Goal: Task Accomplishment & Management: Manage account settings

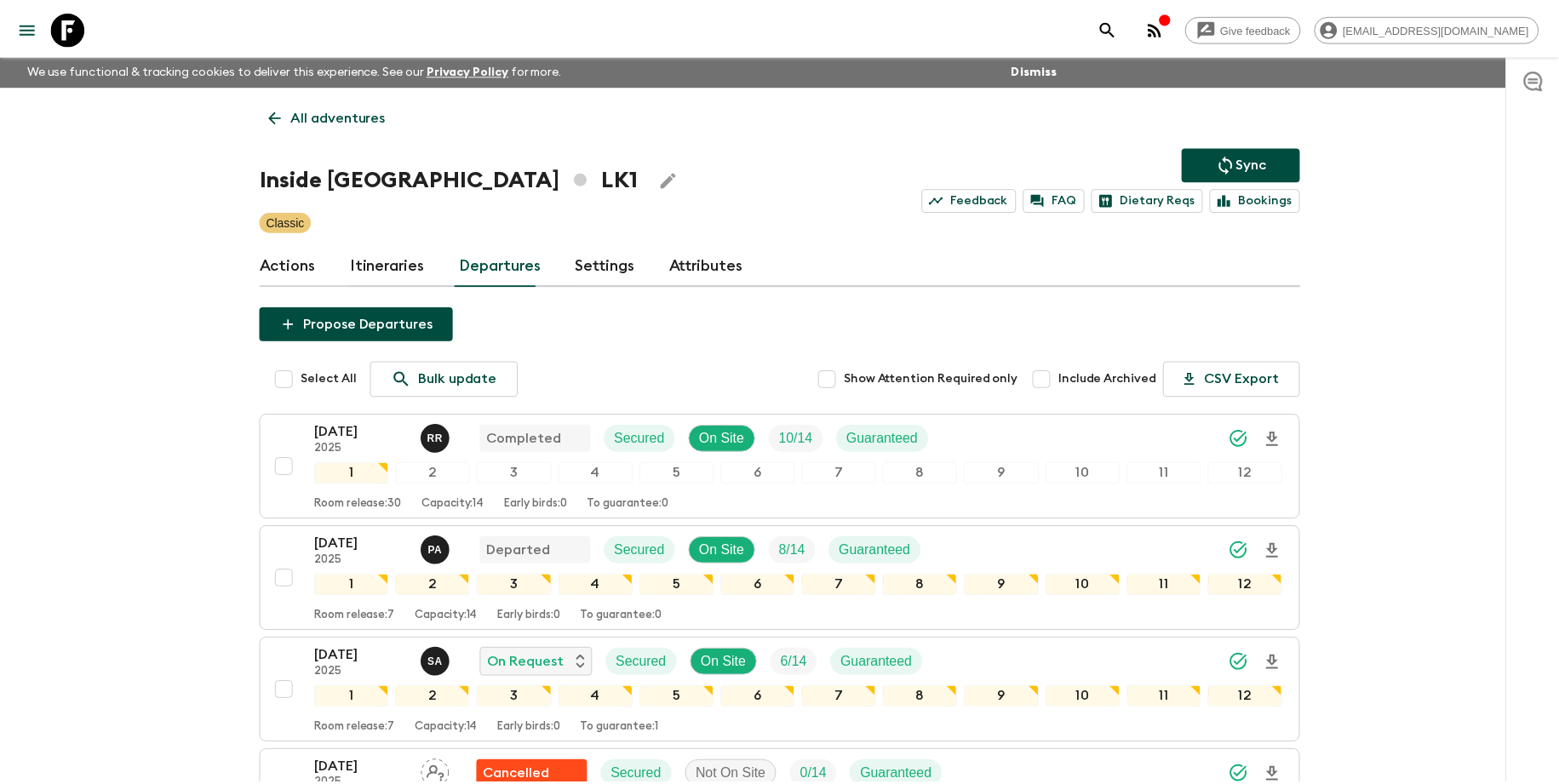
scroll to position [773, 0]
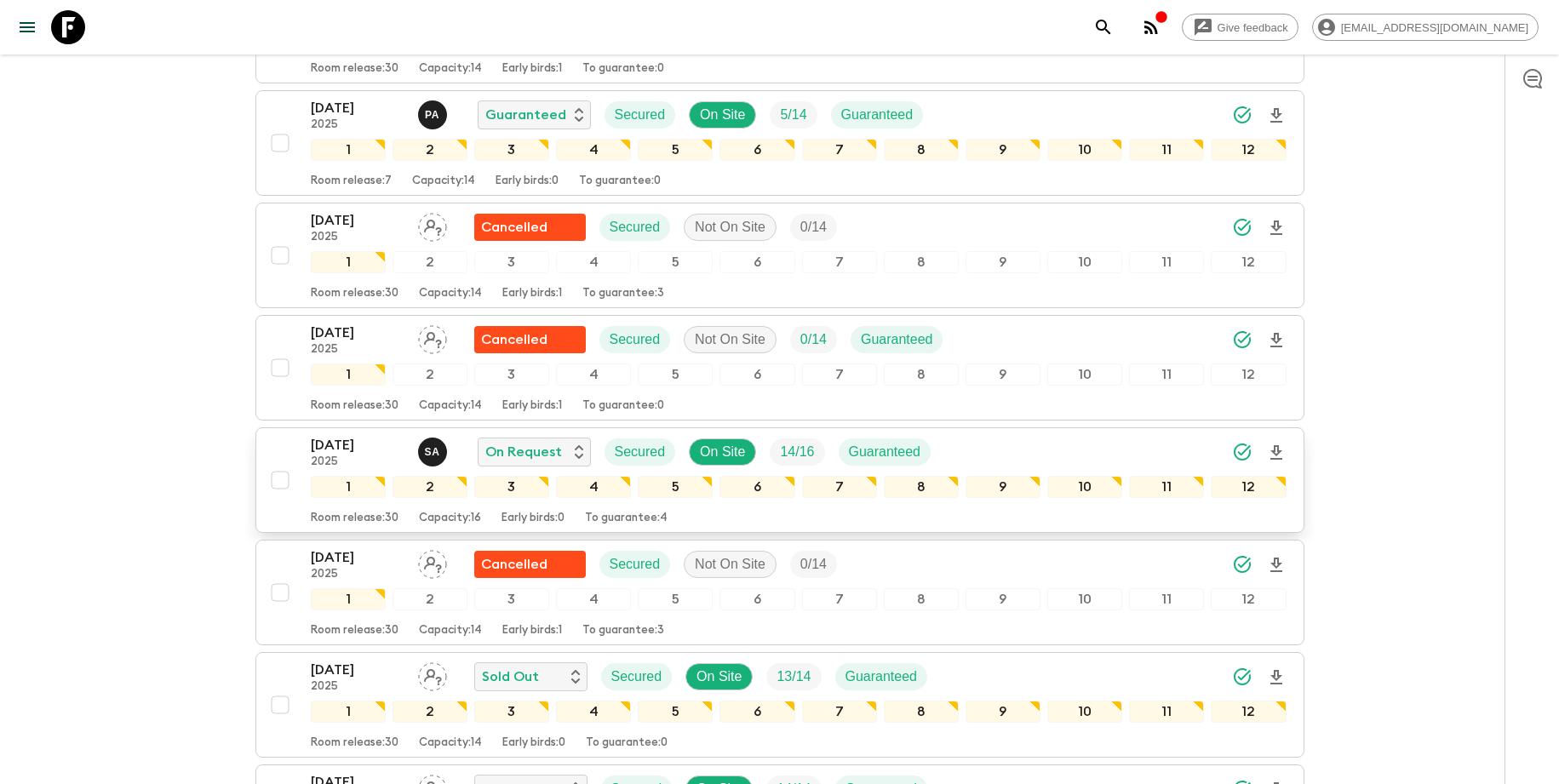
click at [977, 447] on div "[DATE] 2025 S A On Request Secured On Site 14 / 16 Guaranteed" at bounding box center [799, 451] width 976 height 34
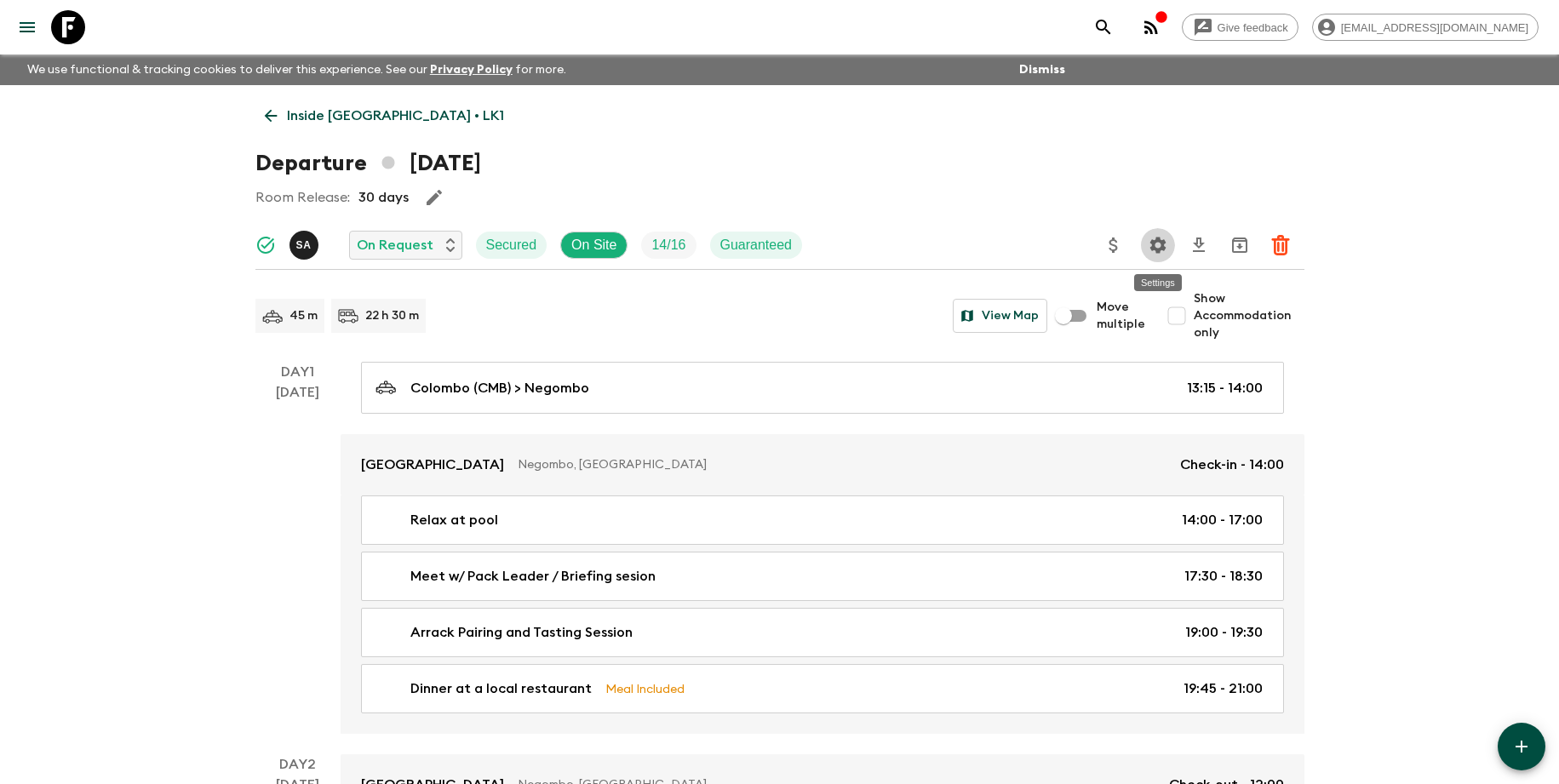
click at [1158, 242] on icon "Settings" at bounding box center [1158, 245] width 20 height 20
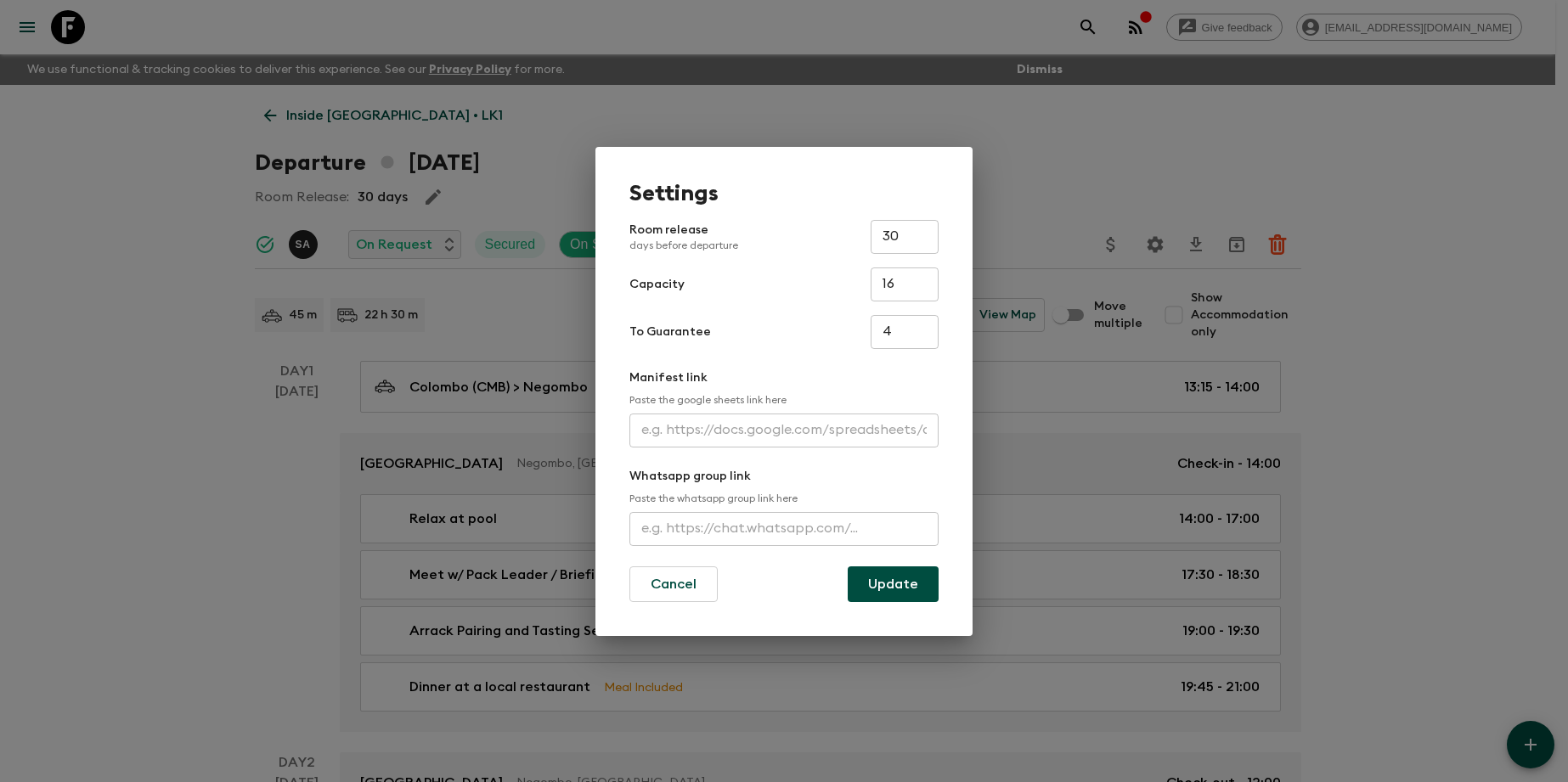
click at [804, 443] on input "text" at bounding box center [784, 430] width 309 height 34
paste input "[URL][DOMAIN_NAME]"
type input "[URL][DOMAIN_NAME]"
click at [914, 586] on button "Update" at bounding box center [893, 584] width 91 height 35
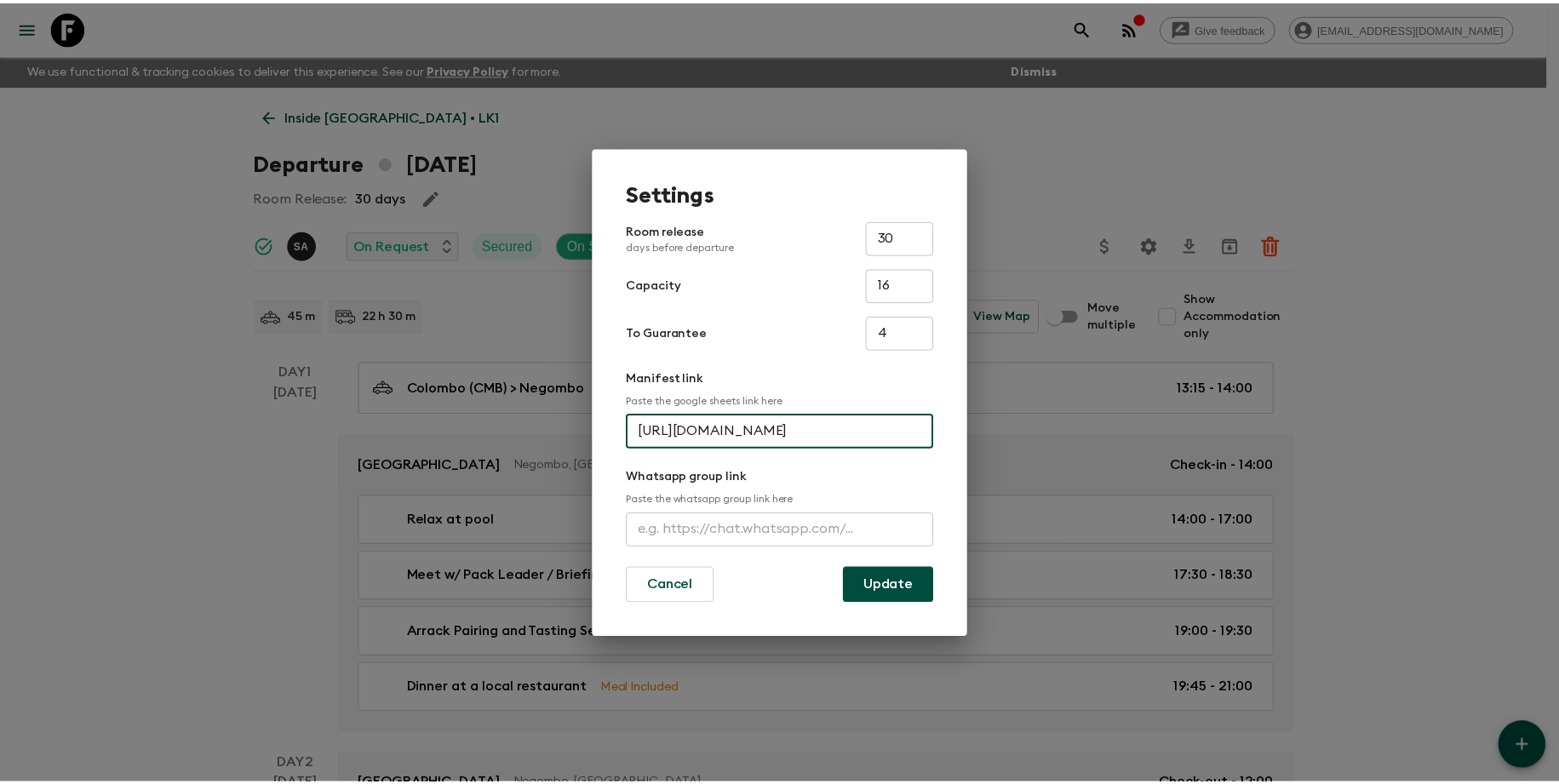
scroll to position [0, 0]
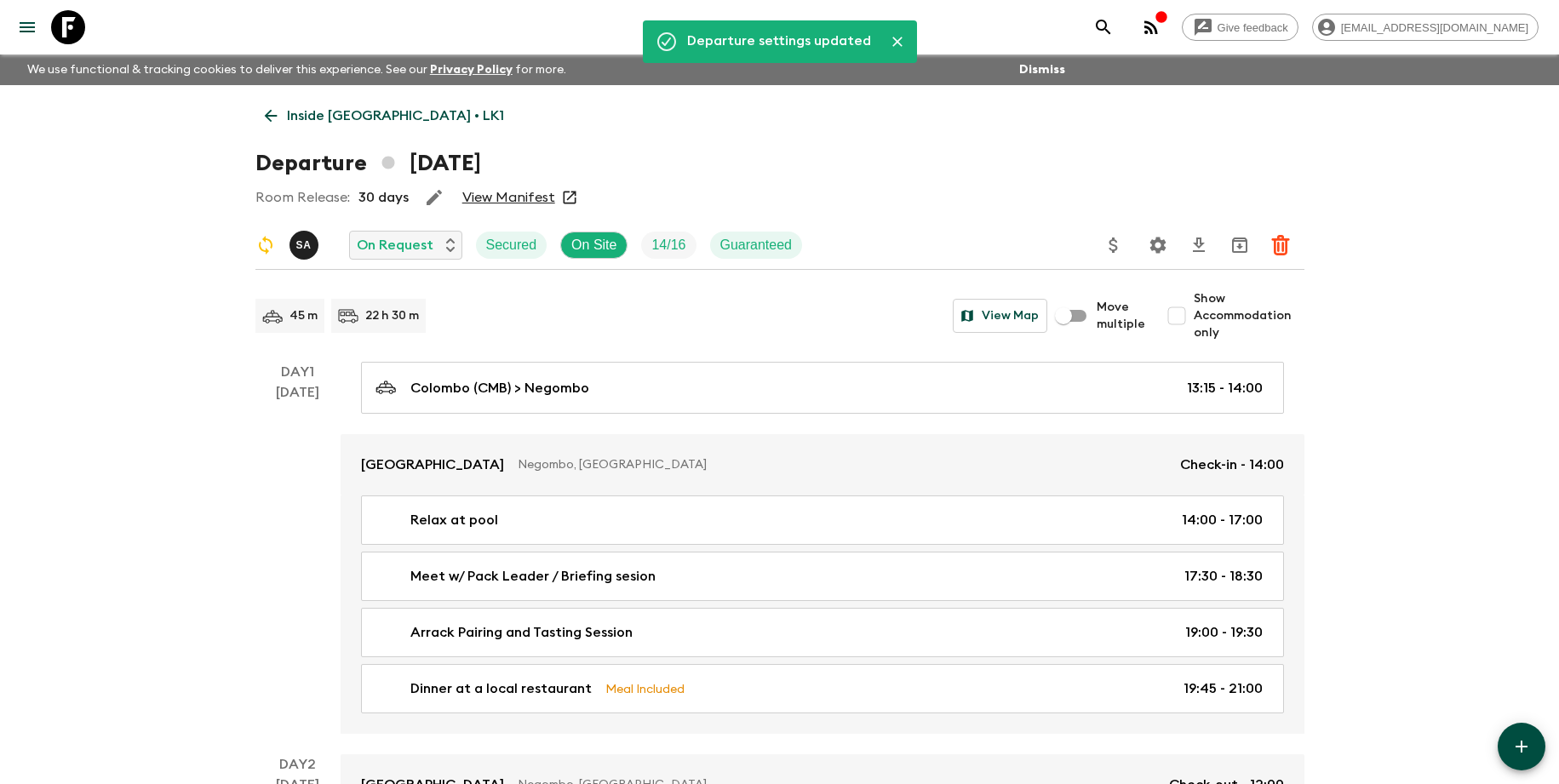
click at [1224, 317] on span "Show Accommodation only" at bounding box center [1249, 316] width 110 height 51
click at [1194, 317] on input "Show Accommodation only" at bounding box center [1176, 315] width 34 height 34
checkbox input "true"
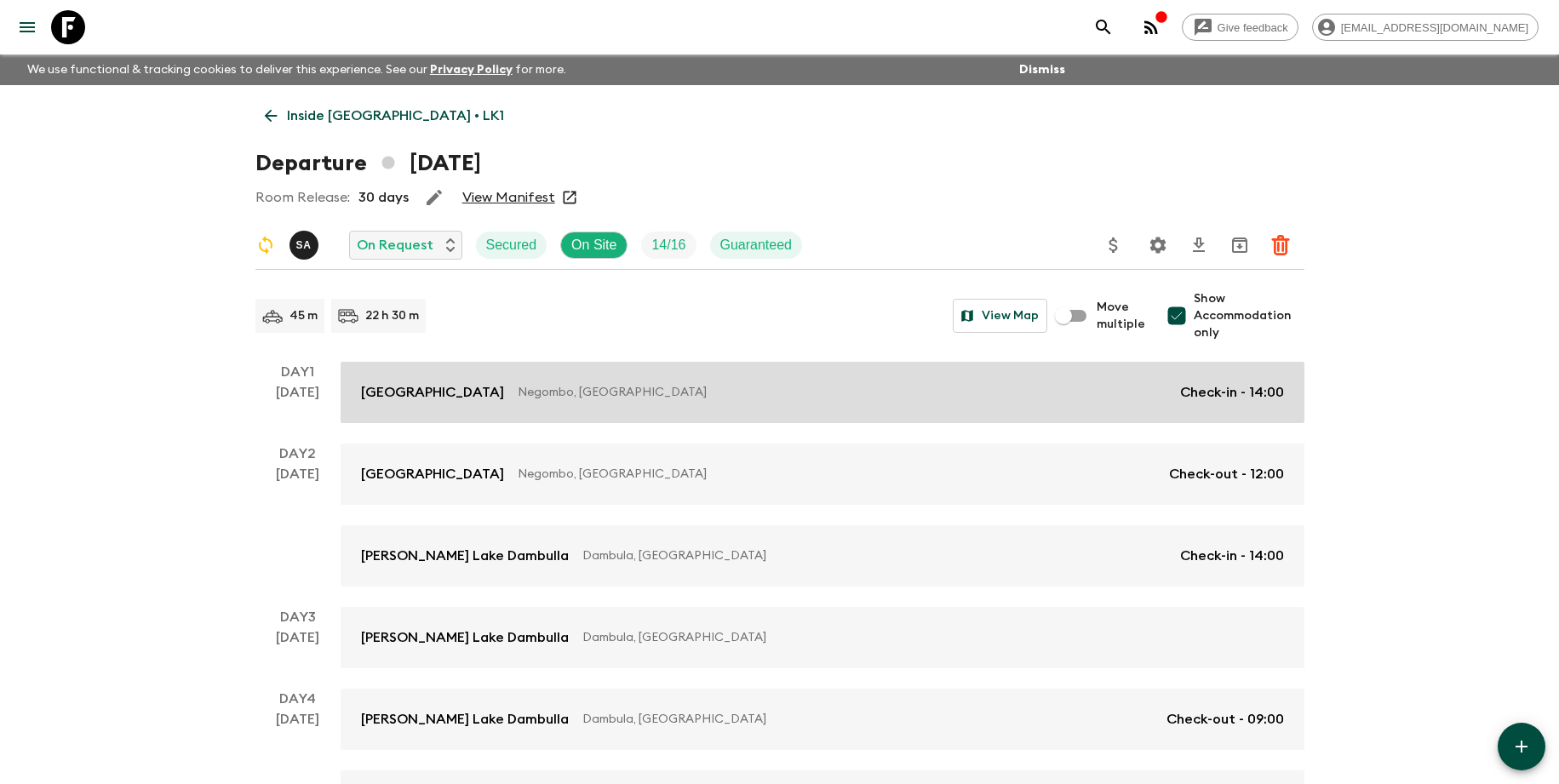
click at [1179, 373] on link "Jetwing Lagoon Negombo, [GEOGRAPHIC_DATA] Check-in - 14:00" at bounding box center [822, 392] width 964 height 61
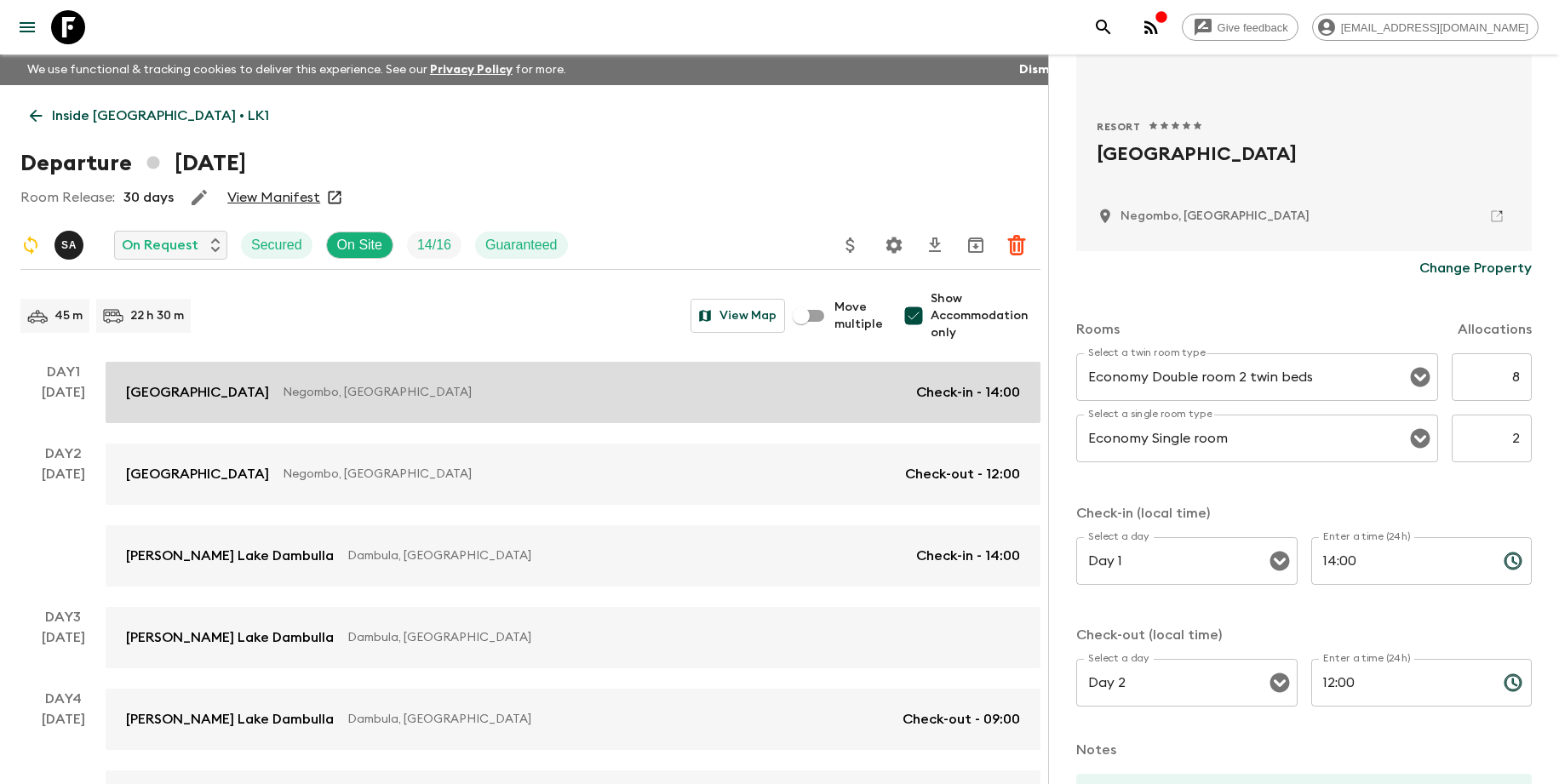
scroll to position [316, 0]
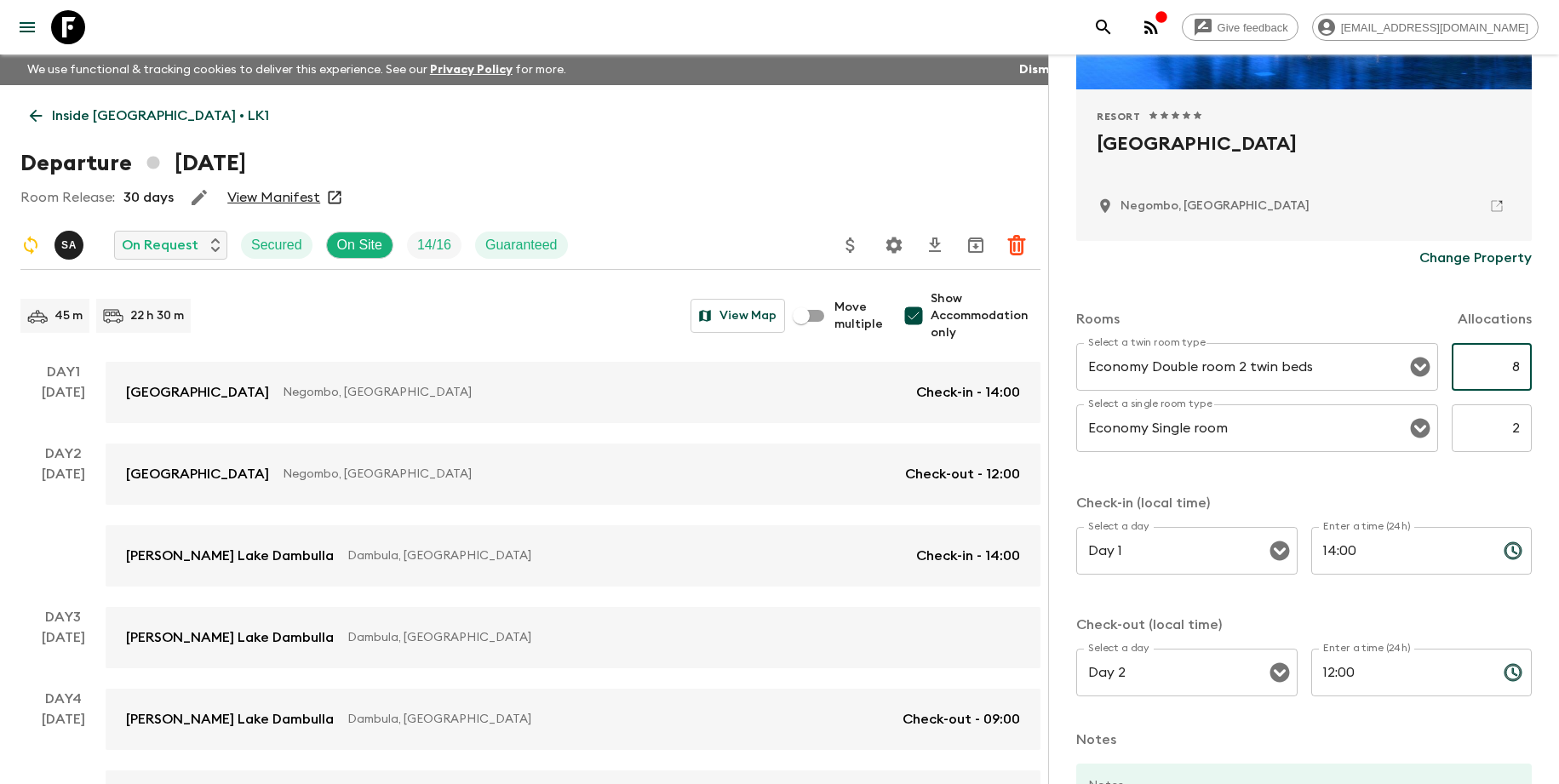
click at [1504, 374] on input "8" at bounding box center [1492, 366] width 80 height 47
type input "6"
click at [1511, 427] on input "2" at bounding box center [1492, 428] width 80 height 47
type input "4"
click at [1457, 512] on p "Check-in (local time)" at bounding box center [1305, 503] width 456 height 20
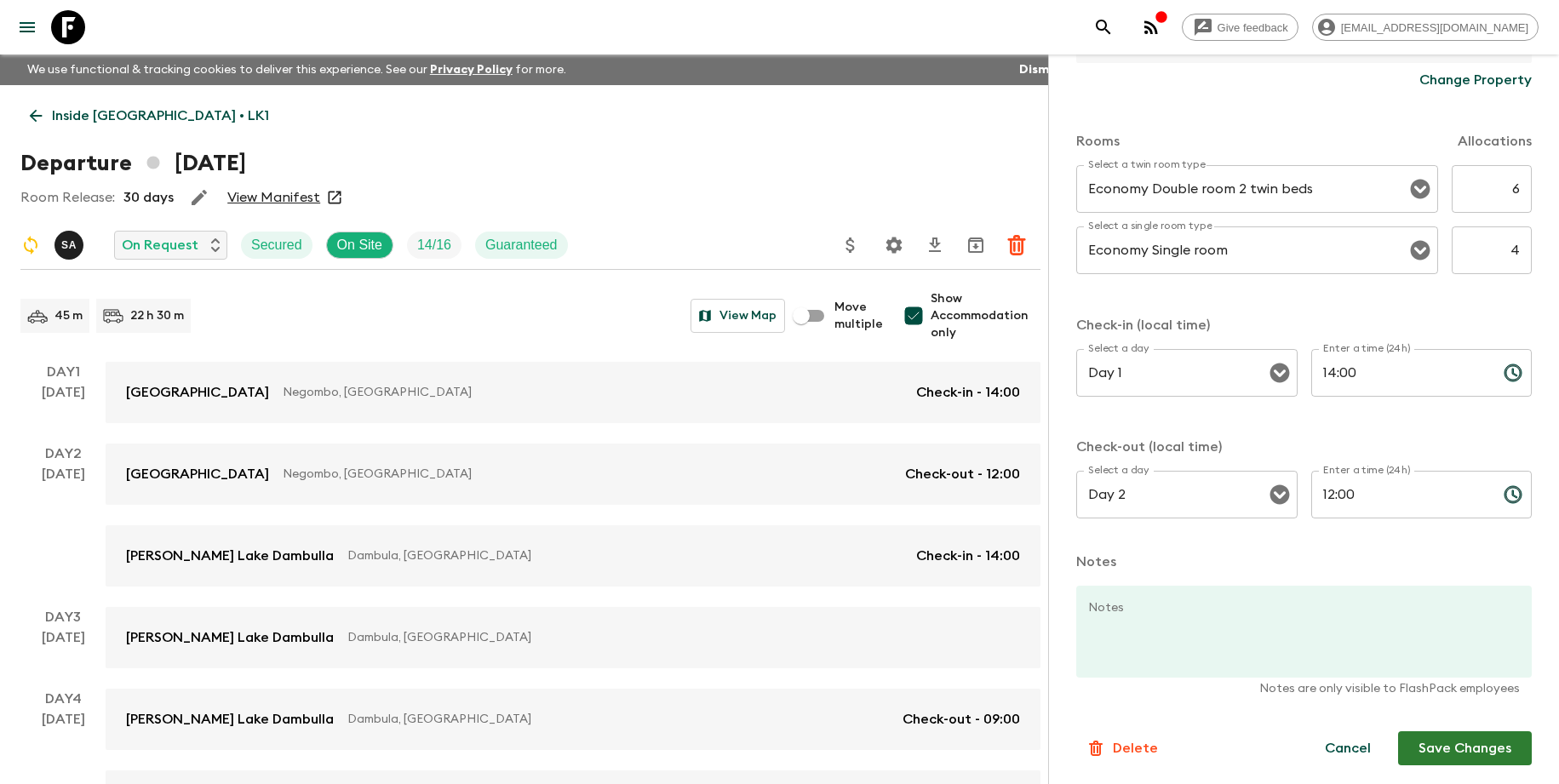
scroll to position [496, 0]
click at [1502, 745] on button "Save Changes" at bounding box center [1465, 747] width 134 height 34
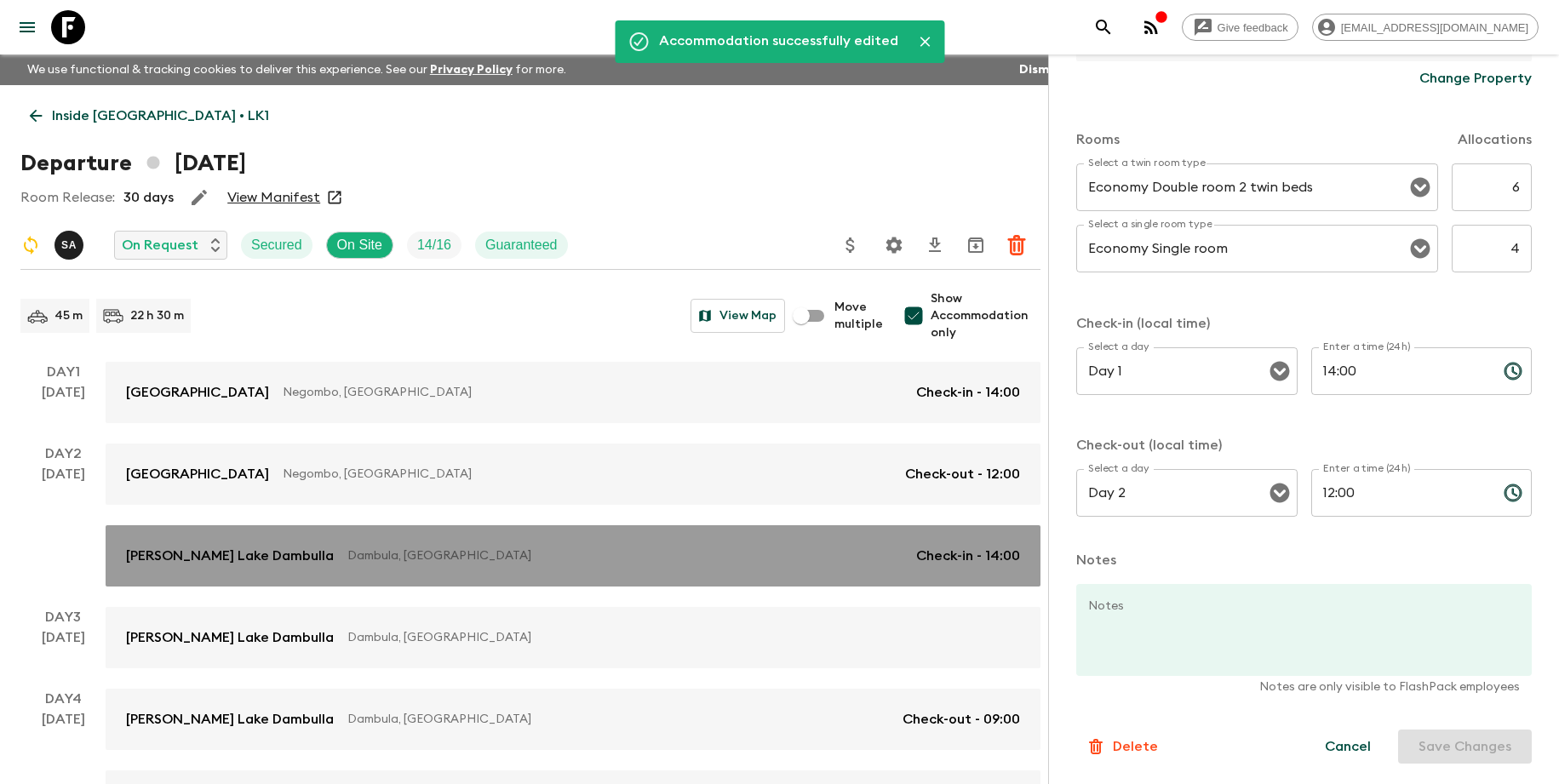
click at [667, 562] on p "Dambula, [GEOGRAPHIC_DATA]" at bounding box center [625, 556] width 555 height 17
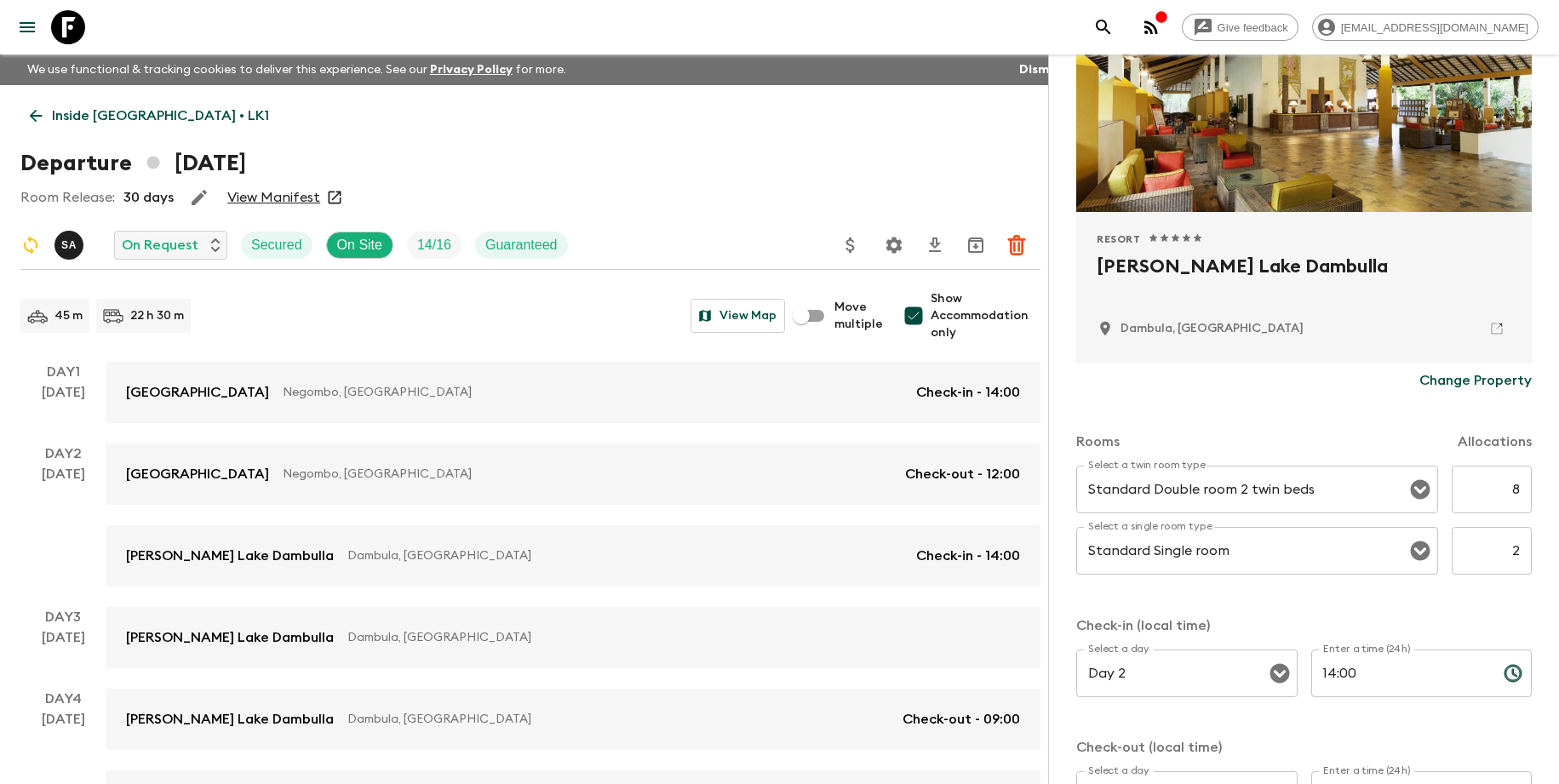
scroll to position [265, 0]
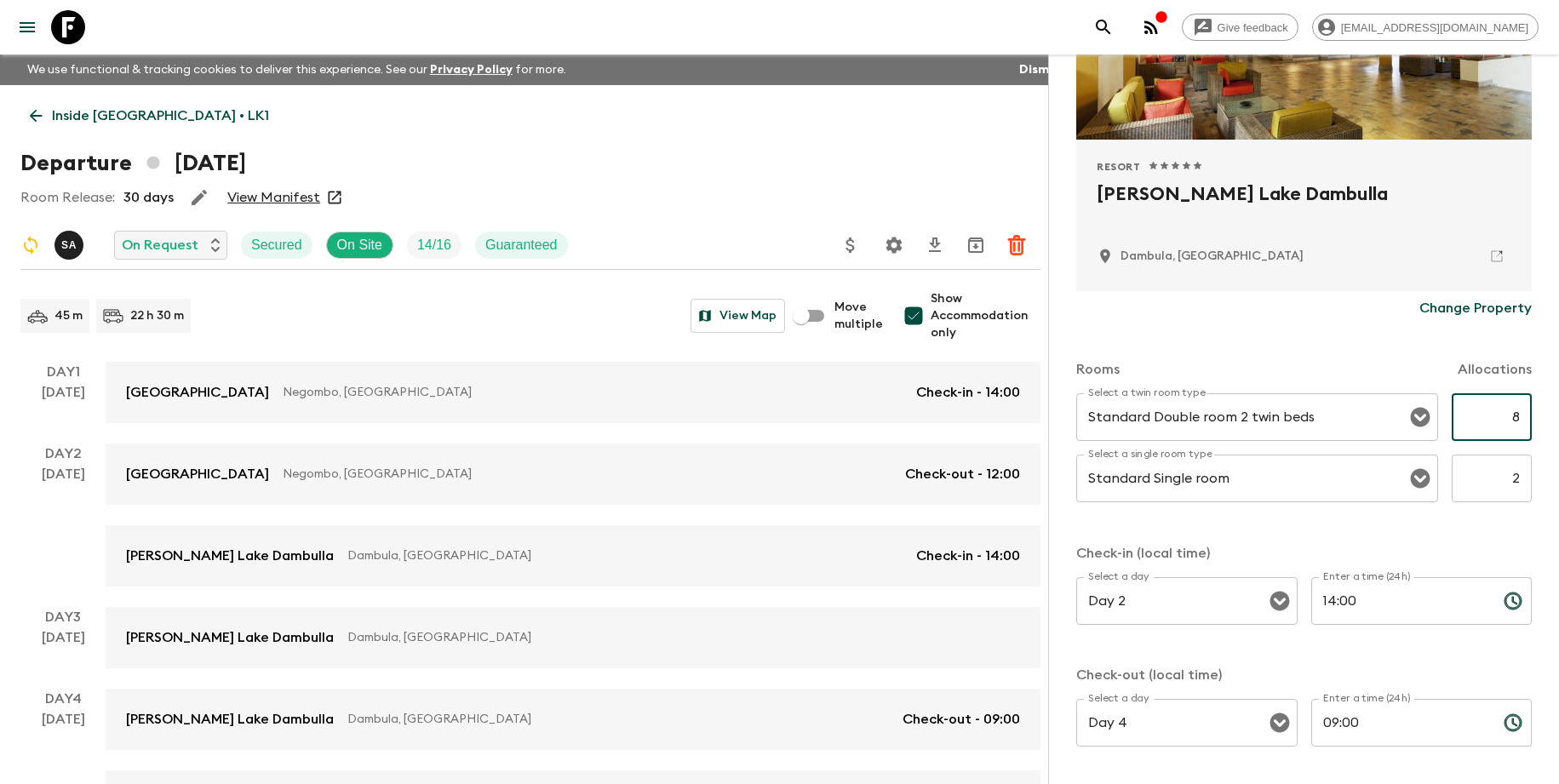
click at [1502, 423] on input "8" at bounding box center [1492, 418] width 80 height 47
type input "6"
click at [1504, 486] on input "2" at bounding box center [1492, 479] width 80 height 47
type input "4"
click at [1460, 530] on div "Rooms Allocations Select a twin room type Standard Double room 2 twin beds Sele…" at bounding box center [1305, 546] width 456 height 441
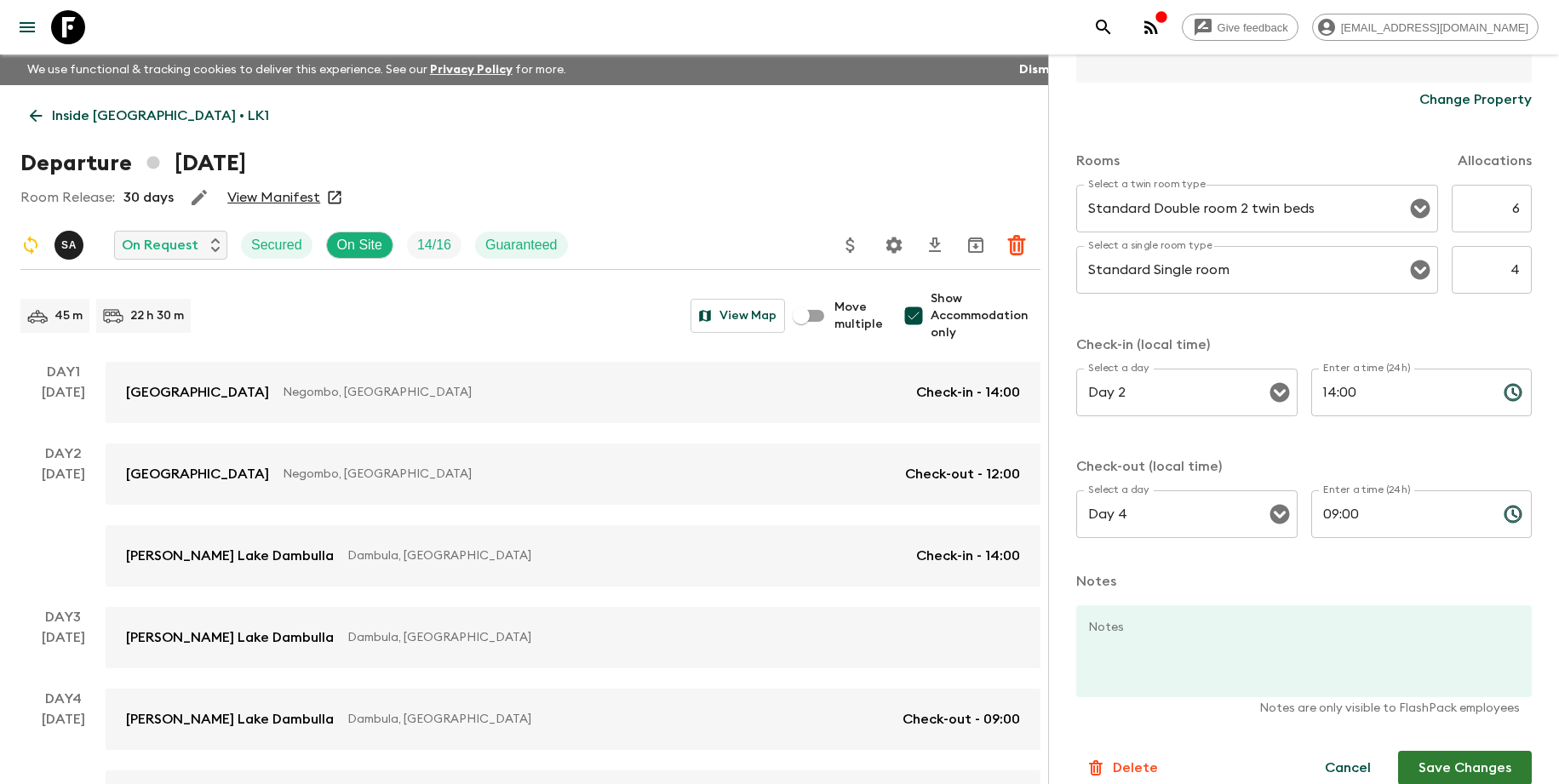
scroll to position [496, 0]
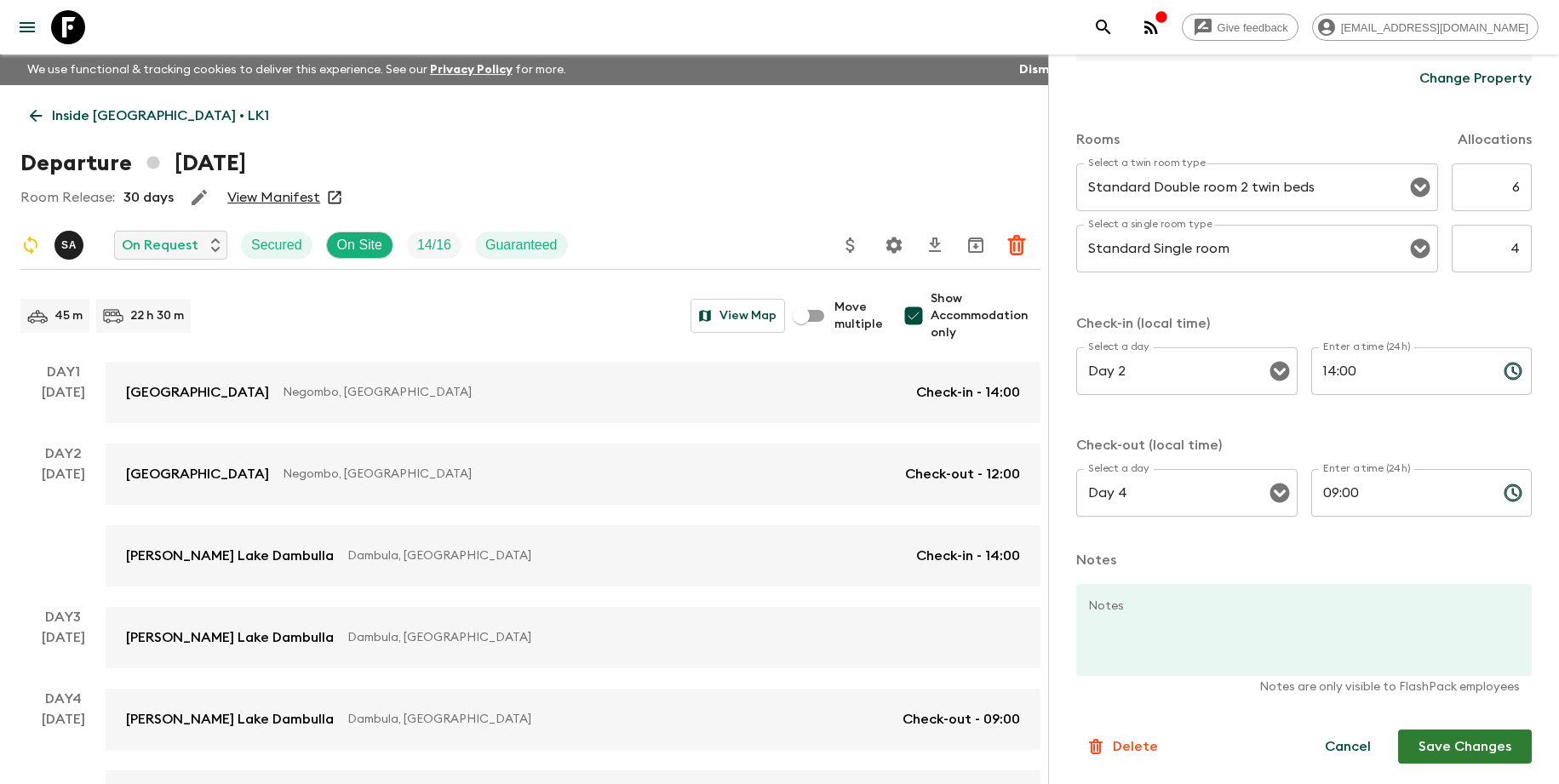
click at [1440, 739] on button "Save Changes" at bounding box center [1465, 747] width 134 height 34
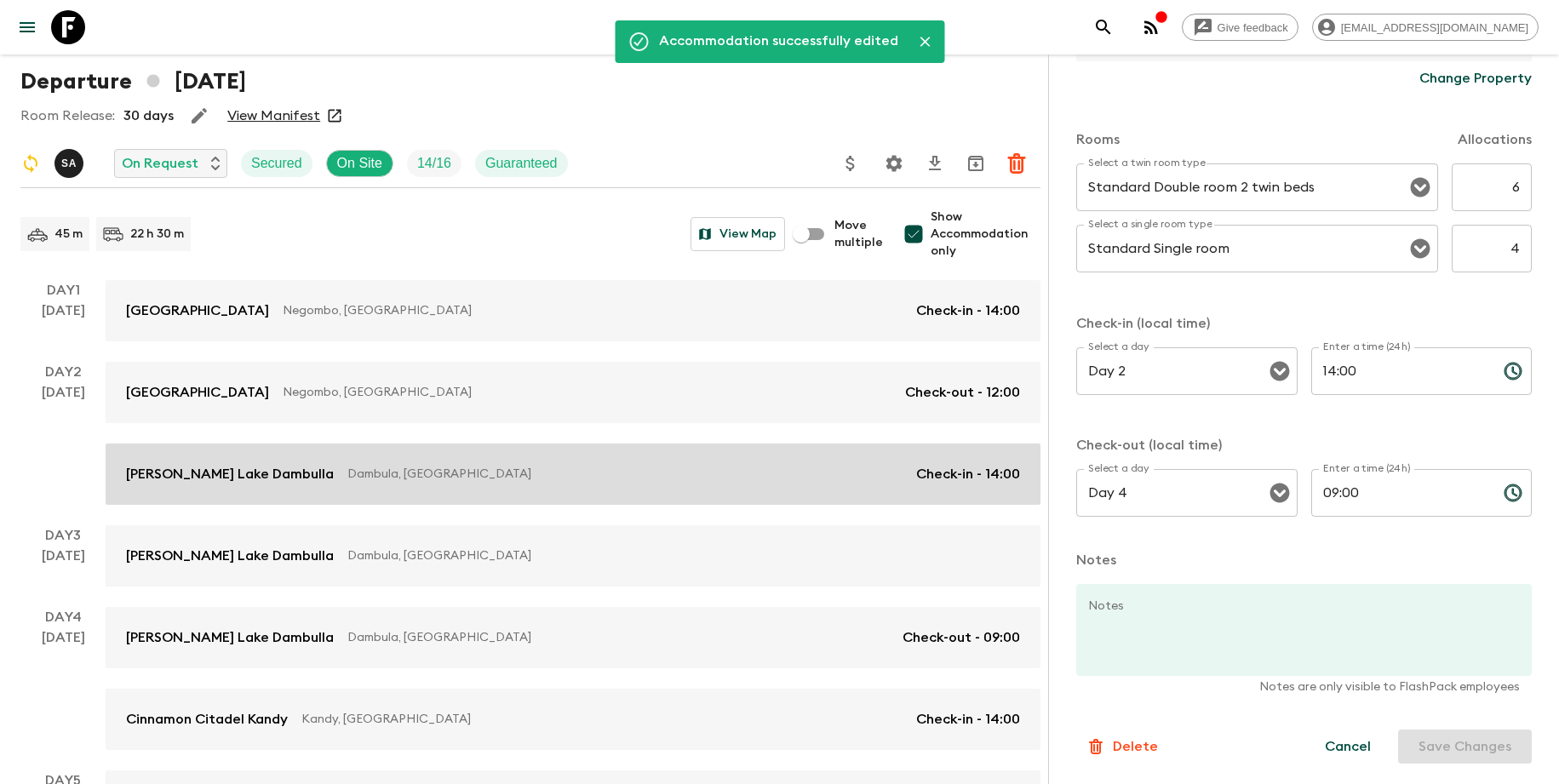
scroll to position [425, 0]
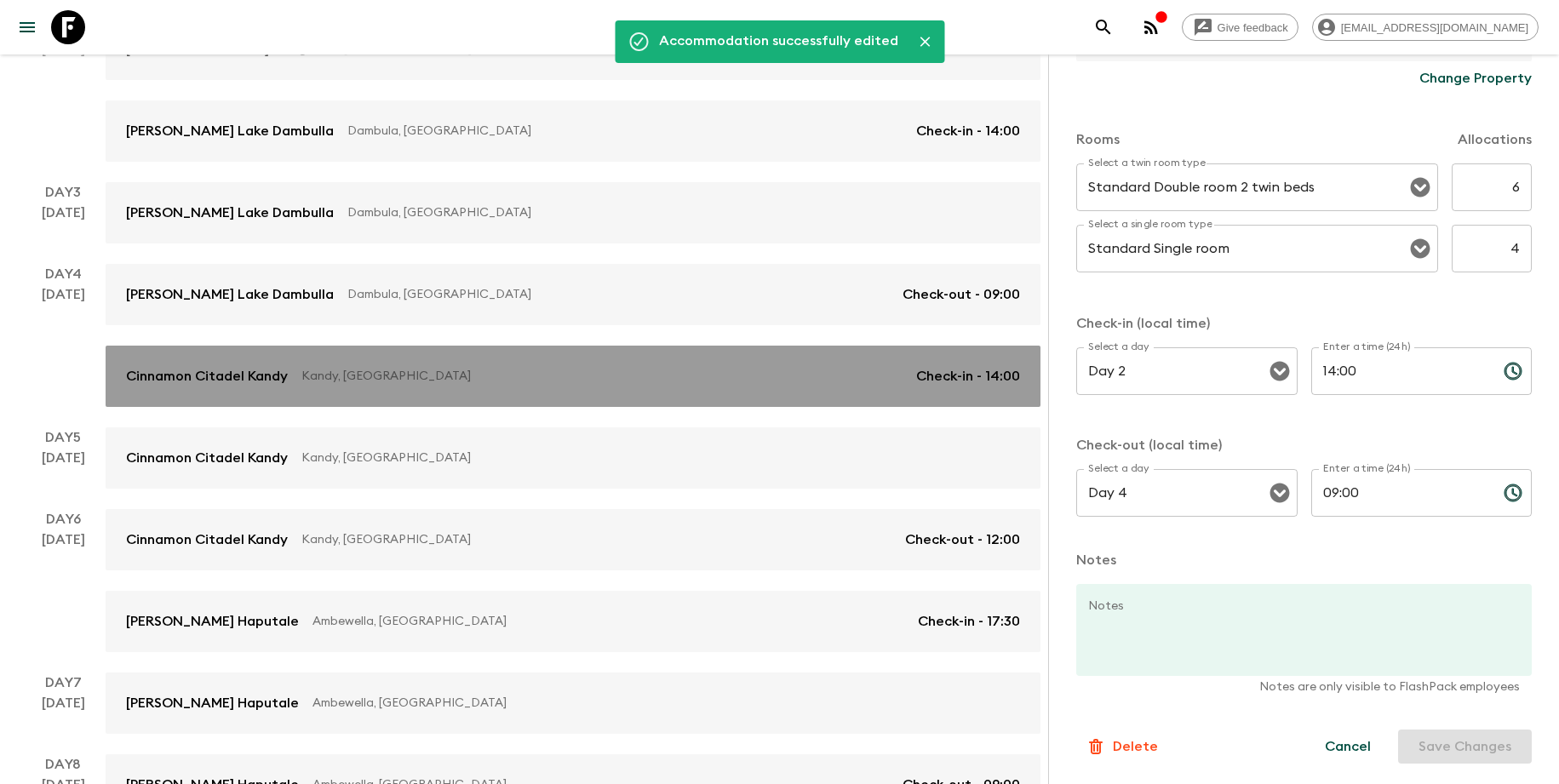
click at [557, 393] on link "Cinnamon Citadel Kandy Kandy, [GEOGRAPHIC_DATA] Check-in - 14:00" at bounding box center [573, 376] width 935 height 61
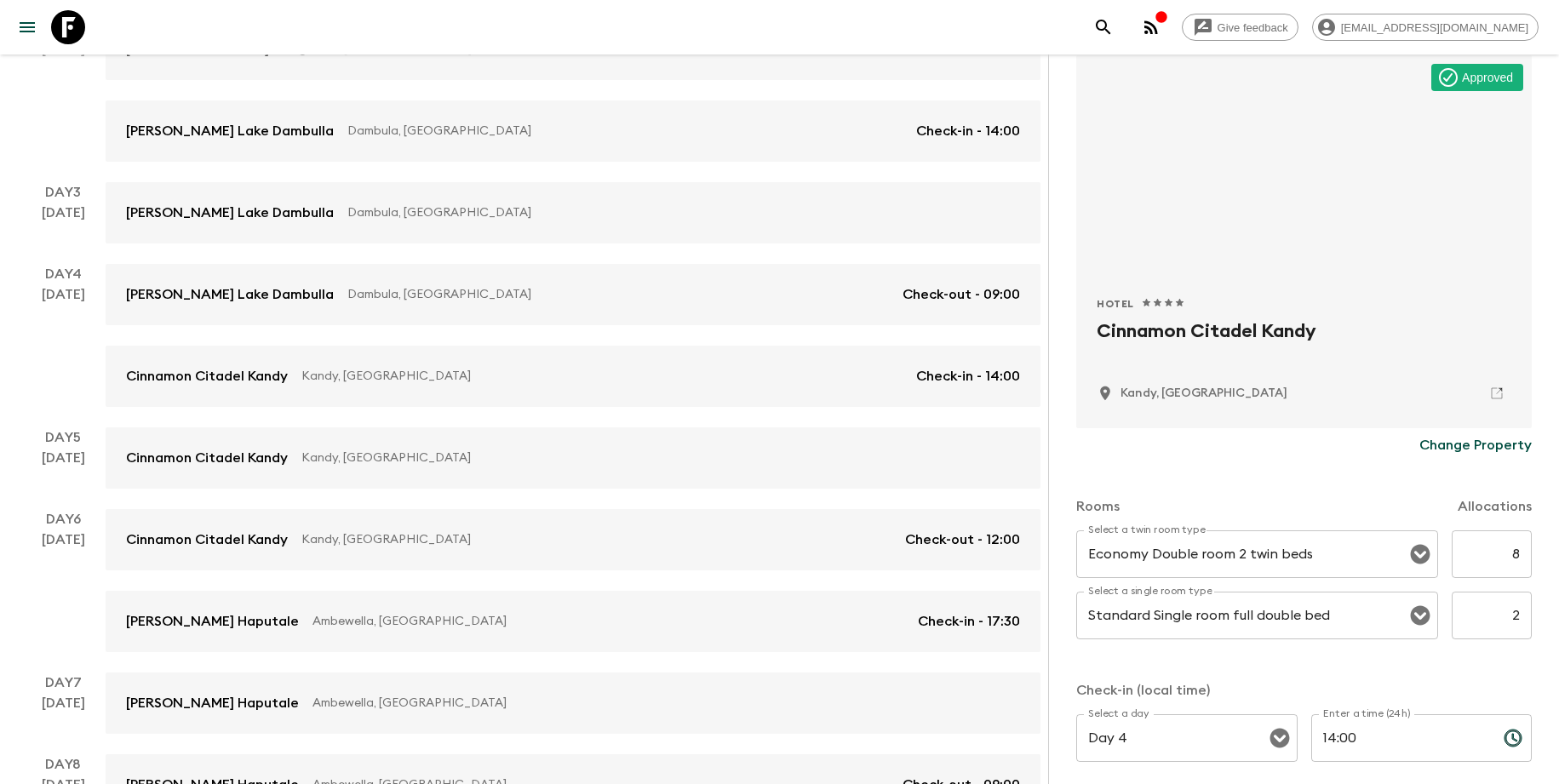
scroll to position [149, 0]
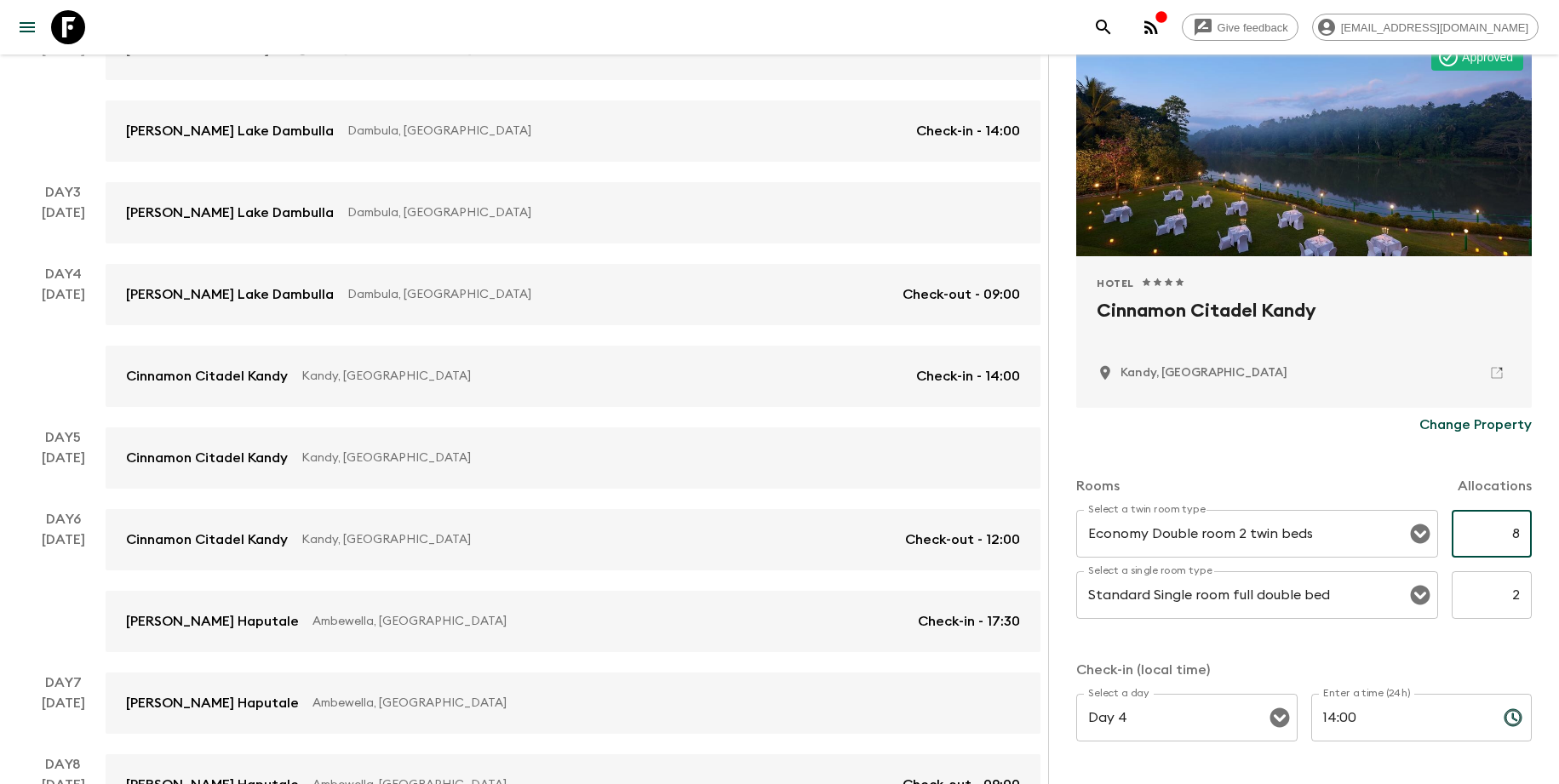
click at [1497, 531] on input "8" at bounding box center [1492, 534] width 80 height 47
drag, startPoint x: 1498, startPoint y: 532, endPoint x: 1510, endPoint y: 536, distance: 12.6
click at [1510, 536] on input "8" at bounding box center [1492, 534] width 80 height 47
type input "6"
click at [1507, 593] on input "2" at bounding box center [1492, 595] width 80 height 47
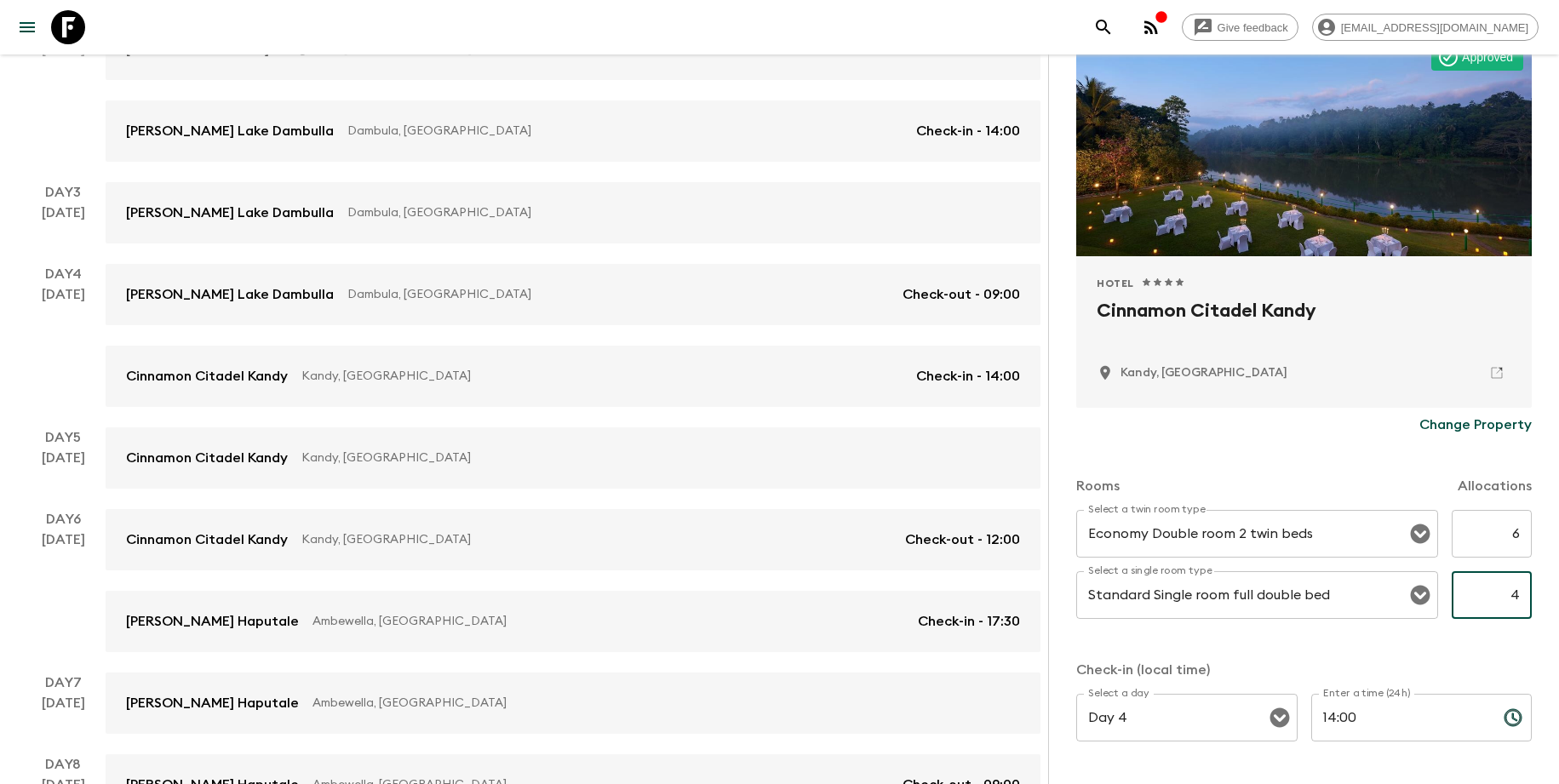
type input "4"
click at [1474, 650] on div "Rooms Allocations Select a twin room type Economy Double room 2 twin beds Selec…" at bounding box center [1305, 663] width 456 height 441
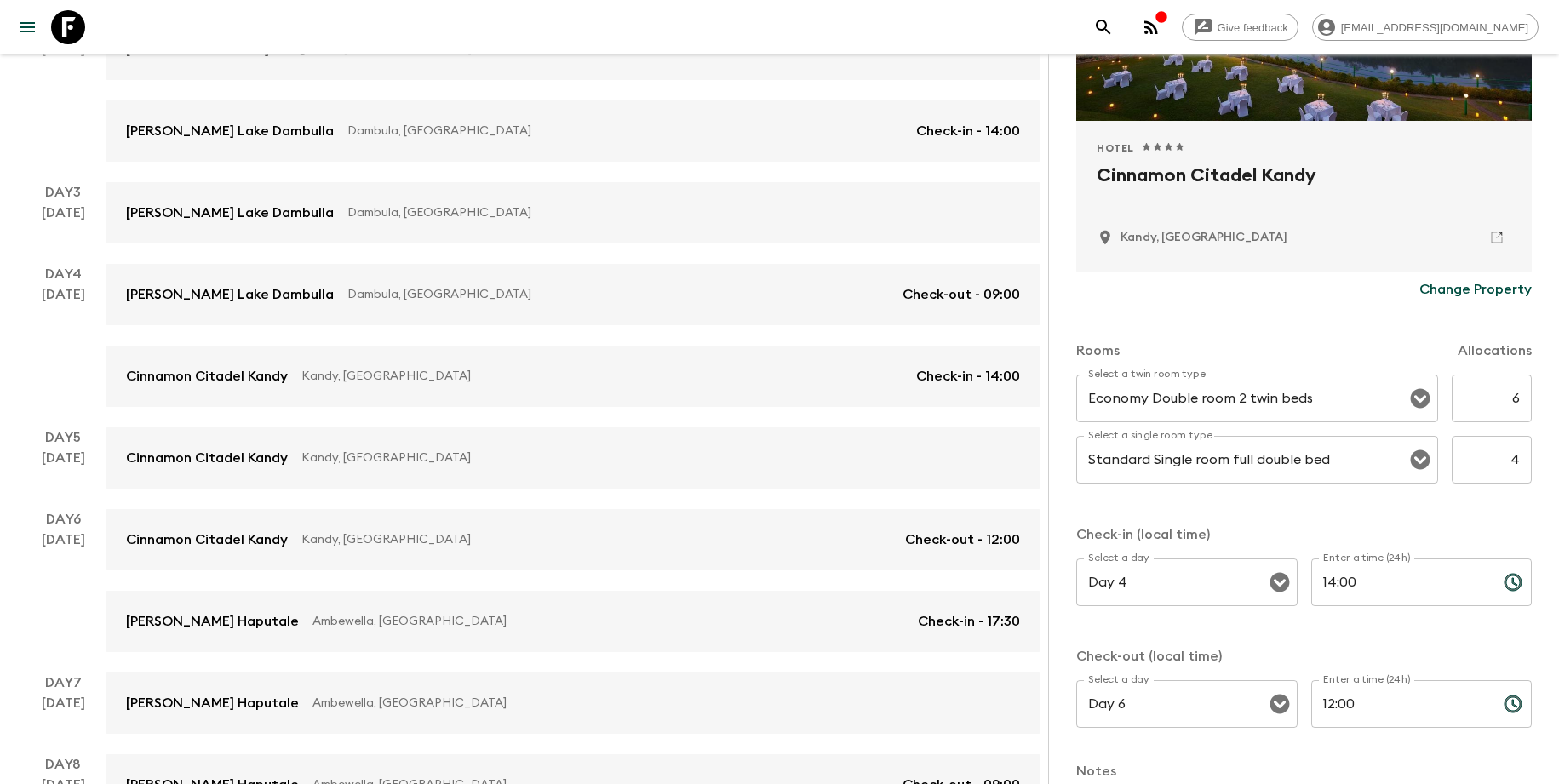
scroll to position [496, 0]
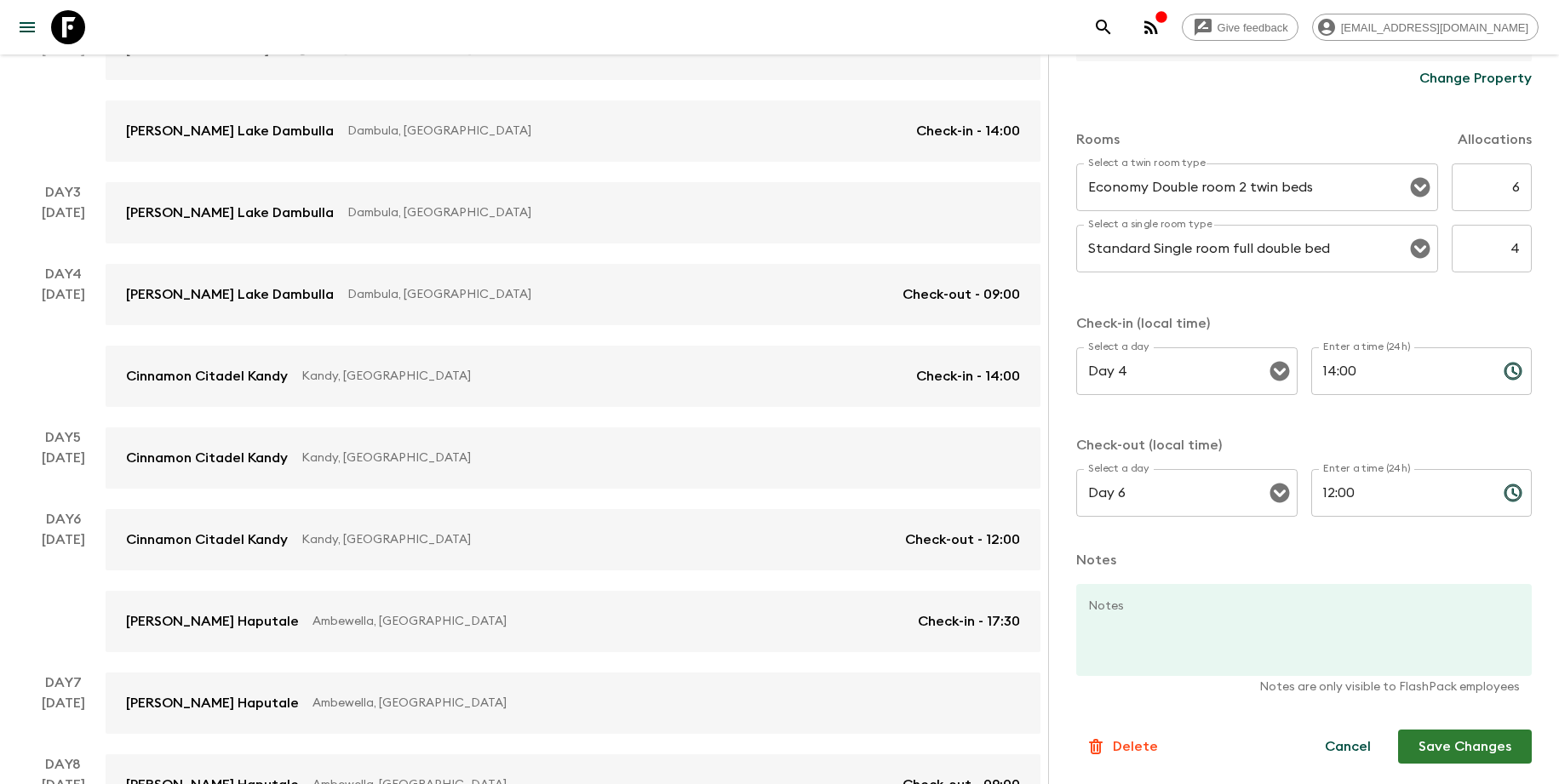
click at [1464, 743] on button "Save Changes" at bounding box center [1465, 747] width 134 height 34
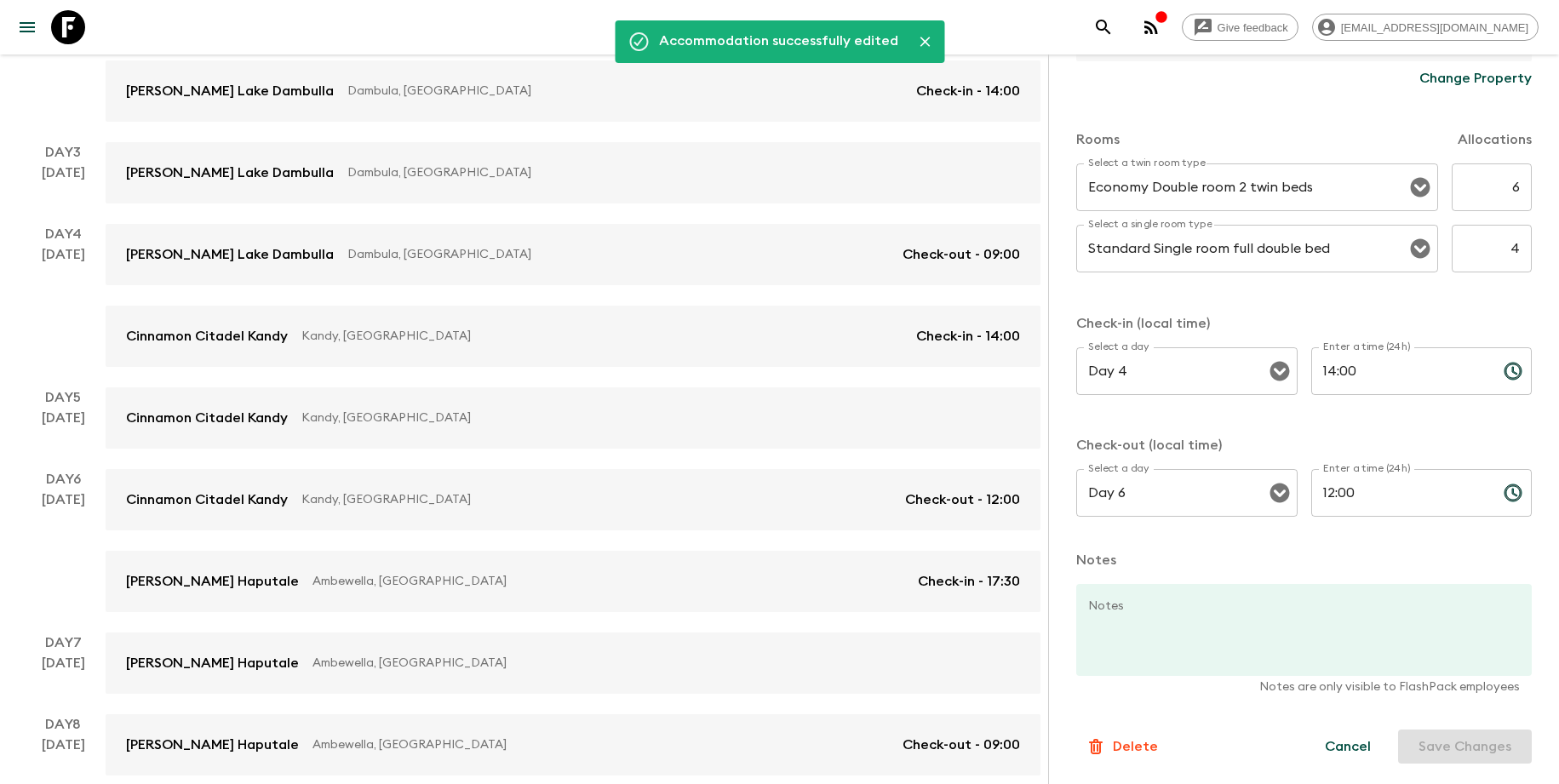
scroll to position [624, 0]
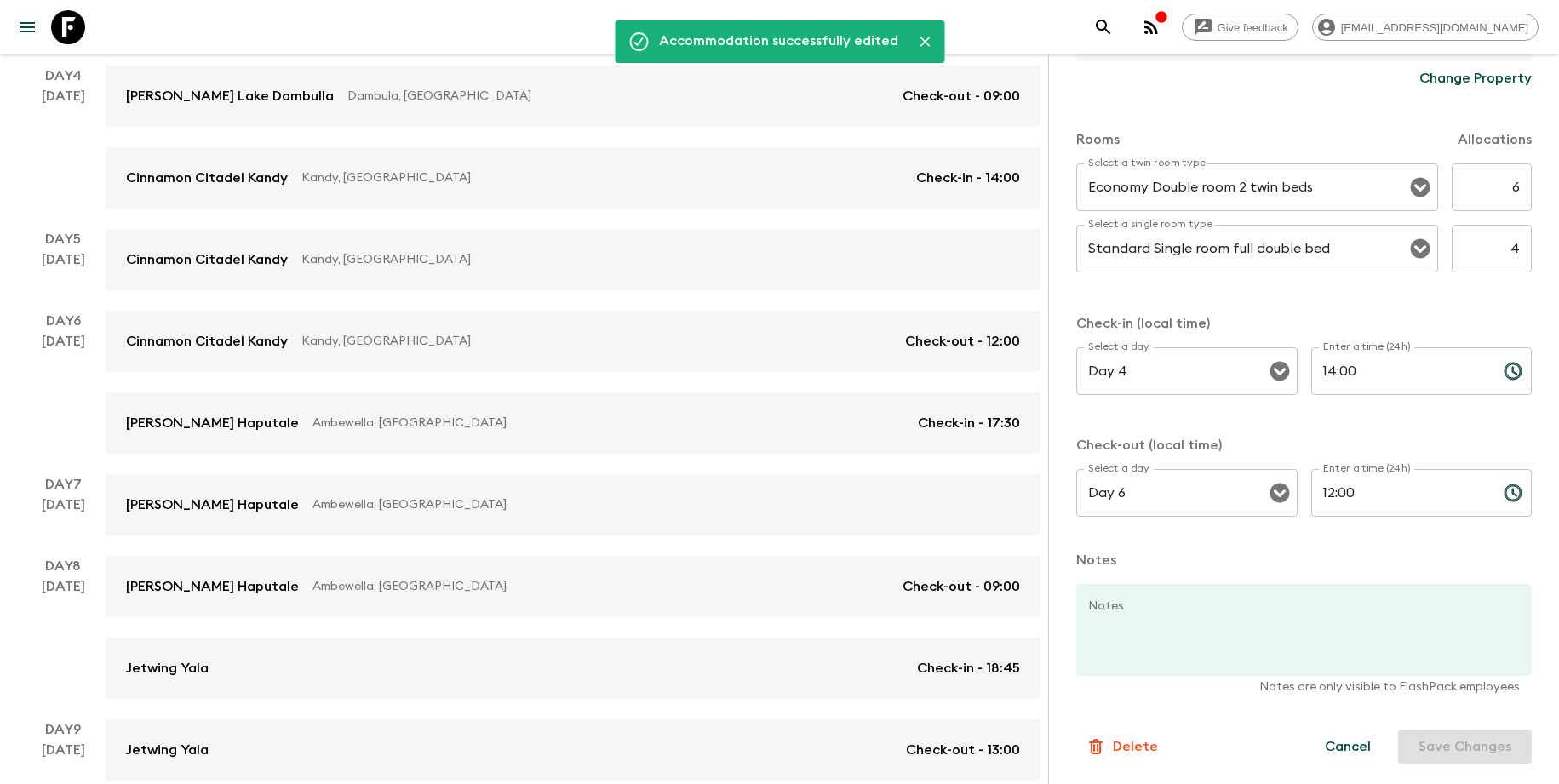
click at [552, 456] on div "Day 1 [DATE] [GEOGRAPHIC_DATA] Negombo, [GEOGRAPHIC_DATA] Check-in - 14:00 Day …" at bounding box center [530, 464] width 1020 height 1451
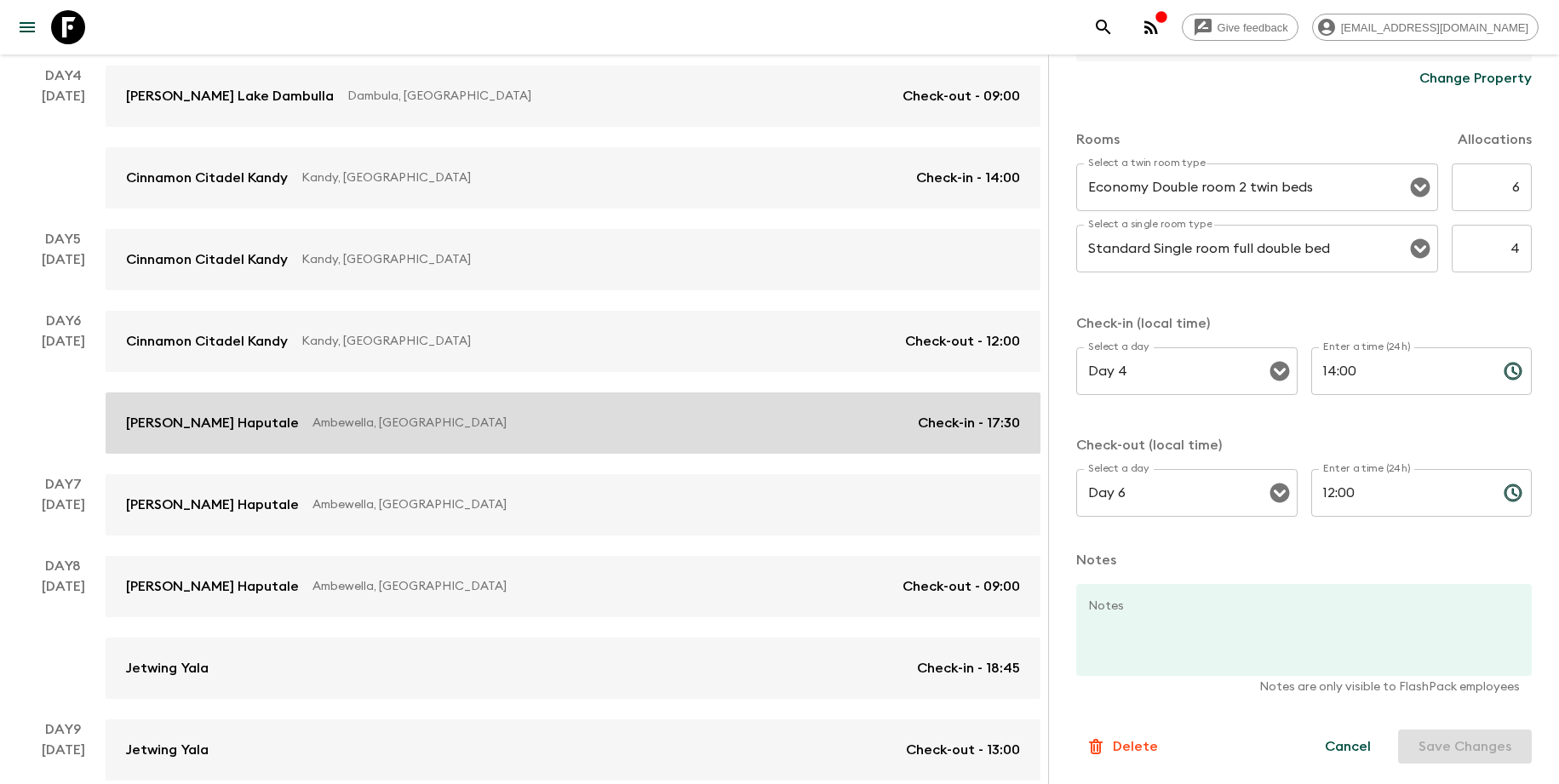
click at [563, 442] on link "[PERSON_NAME] Haputale Ambewella, [GEOGRAPHIC_DATA] Check-in - 17:30" at bounding box center [573, 423] width 935 height 61
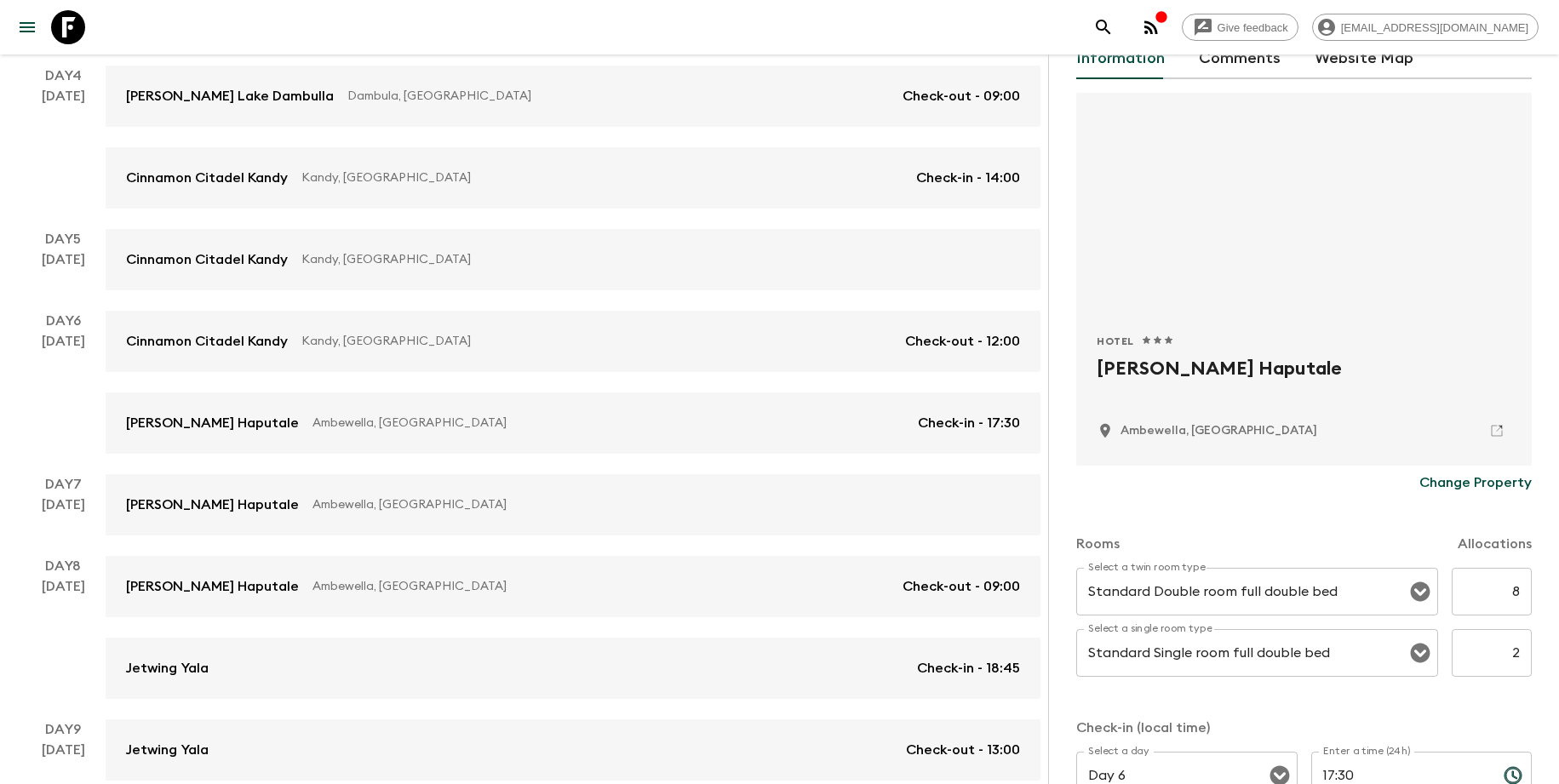
scroll to position [254, 0]
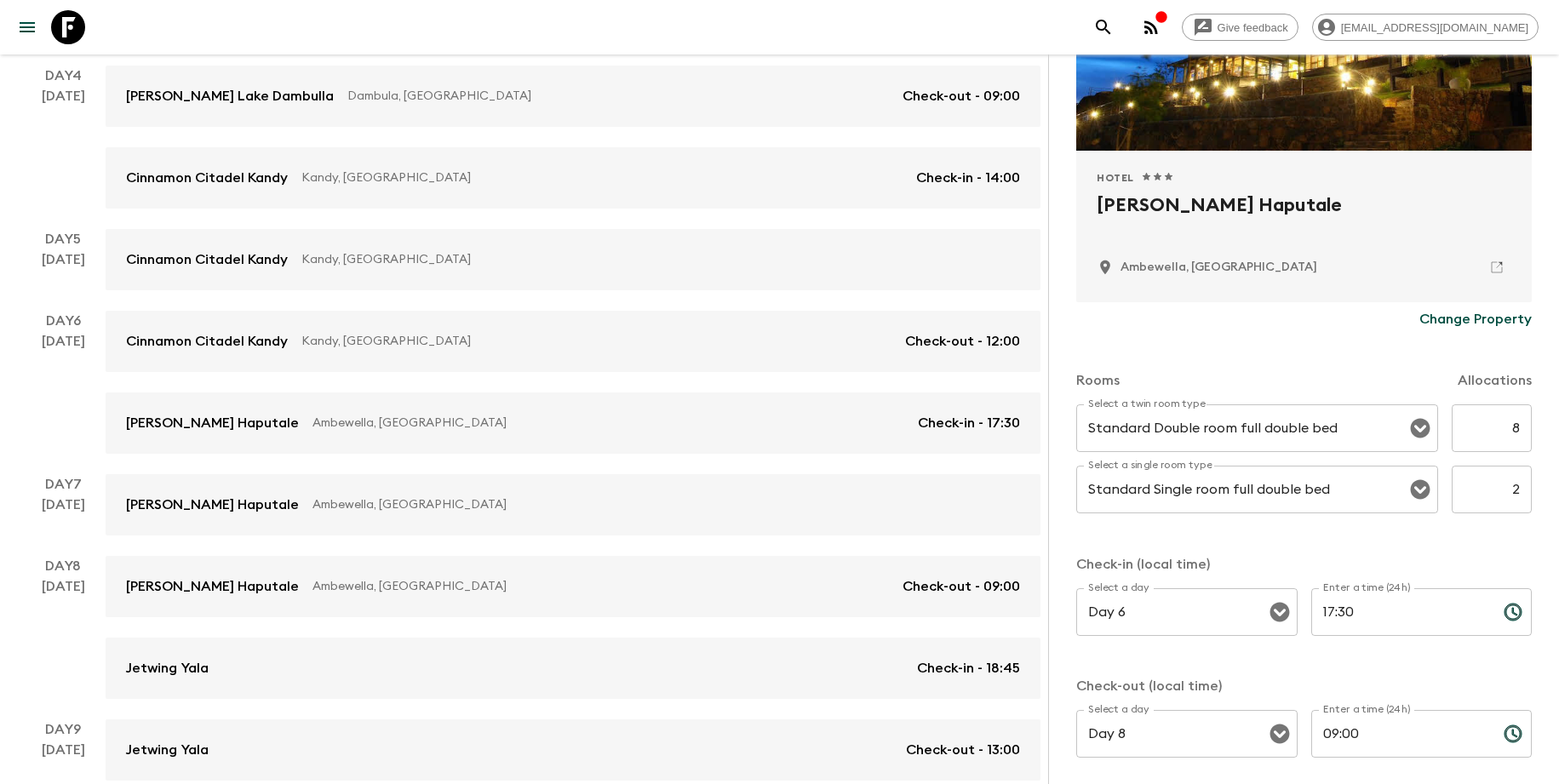
click at [1499, 432] on input "8" at bounding box center [1492, 428] width 80 height 47
drag, startPoint x: 1498, startPoint y: 432, endPoint x: 1558, endPoint y: 438, distance: 60.3
click at [1558, 438] on div "Accommodation Information Comments Website Map Hotel 1 Star 2 Stars 3 Stars 4 S…" at bounding box center [1304, 447] width 511 height 784
type input "6"
drag, startPoint x: 1490, startPoint y: 484, endPoint x: 1533, endPoint y: 488, distance: 43.2
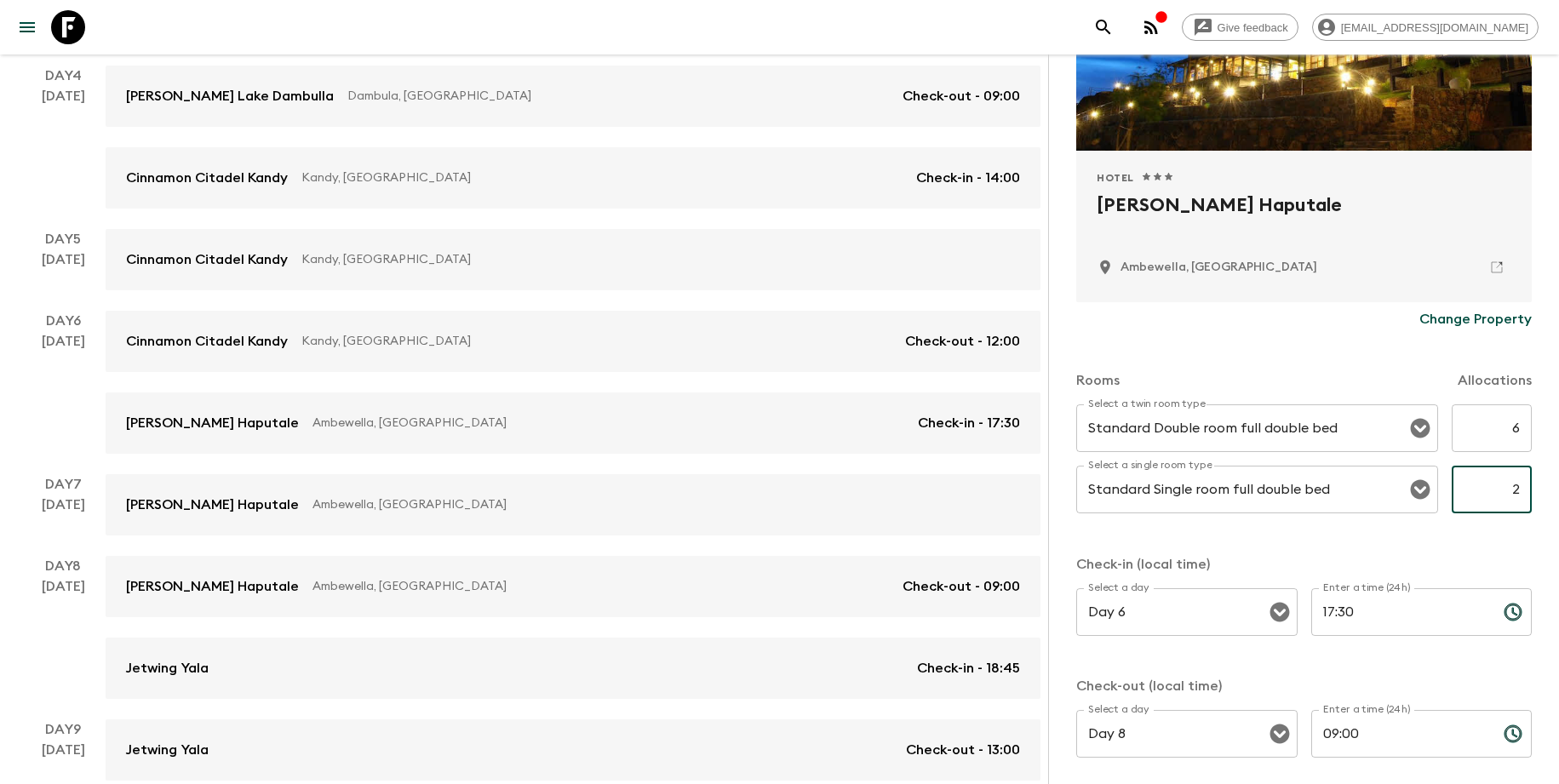
click at [1533, 488] on div "Accommodation Information Comments Website Map Hotel 1 Star 2 Stars 3 Stars 4 S…" at bounding box center [1304, 447] width 511 height 784
type input "4"
click at [1444, 535] on div "Rooms Allocations Select a twin room type Standard Double room full double bed …" at bounding box center [1305, 557] width 456 height 441
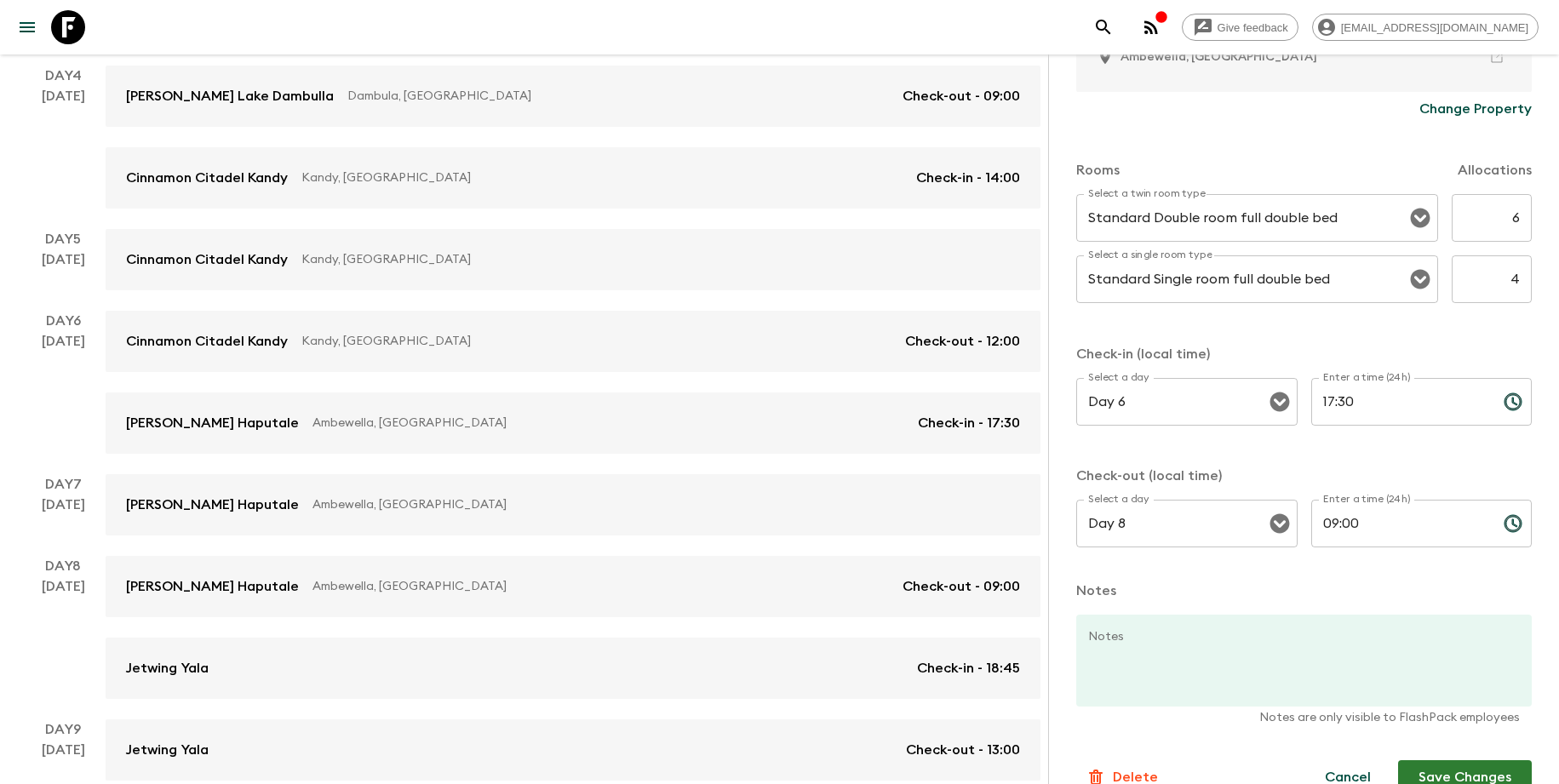
scroll to position [496, 0]
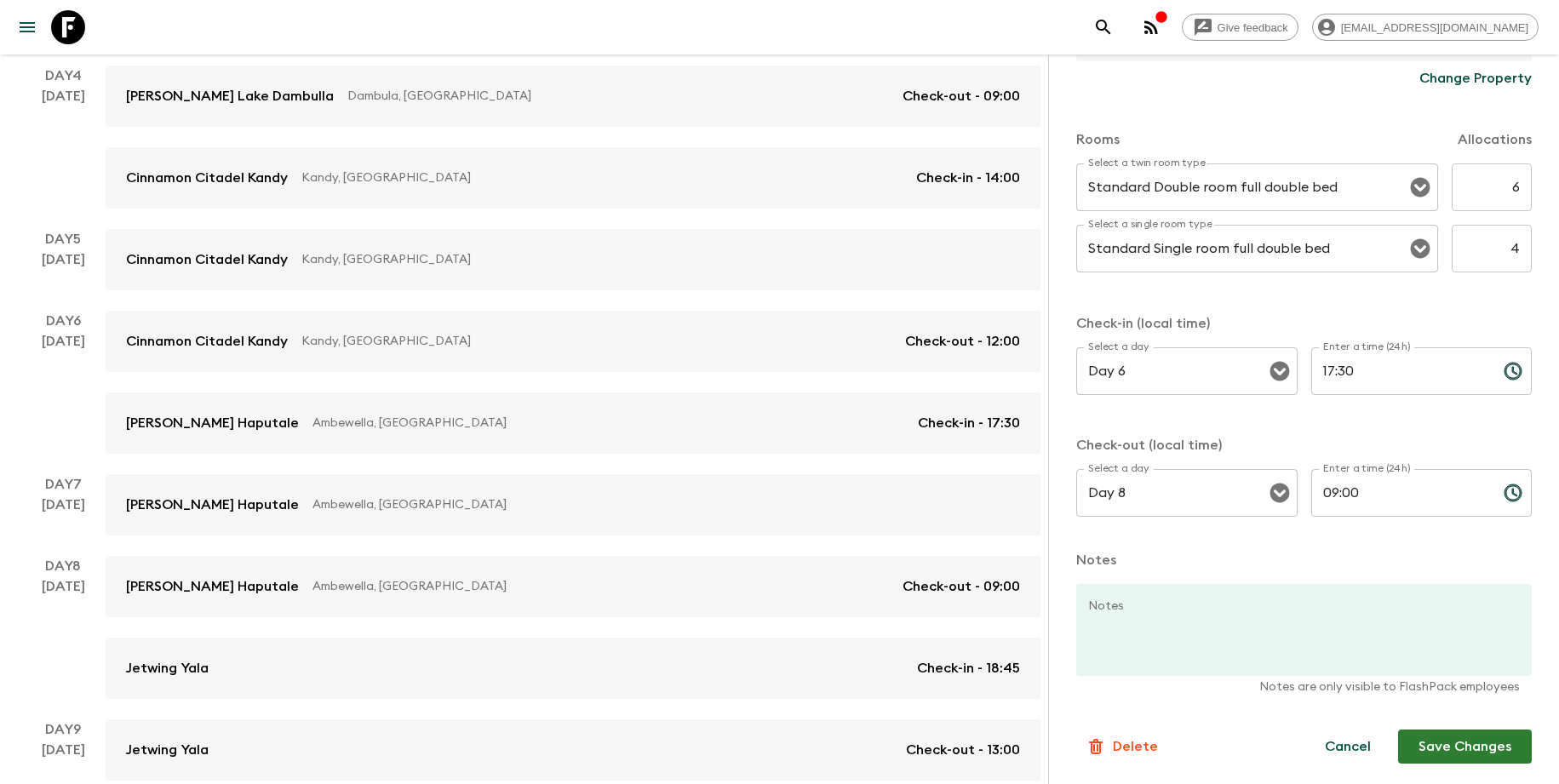
click at [1464, 744] on button "Save Changes" at bounding box center [1465, 747] width 134 height 34
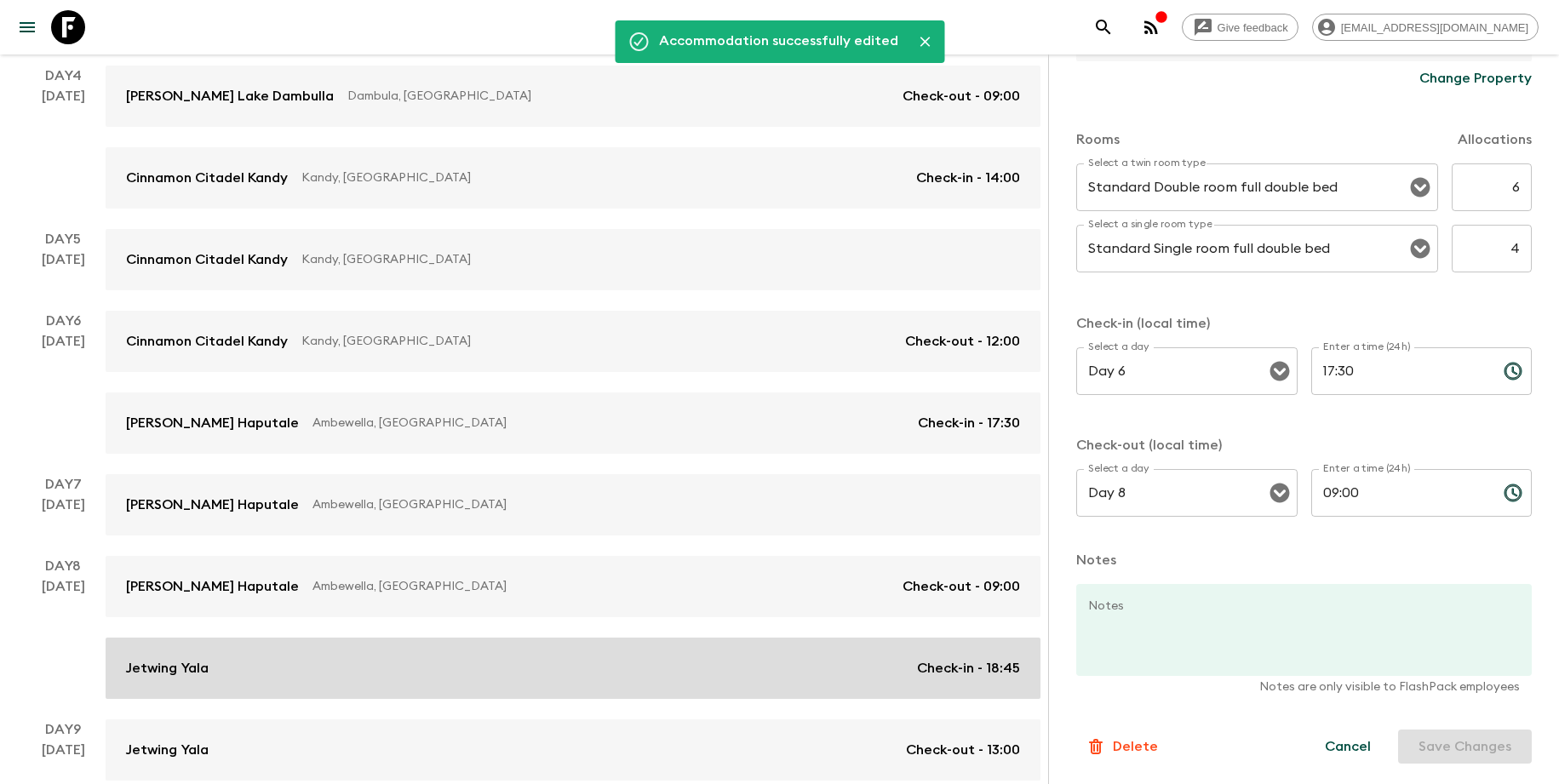
click at [470, 650] on link "Jetwing Yala Check-in - 18:45" at bounding box center [573, 668] width 935 height 61
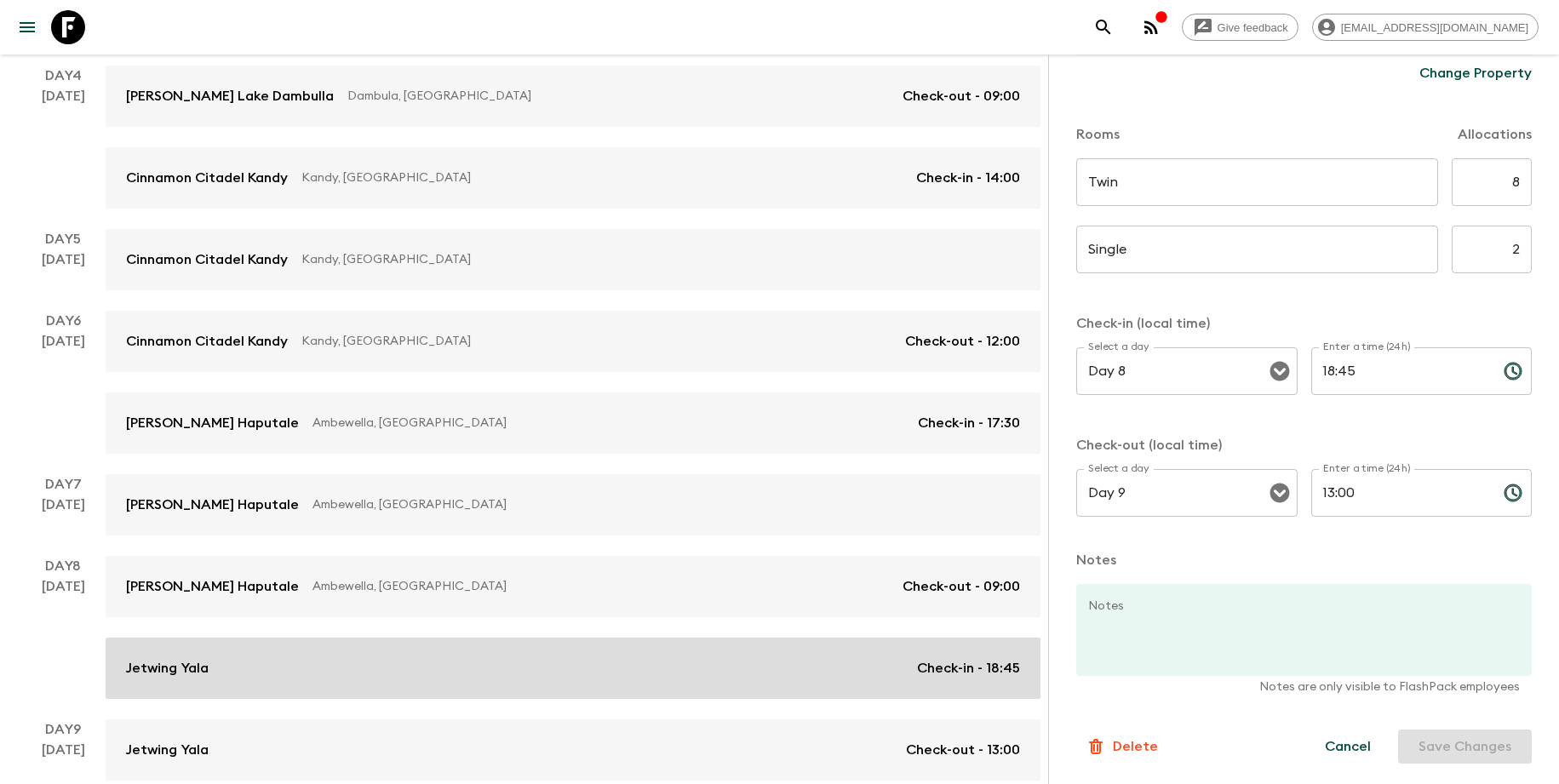
scroll to position [451, 0]
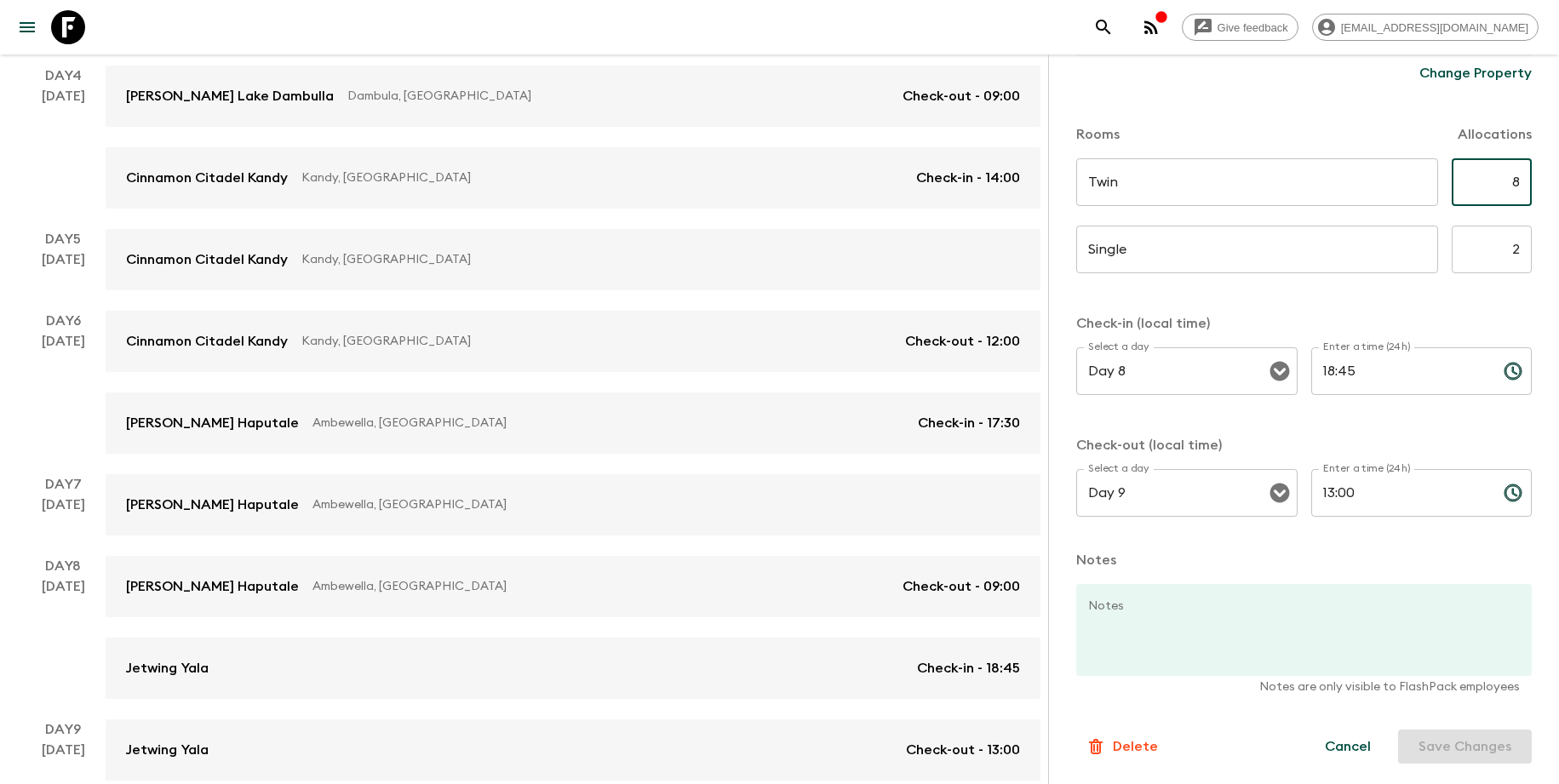
drag, startPoint x: 1476, startPoint y: 175, endPoint x: 1511, endPoint y: 176, distance: 35.0
click at [1511, 176] on input "8" at bounding box center [1492, 182] width 80 height 47
type input "6"
click at [1505, 260] on input "2" at bounding box center [1492, 250] width 80 height 47
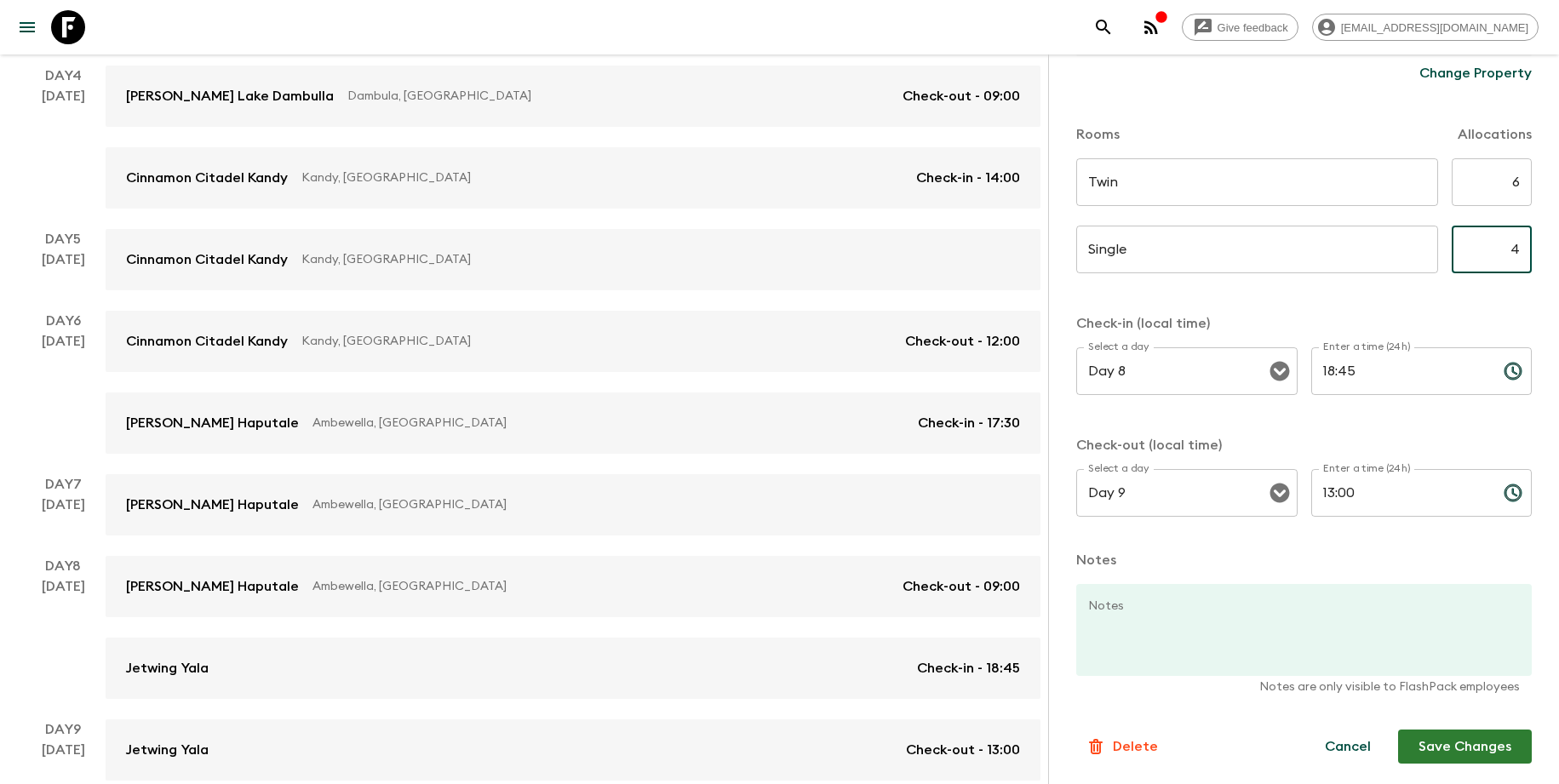
type input "4"
click at [1516, 300] on form "Jetwing Yala Change Property Rooms Allocations Twin ​ ​ 6 ​ Single ​ ​ 4 ​ Chec…" at bounding box center [1305, 248] width 456 height 1031
click at [1439, 734] on button "Save Changes" at bounding box center [1465, 747] width 134 height 34
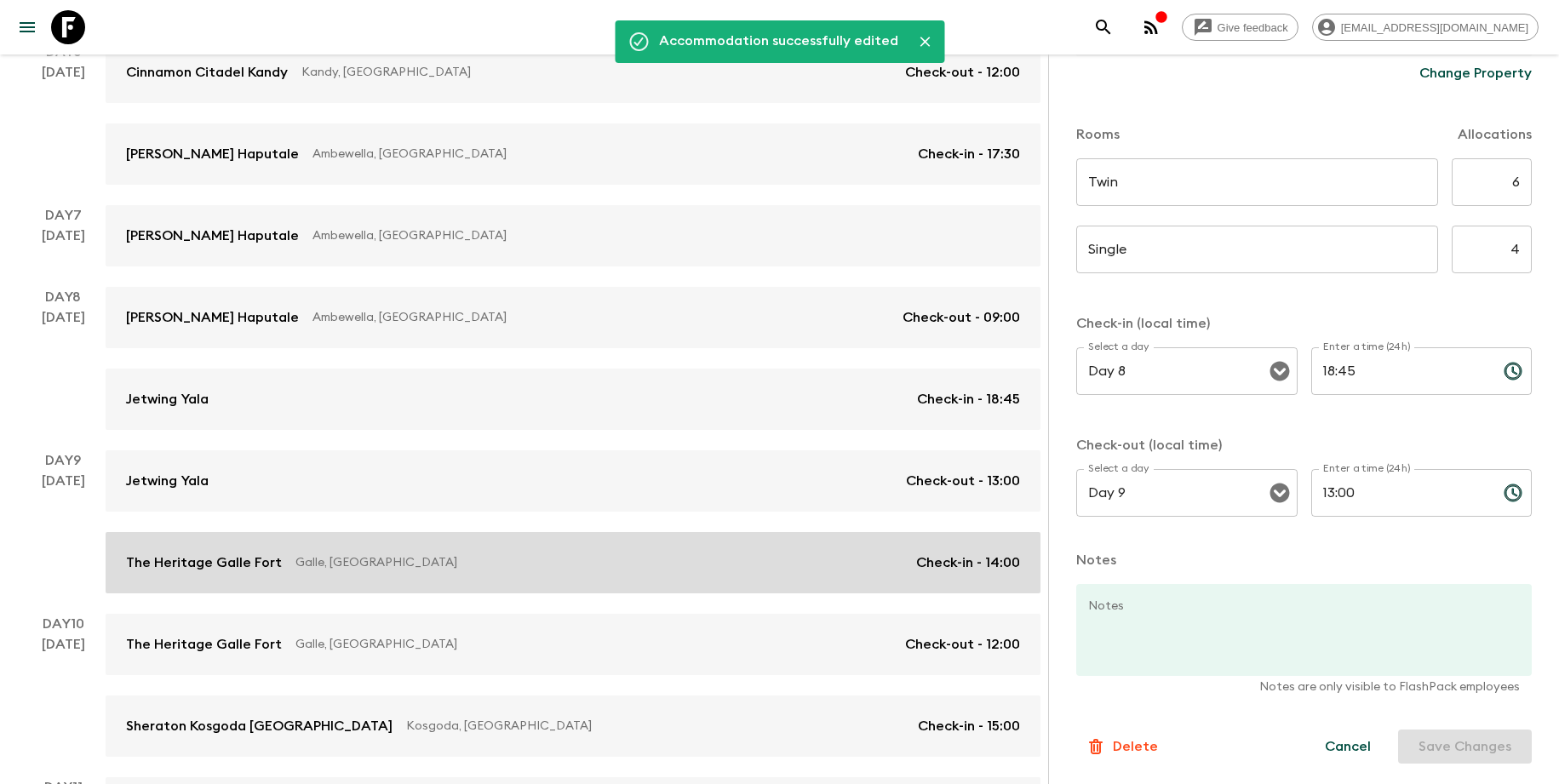
scroll to position [955, 0]
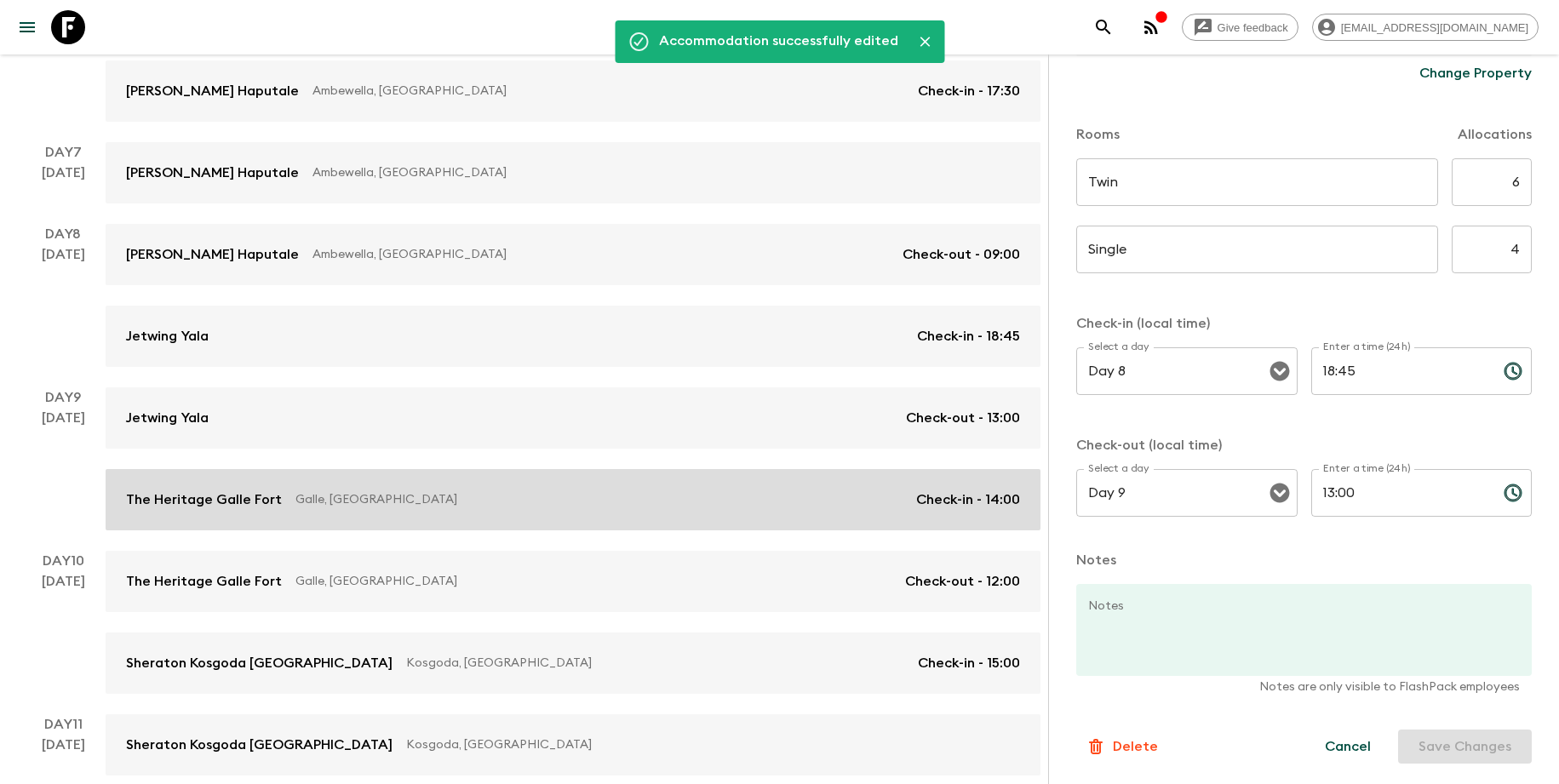
click at [511, 499] on p "Galle, [GEOGRAPHIC_DATA]" at bounding box center [599, 500] width 607 height 17
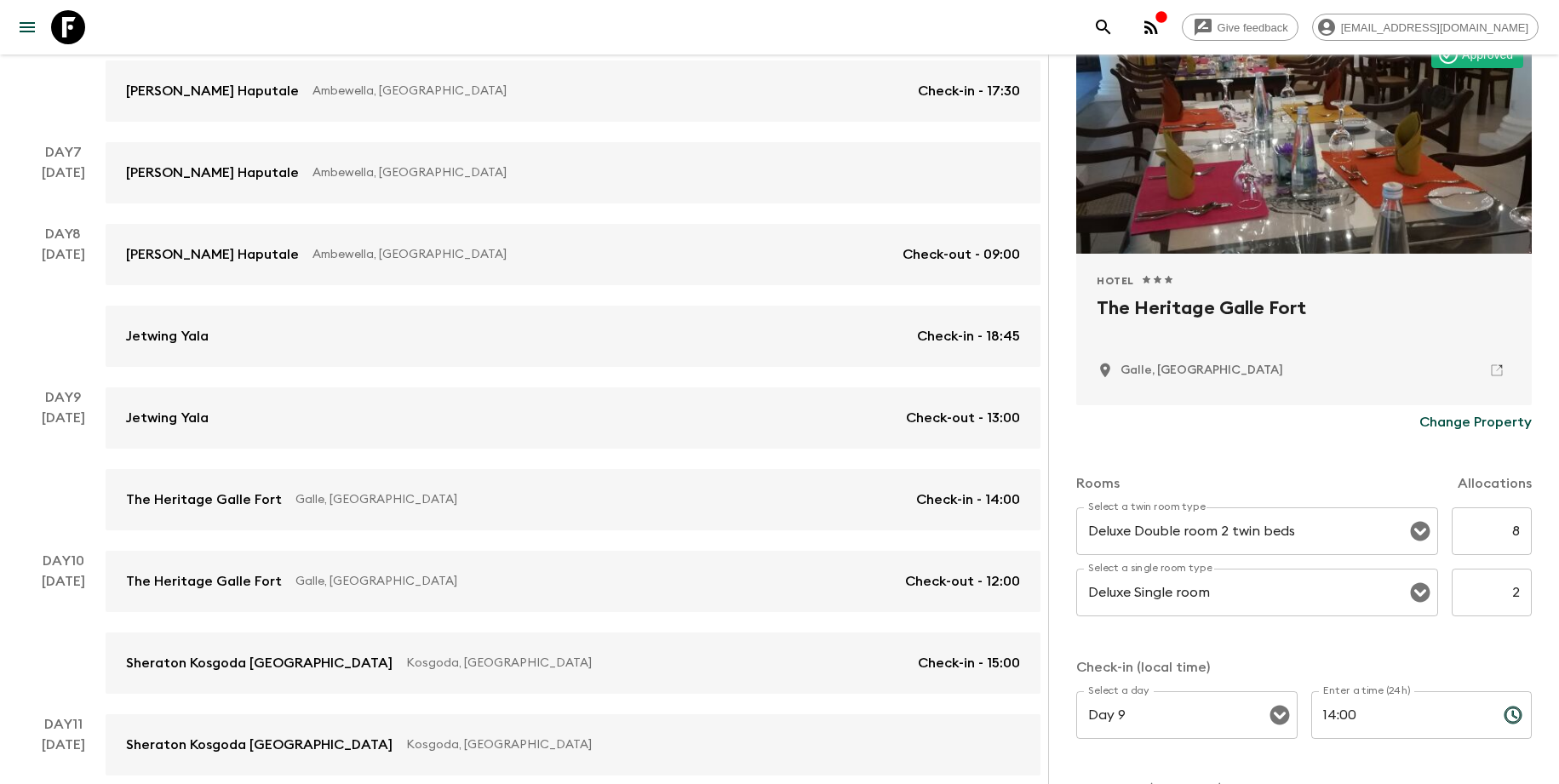
scroll to position [170, 0]
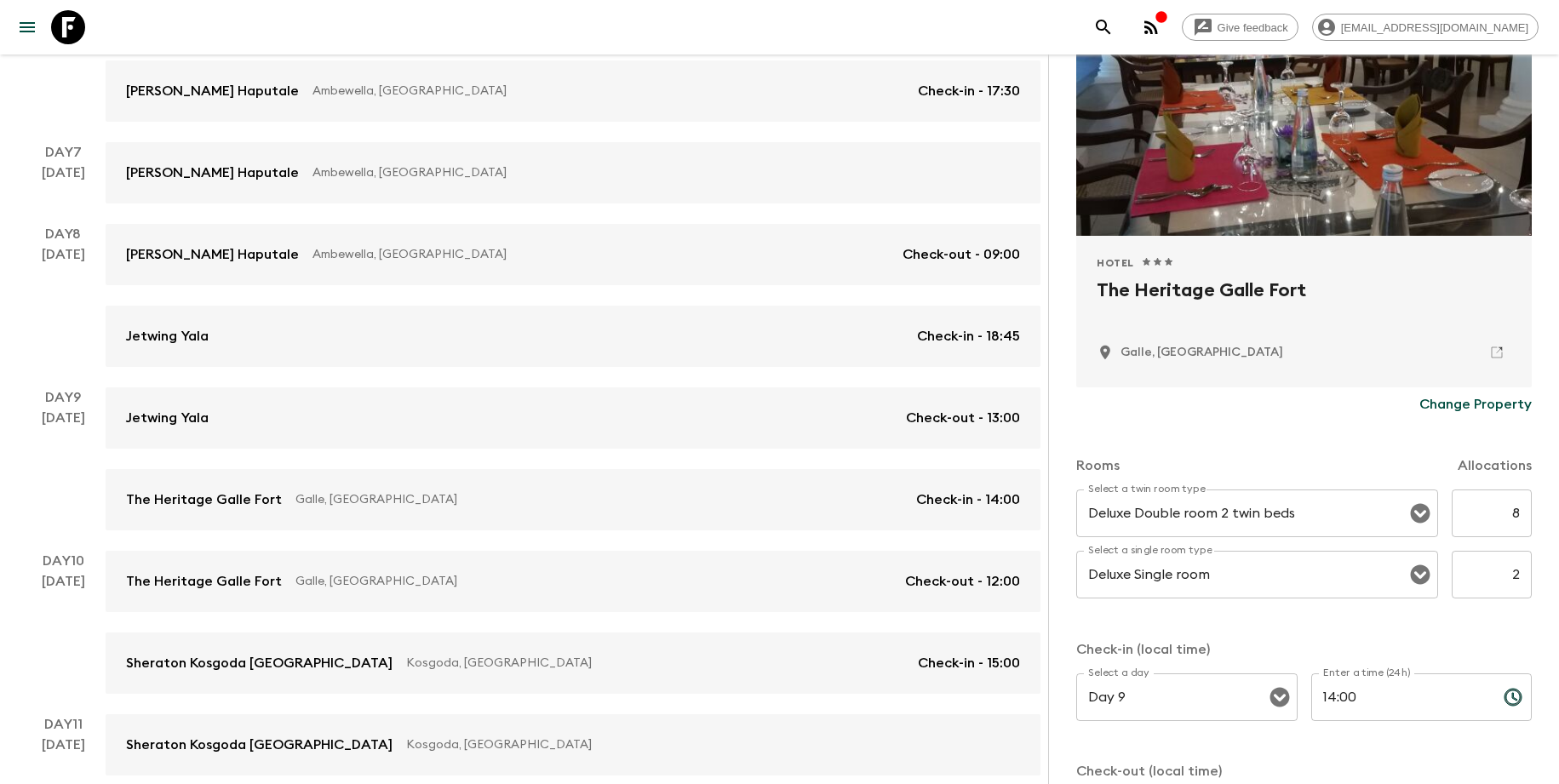
click at [1507, 521] on input "8" at bounding box center [1492, 513] width 80 height 47
type input "6"
drag, startPoint x: 1501, startPoint y: 580, endPoint x: 1522, endPoint y: 580, distance: 21.0
click at [1522, 580] on div "Accommodation Information Comments Website Map Approved Hotel 1 Star 2 Stars 3 …" at bounding box center [1304, 447] width 511 height 784
type input "4"
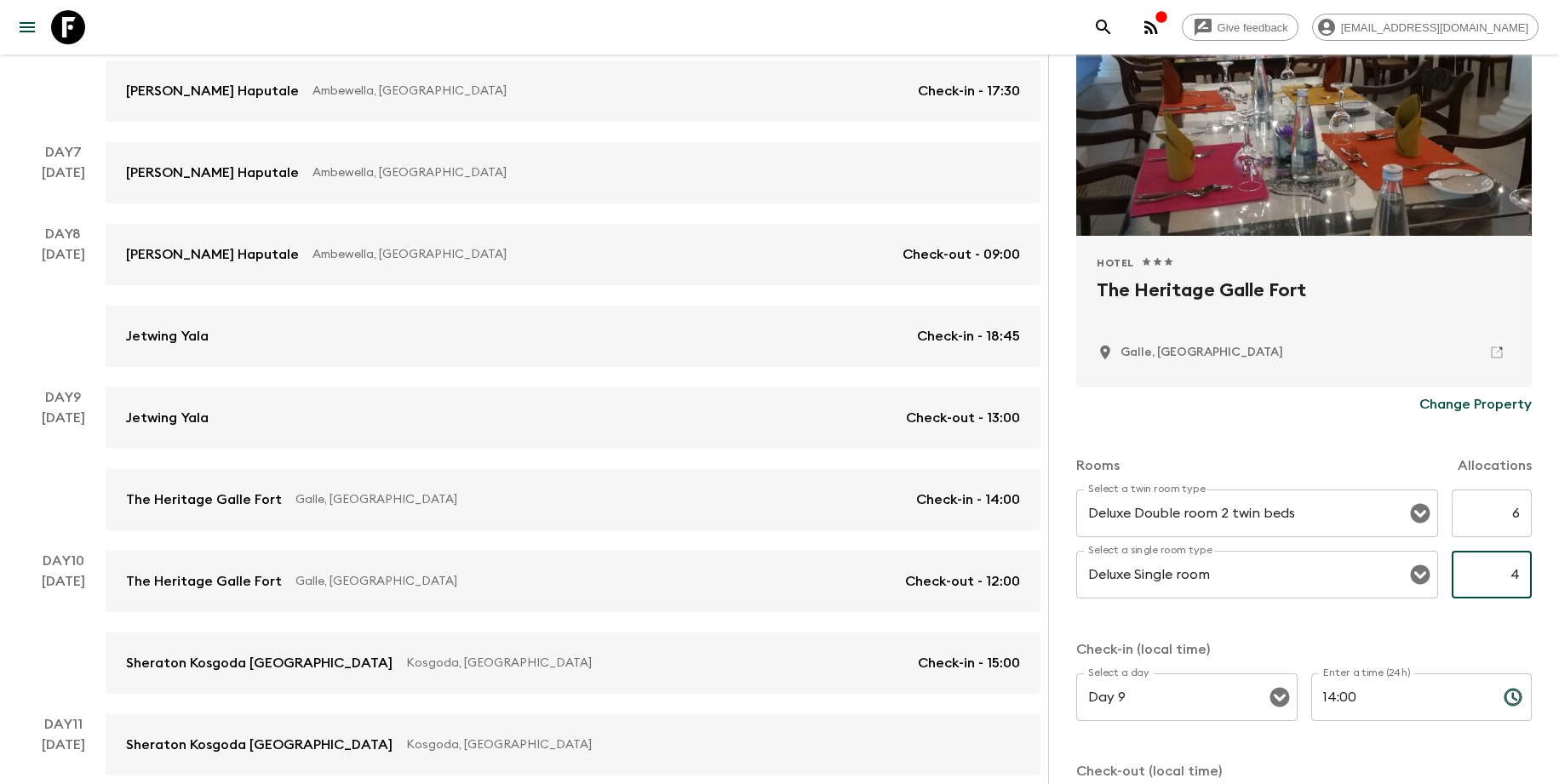
click at [1466, 626] on div "Rooms Allocations Select a twin room type Deluxe Double room 2 twin beds Select…" at bounding box center [1305, 642] width 456 height 441
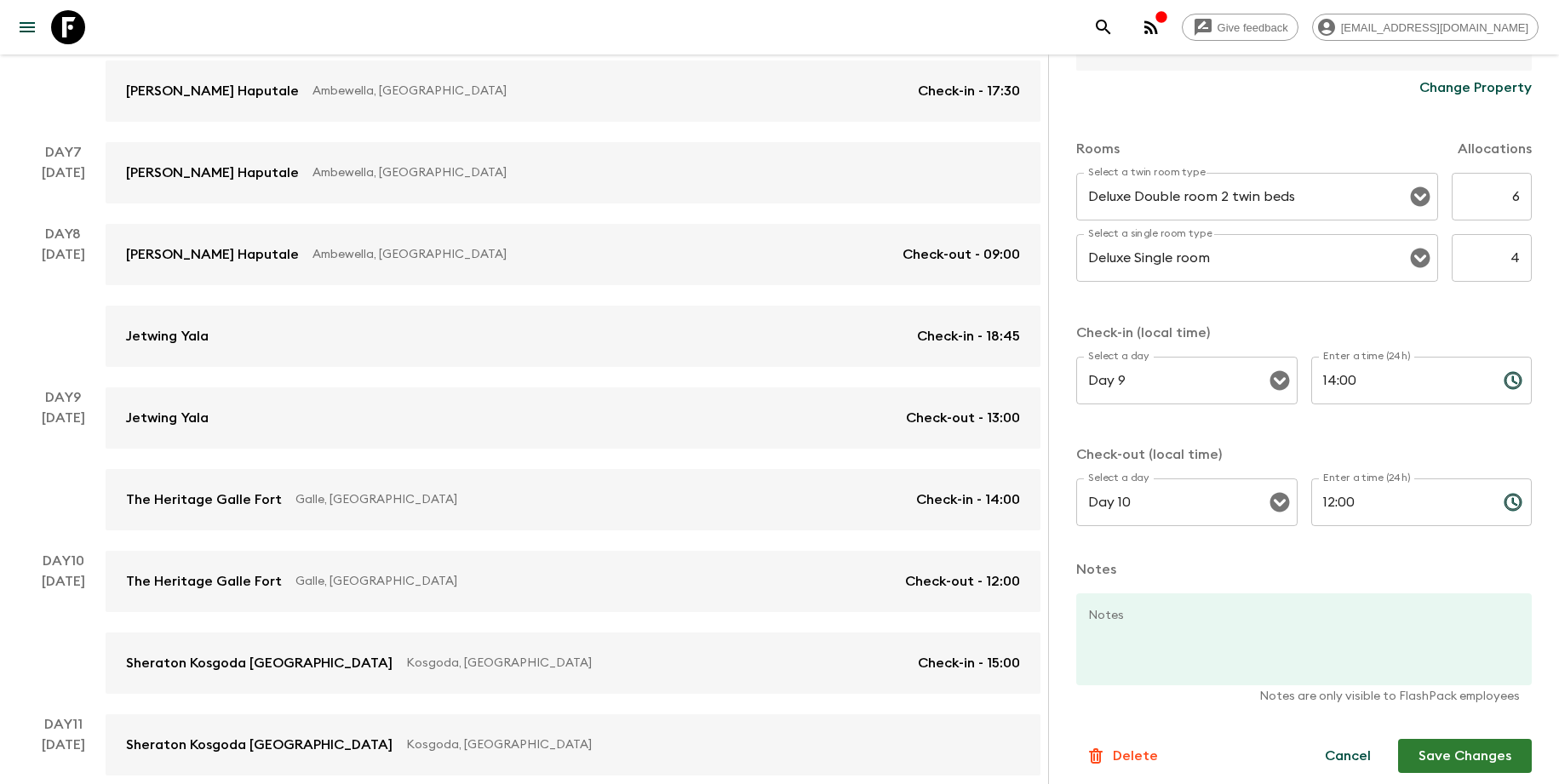
scroll to position [496, 0]
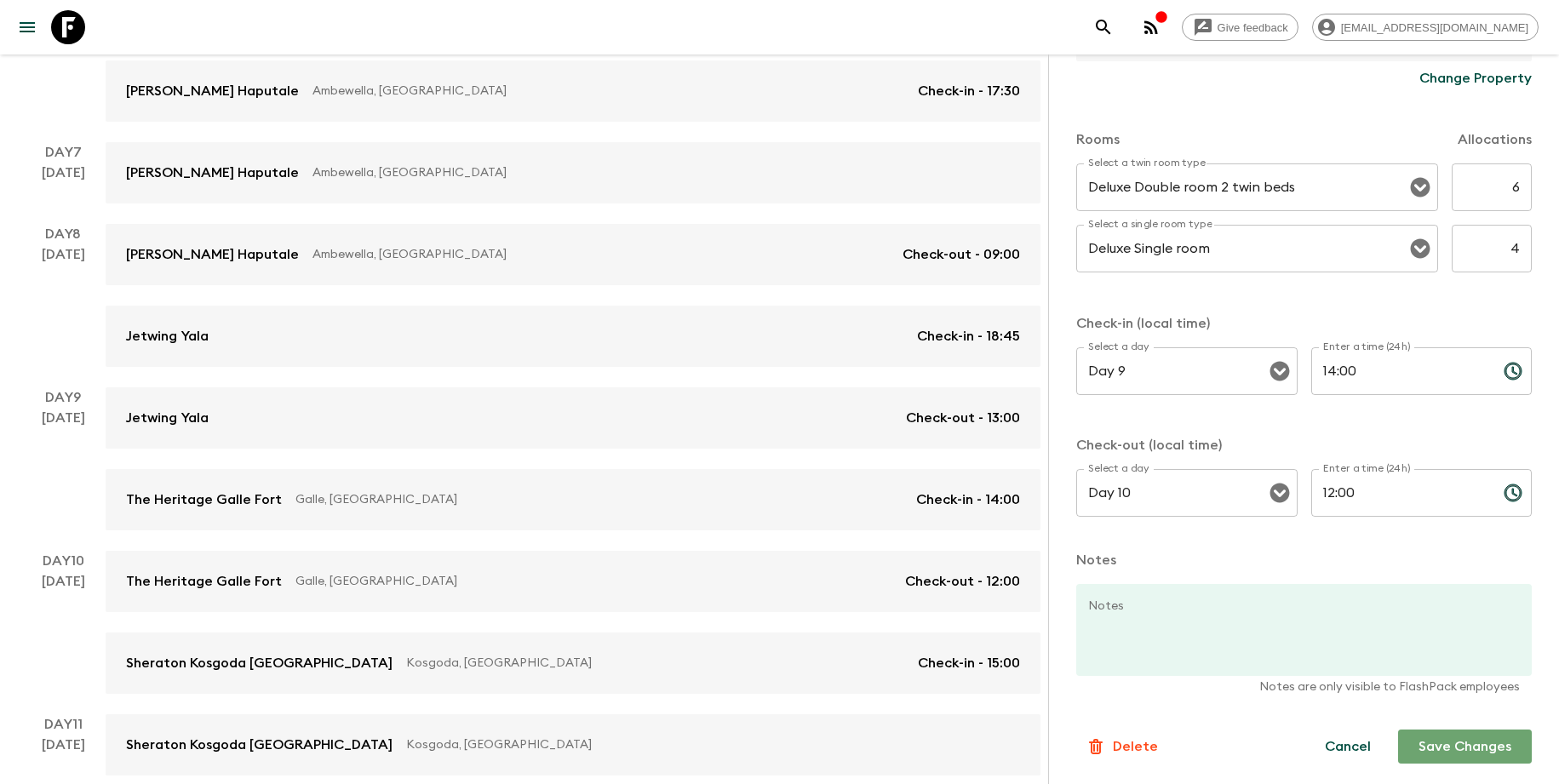
click at [1465, 746] on button "Save Changes" at bounding box center [1465, 747] width 134 height 34
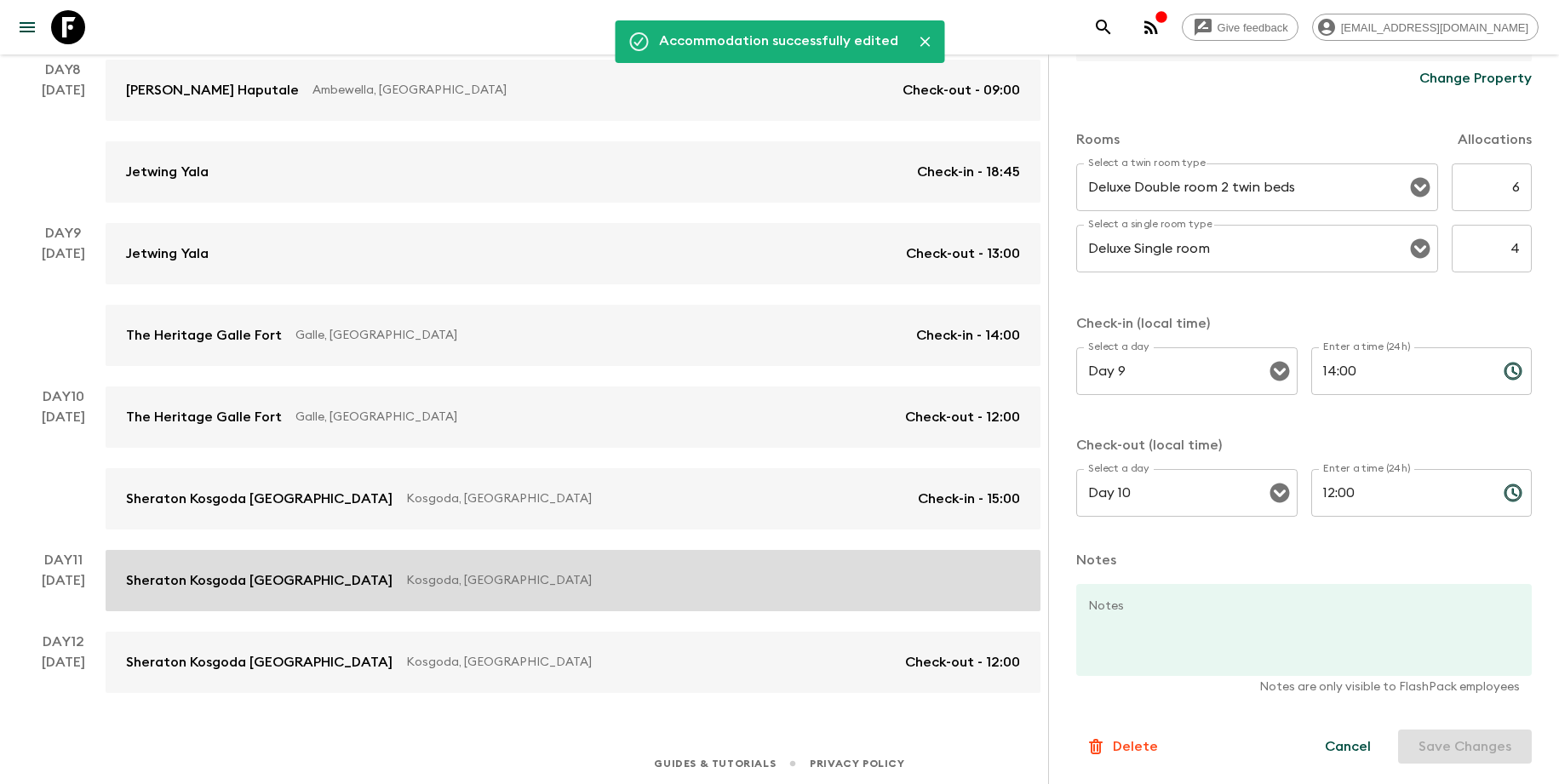
scroll to position [1122, 0]
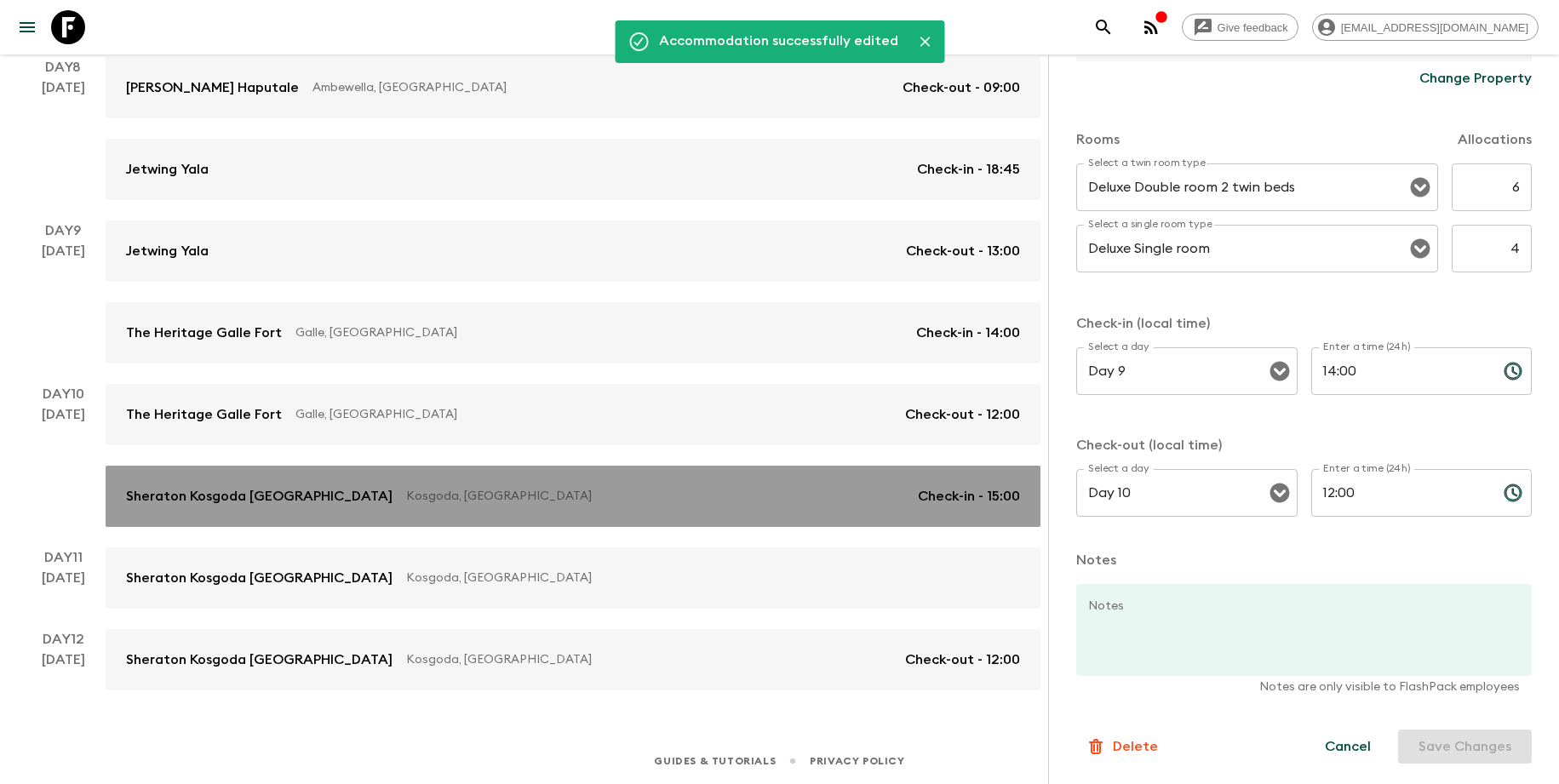
click at [633, 506] on div "Sheraton Kosgoda [GEOGRAPHIC_DATA] [GEOGRAPHIC_DATA], [GEOGRAPHIC_DATA] Check-i…" at bounding box center [573, 496] width 894 height 20
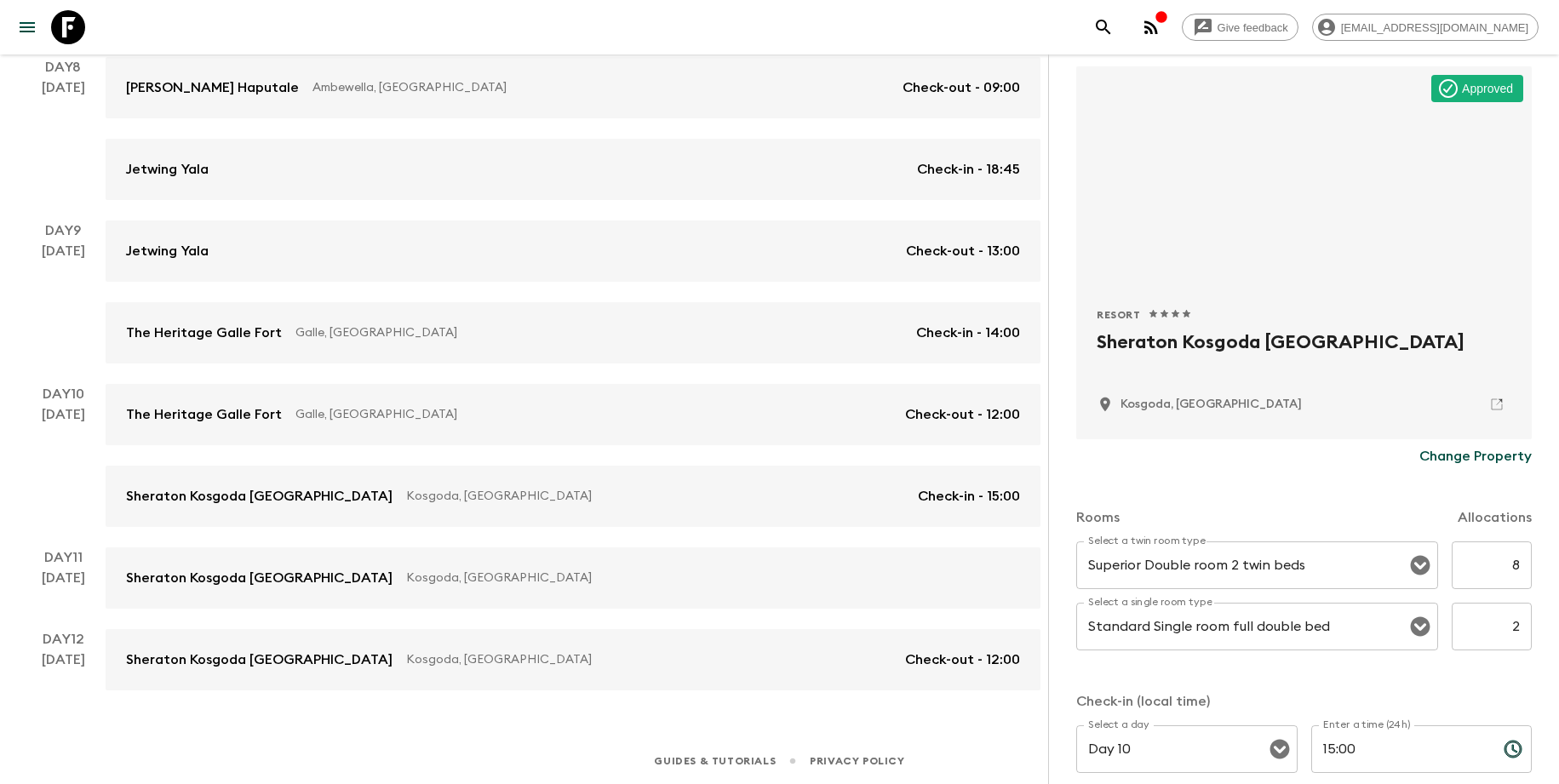
scroll to position [136, 0]
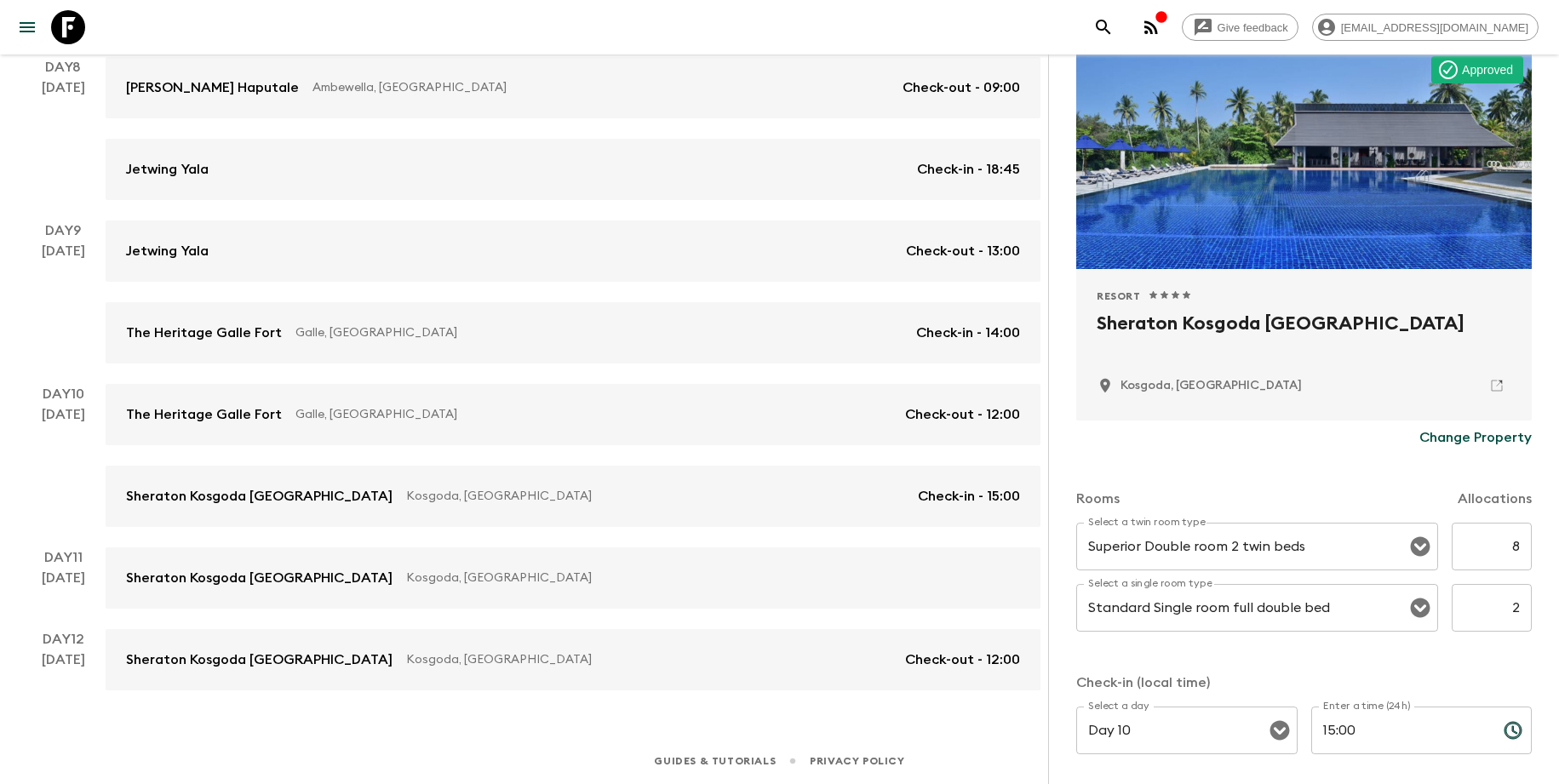
click at [1496, 552] on input "8" at bounding box center [1492, 547] width 80 height 47
type input "6"
click at [1502, 603] on input "2" at bounding box center [1492, 608] width 80 height 47
drag, startPoint x: 1502, startPoint y: 605, endPoint x: 1511, endPoint y: 606, distance: 9.1
click at [1510, 606] on input "2" at bounding box center [1492, 608] width 80 height 47
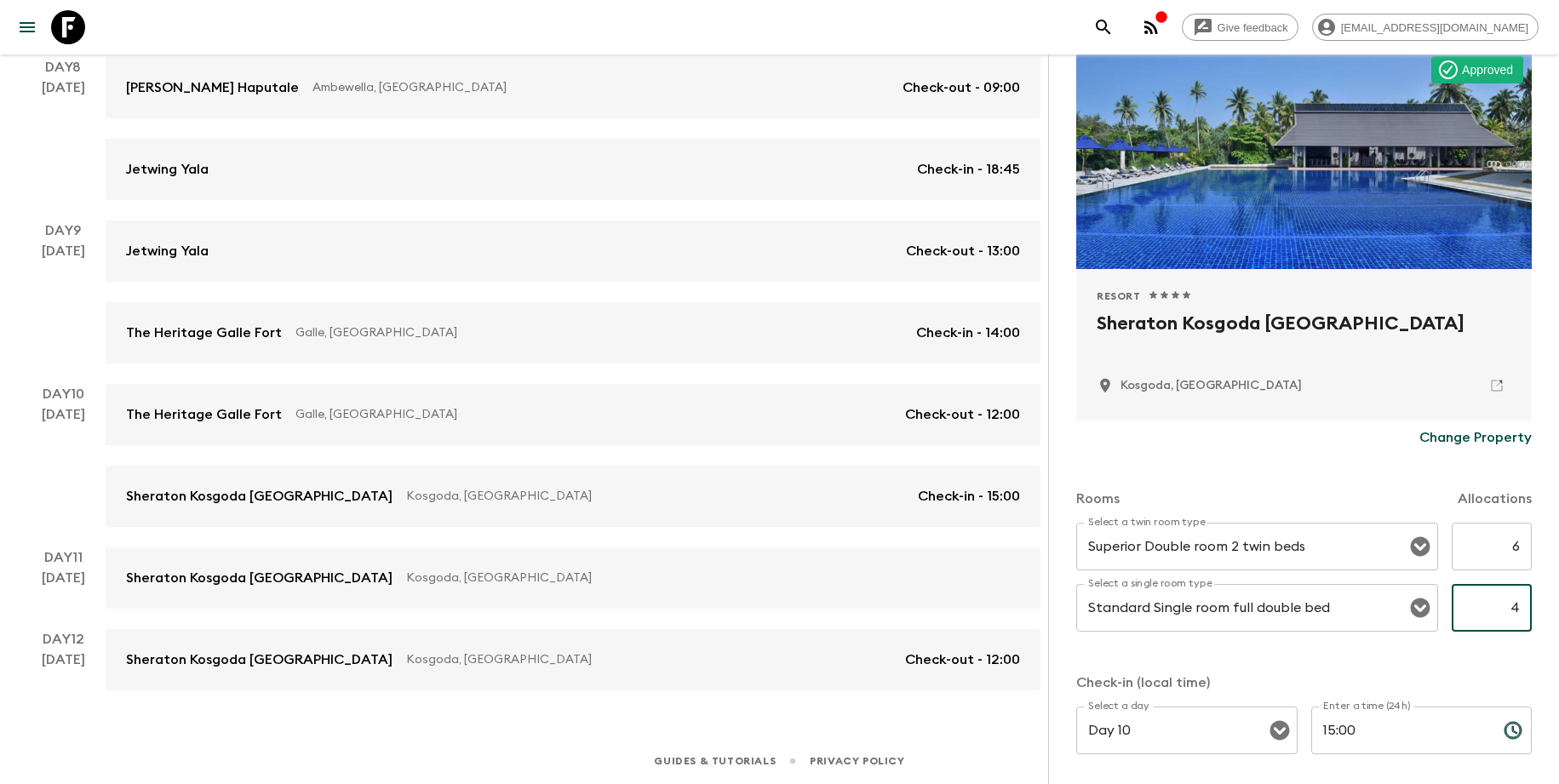
type input "4"
click at [1469, 674] on p "Check-in (local time)" at bounding box center [1305, 683] width 456 height 20
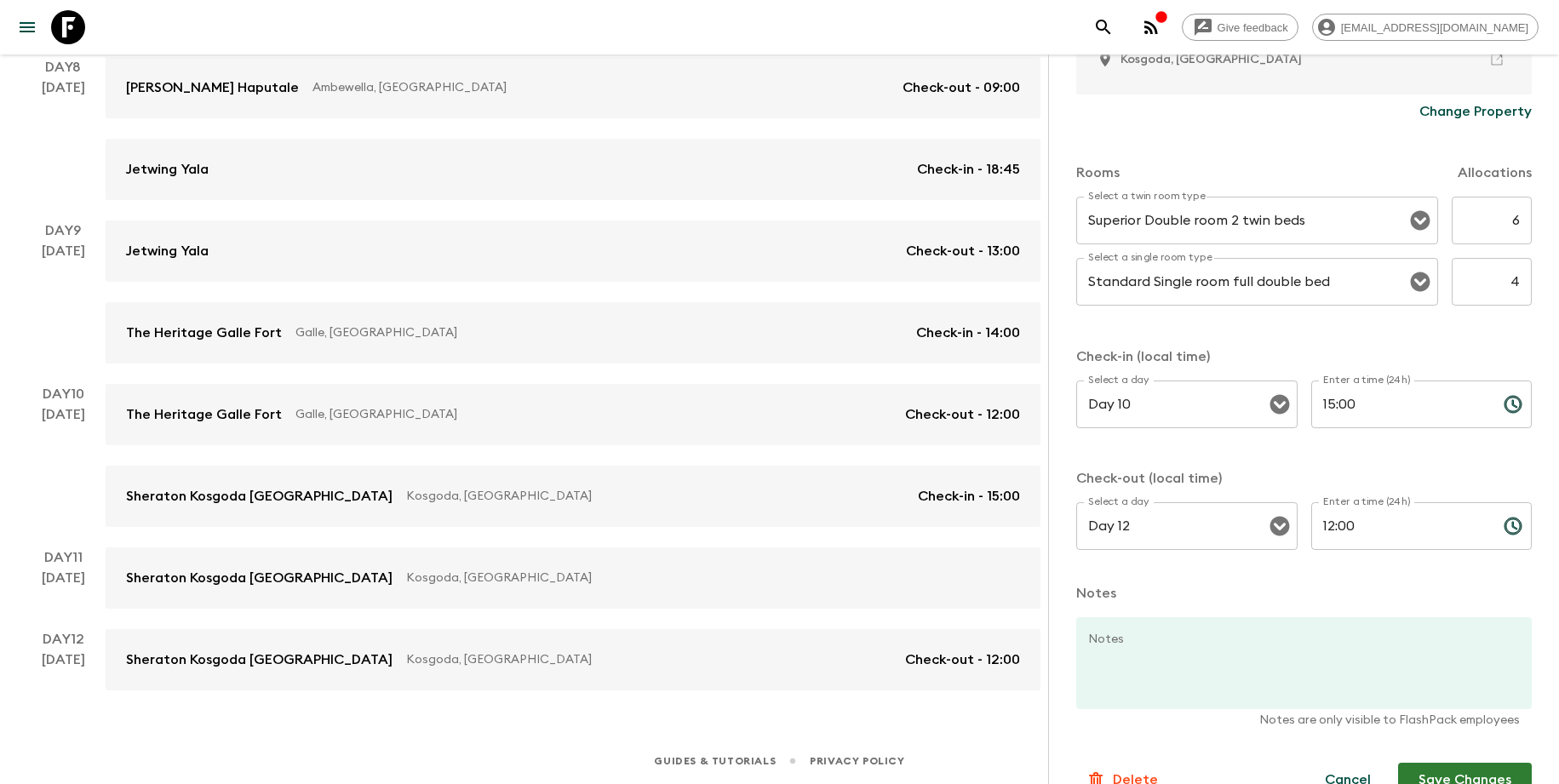
scroll to position [496, 0]
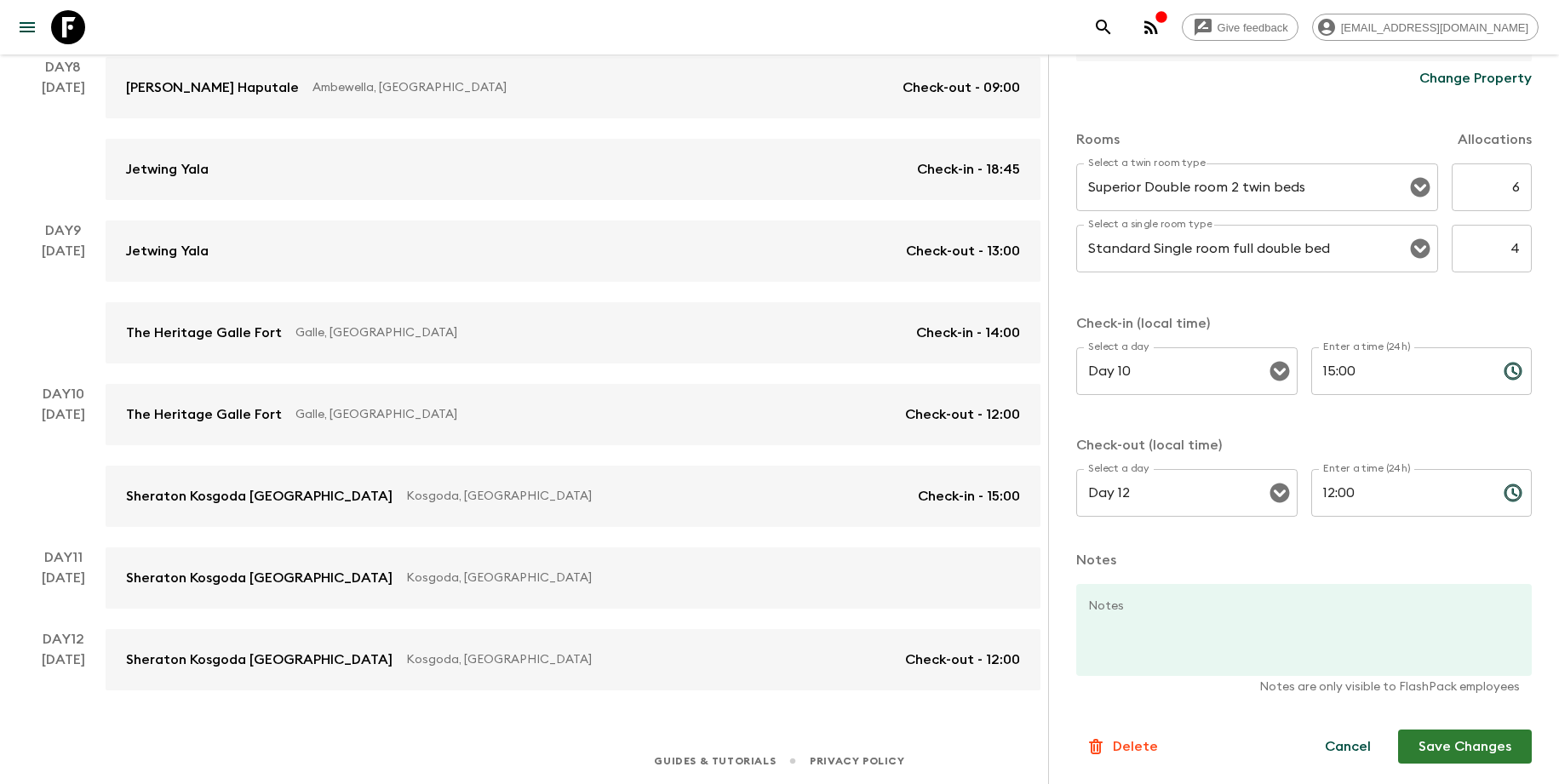
click at [1470, 744] on button "Save Changes" at bounding box center [1465, 747] width 134 height 34
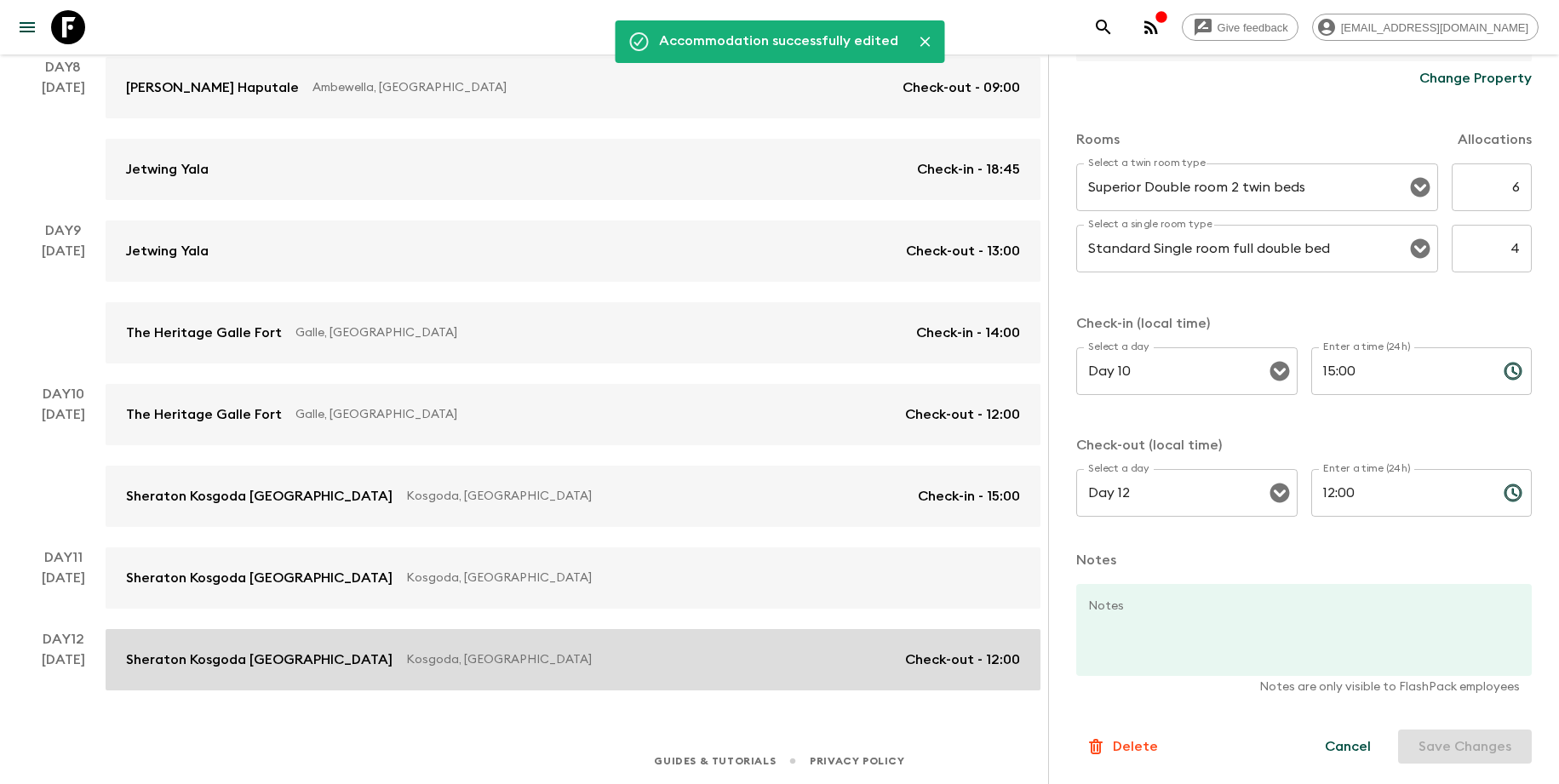
click at [765, 648] on link "Sheraton Kosgoda [GEOGRAPHIC_DATA] [GEOGRAPHIC_DATA], [GEOGRAPHIC_DATA] Check-o…" at bounding box center [573, 659] width 935 height 61
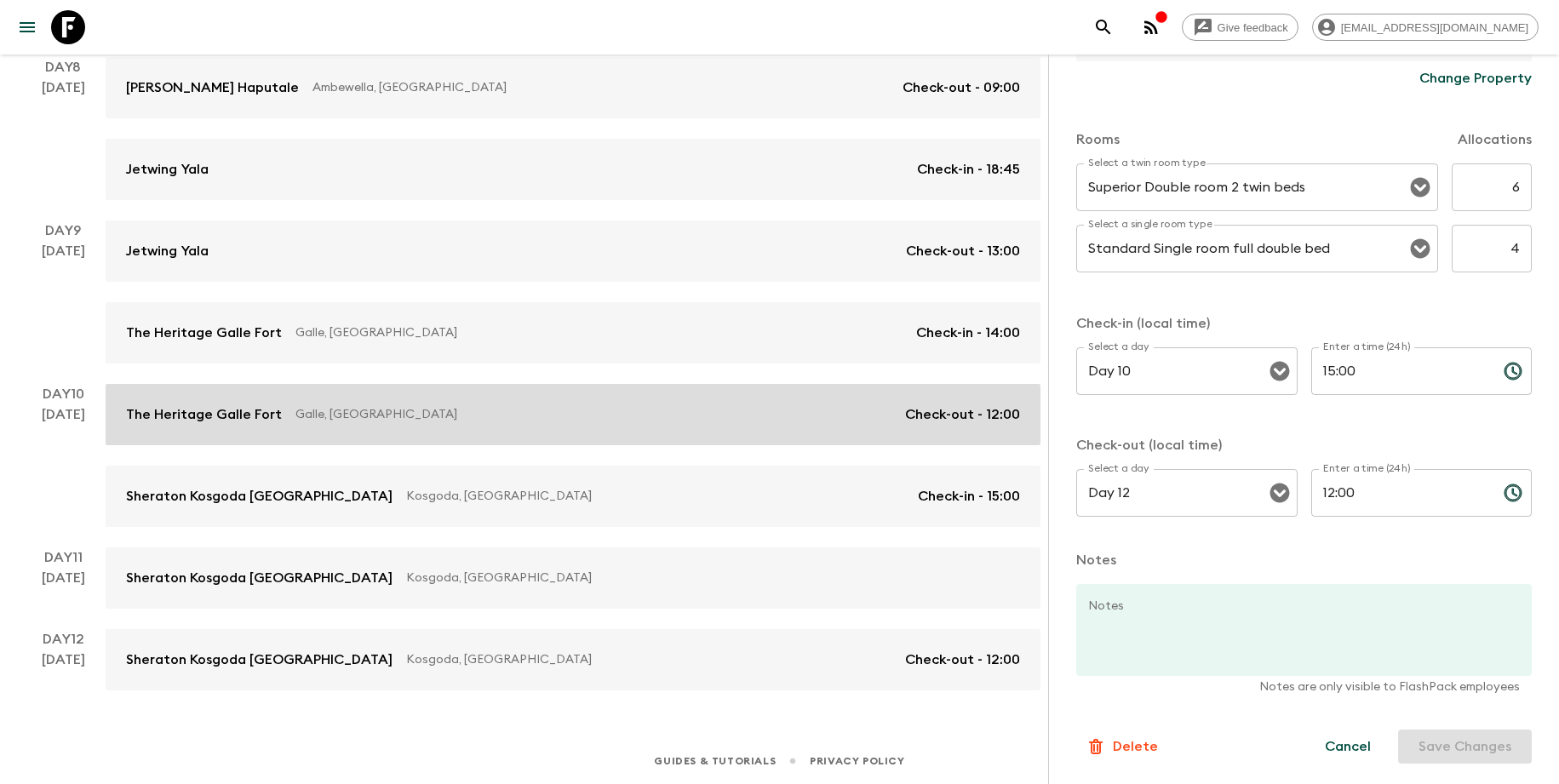
click at [769, 417] on p "Galle, [GEOGRAPHIC_DATA]" at bounding box center [594, 415] width 596 height 17
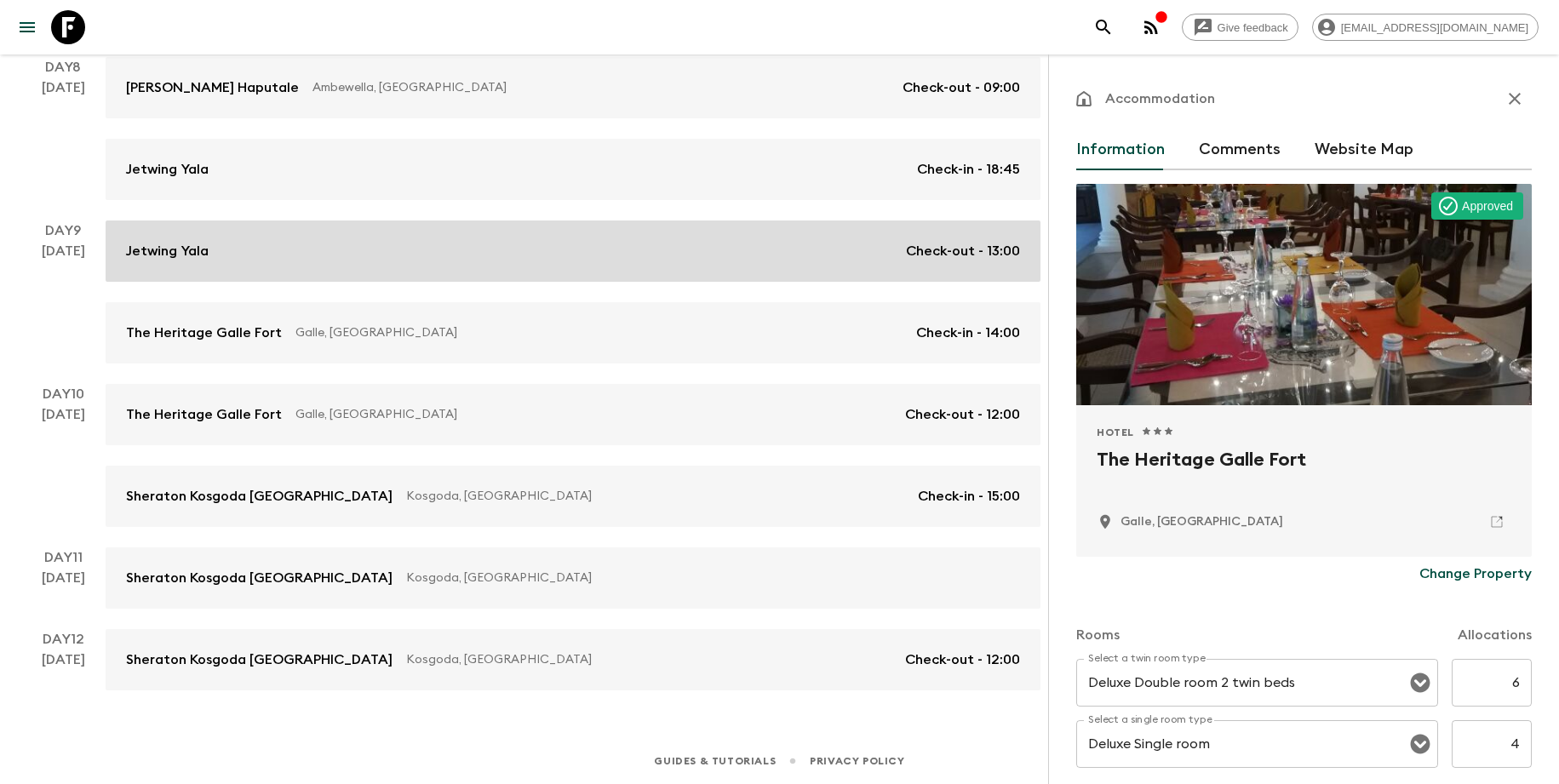
click at [744, 255] on div "Jetwing Yala Check-out - 13:00" at bounding box center [573, 251] width 894 height 20
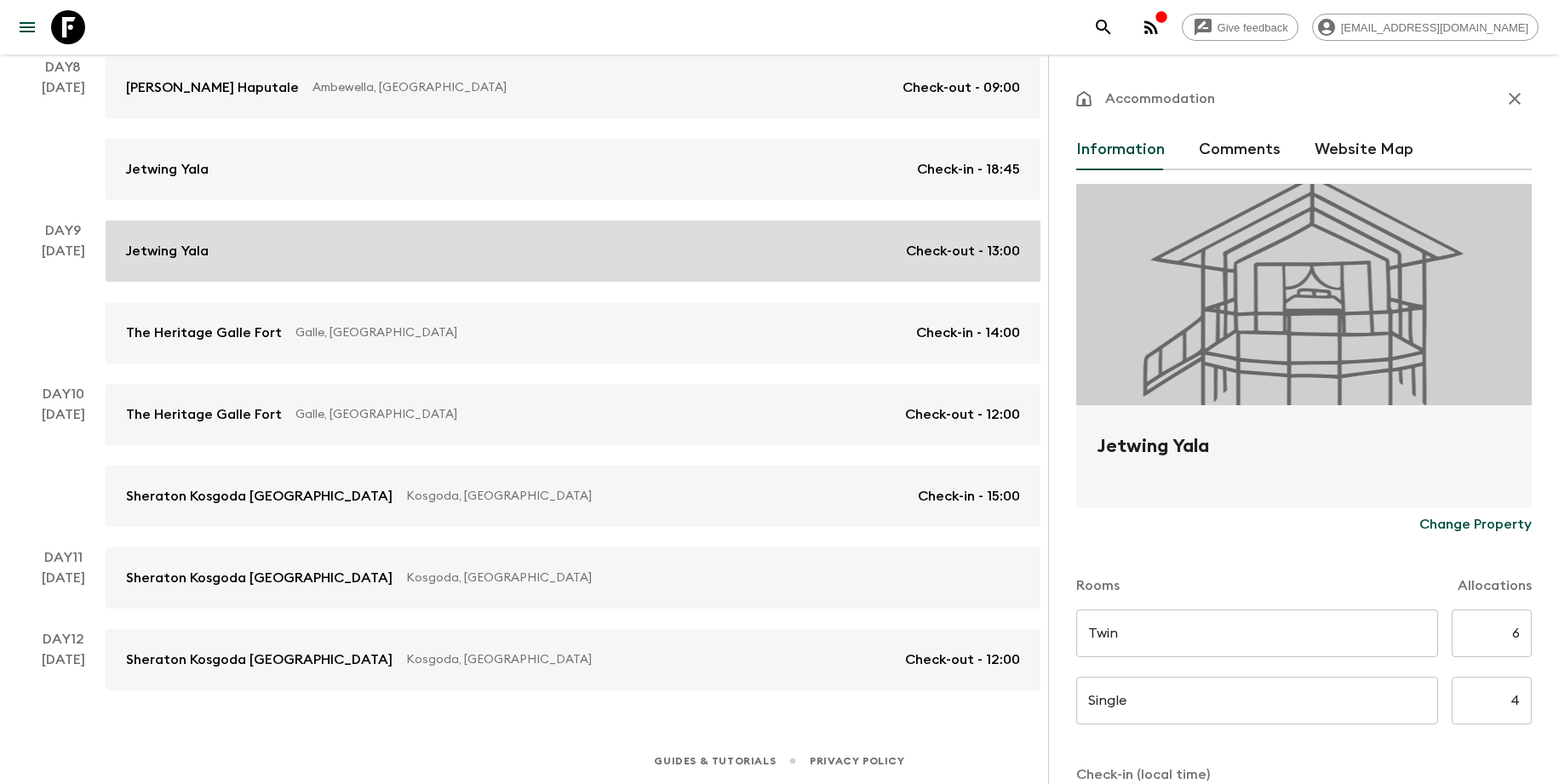
type input "Day 8"
type input "18:45"
type input "Day 9"
type input "13:00"
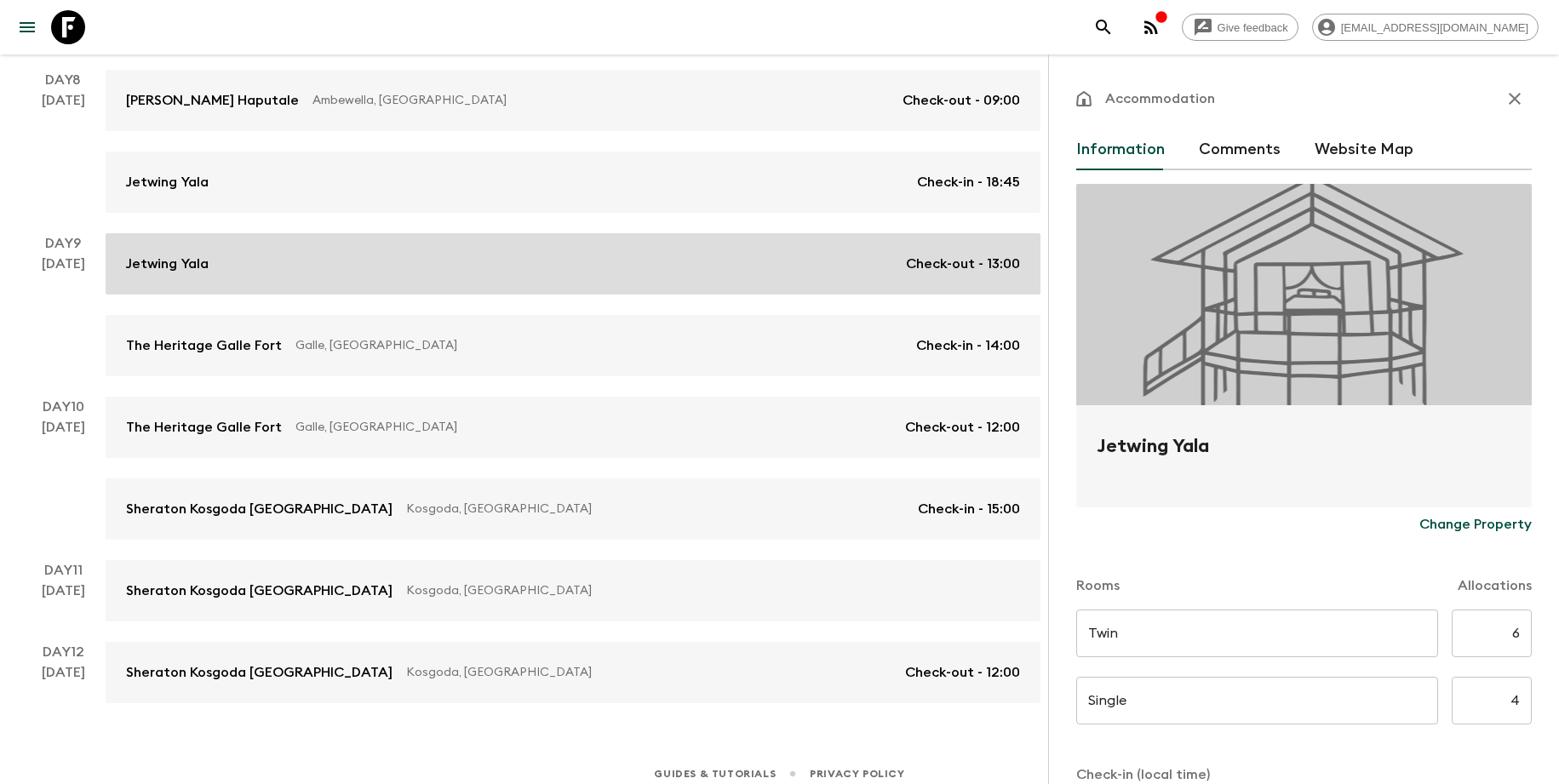
scroll to position [1086, 0]
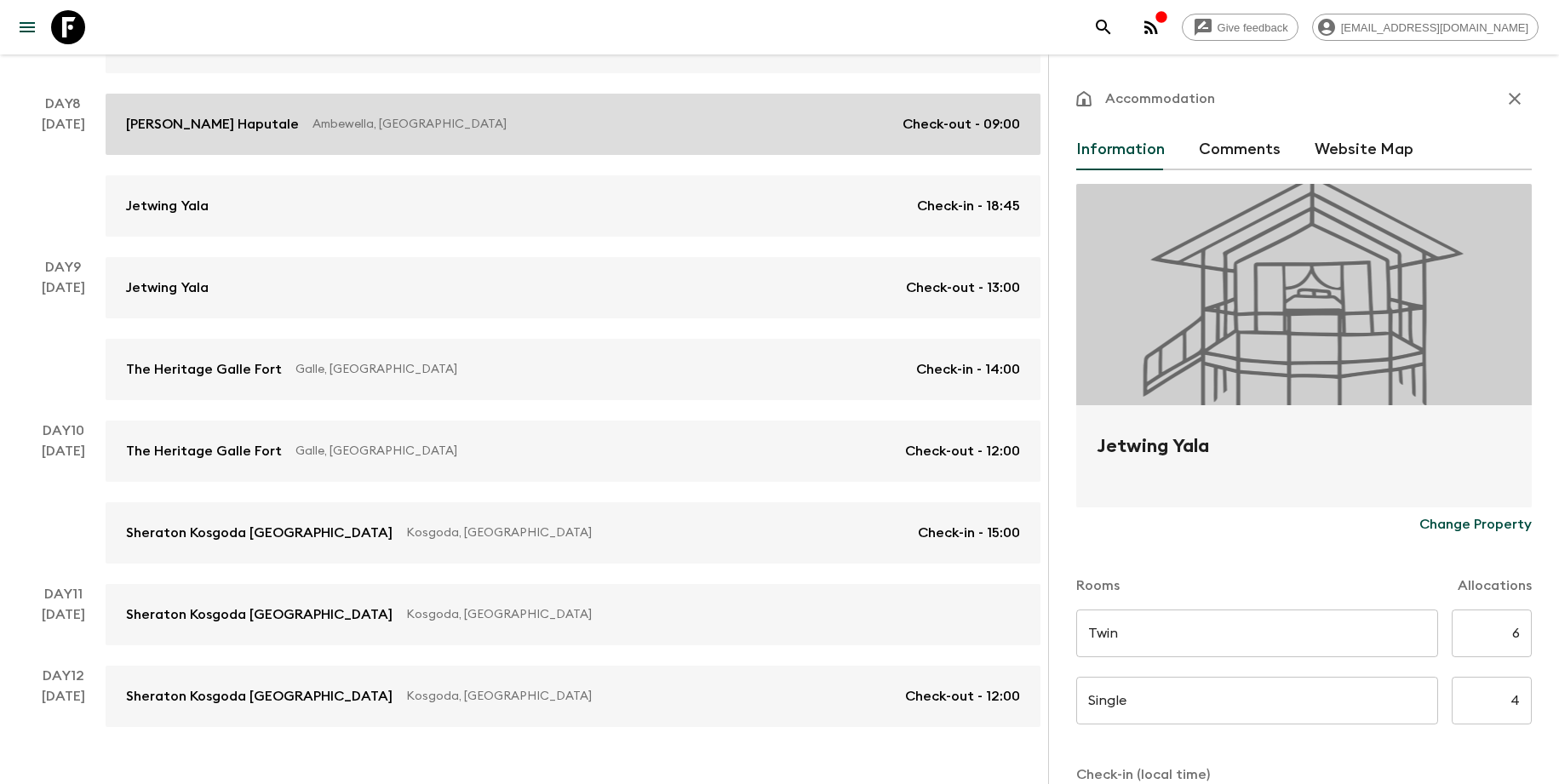
click at [449, 134] on div "[PERSON_NAME] Haputale Ambewella, [GEOGRAPHIC_DATA] Check-out - 09:00" at bounding box center [573, 124] width 894 height 20
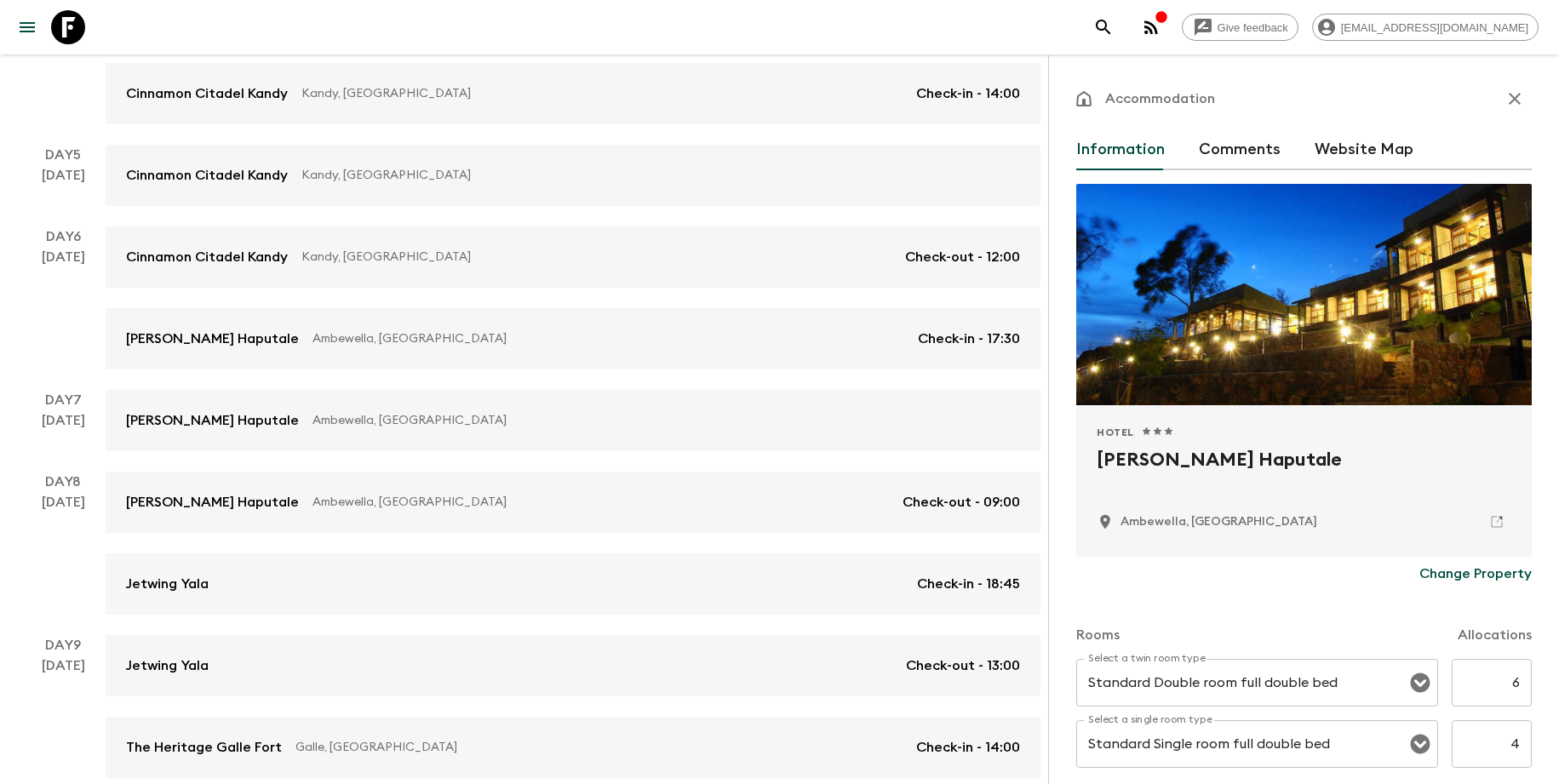
scroll to position [695, 0]
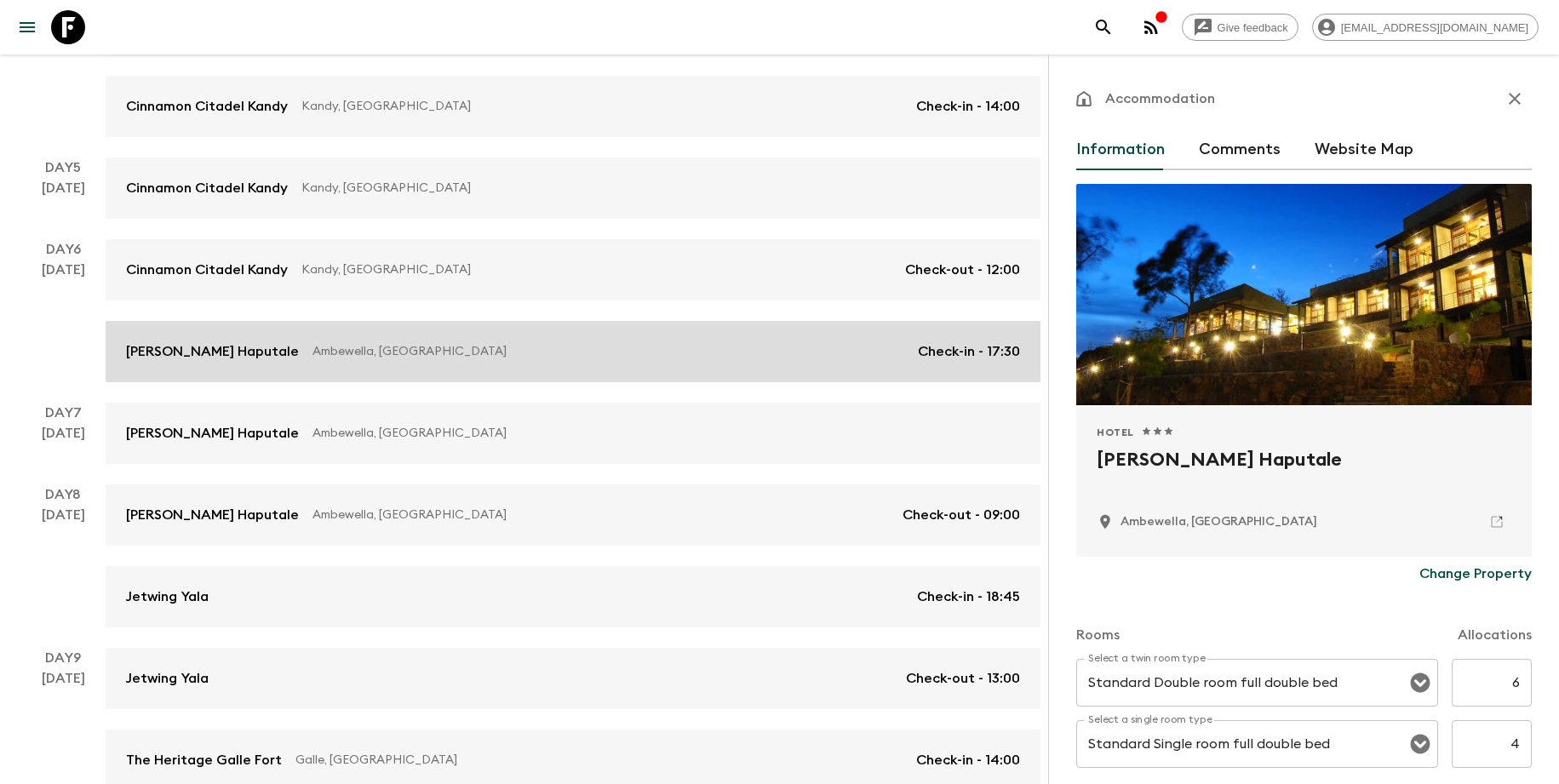
click at [408, 323] on link "[PERSON_NAME] Haputale Ambewella, [GEOGRAPHIC_DATA] Check-in - 17:30" at bounding box center [573, 351] width 935 height 61
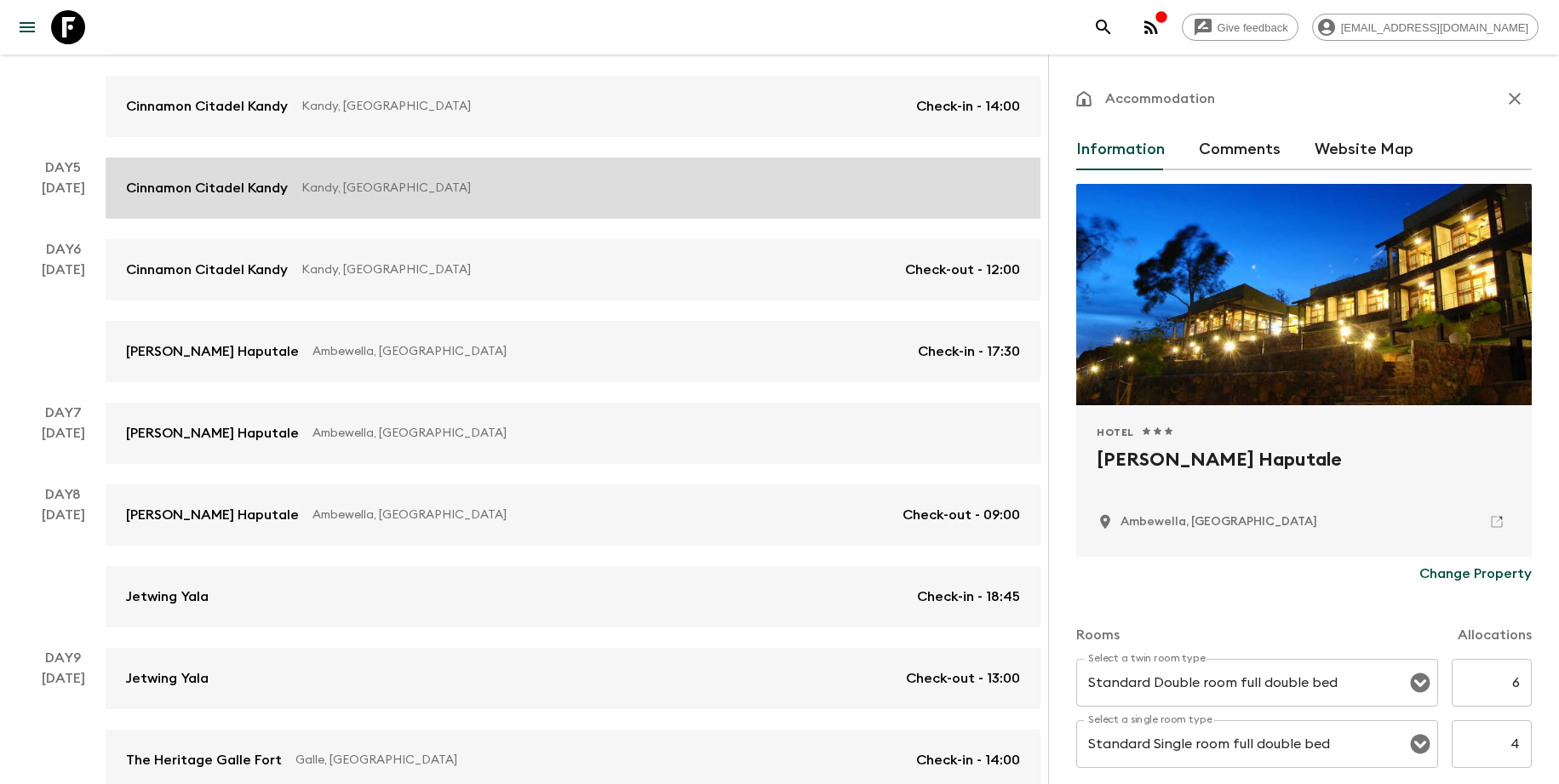
click at [543, 204] on link "Cinnamon Citadel Kandy Kandy, [GEOGRAPHIC_DATA]" at bounding box center [573, 188] width 935 height 61
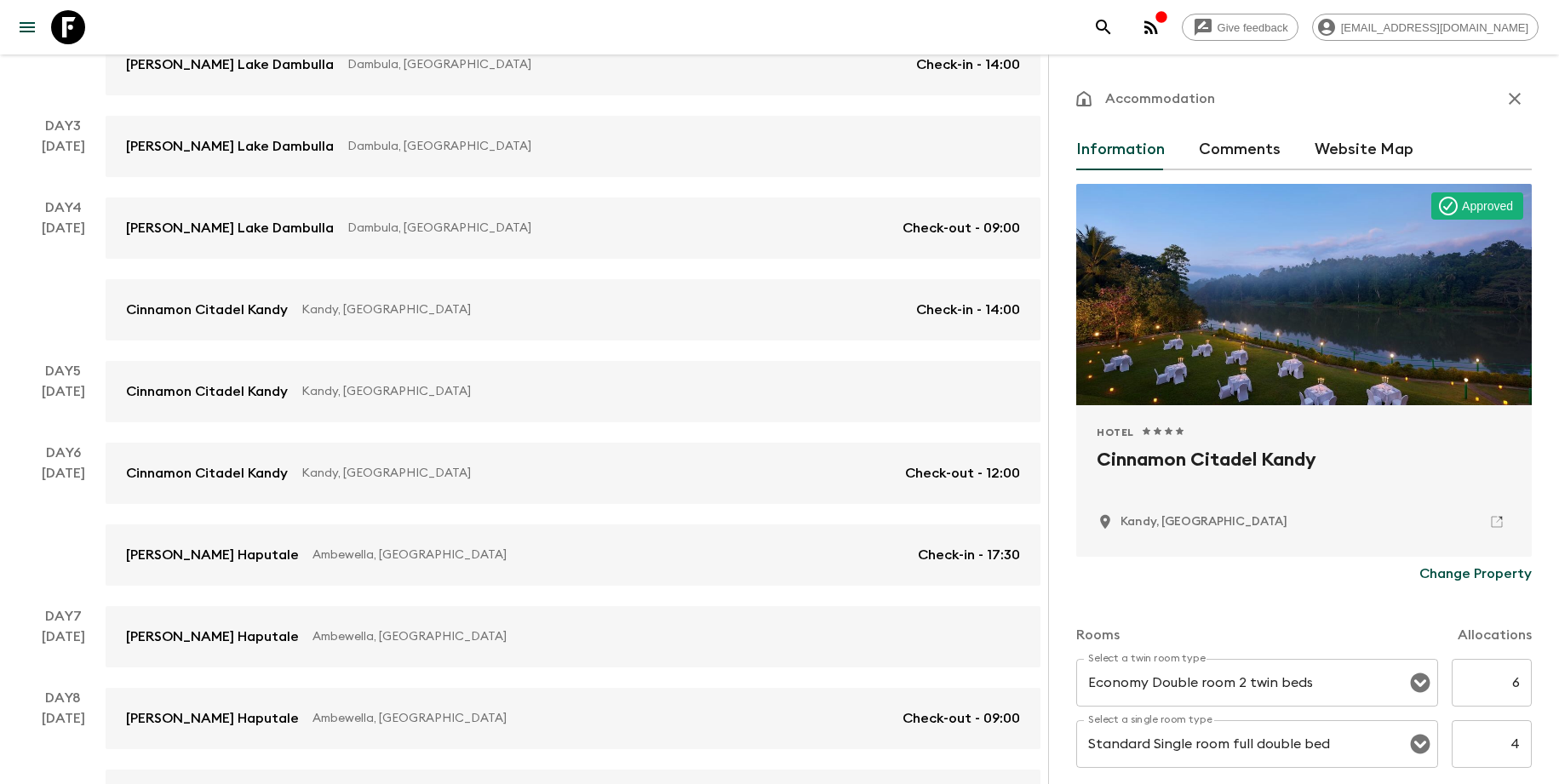
scroll to position [250, 0]
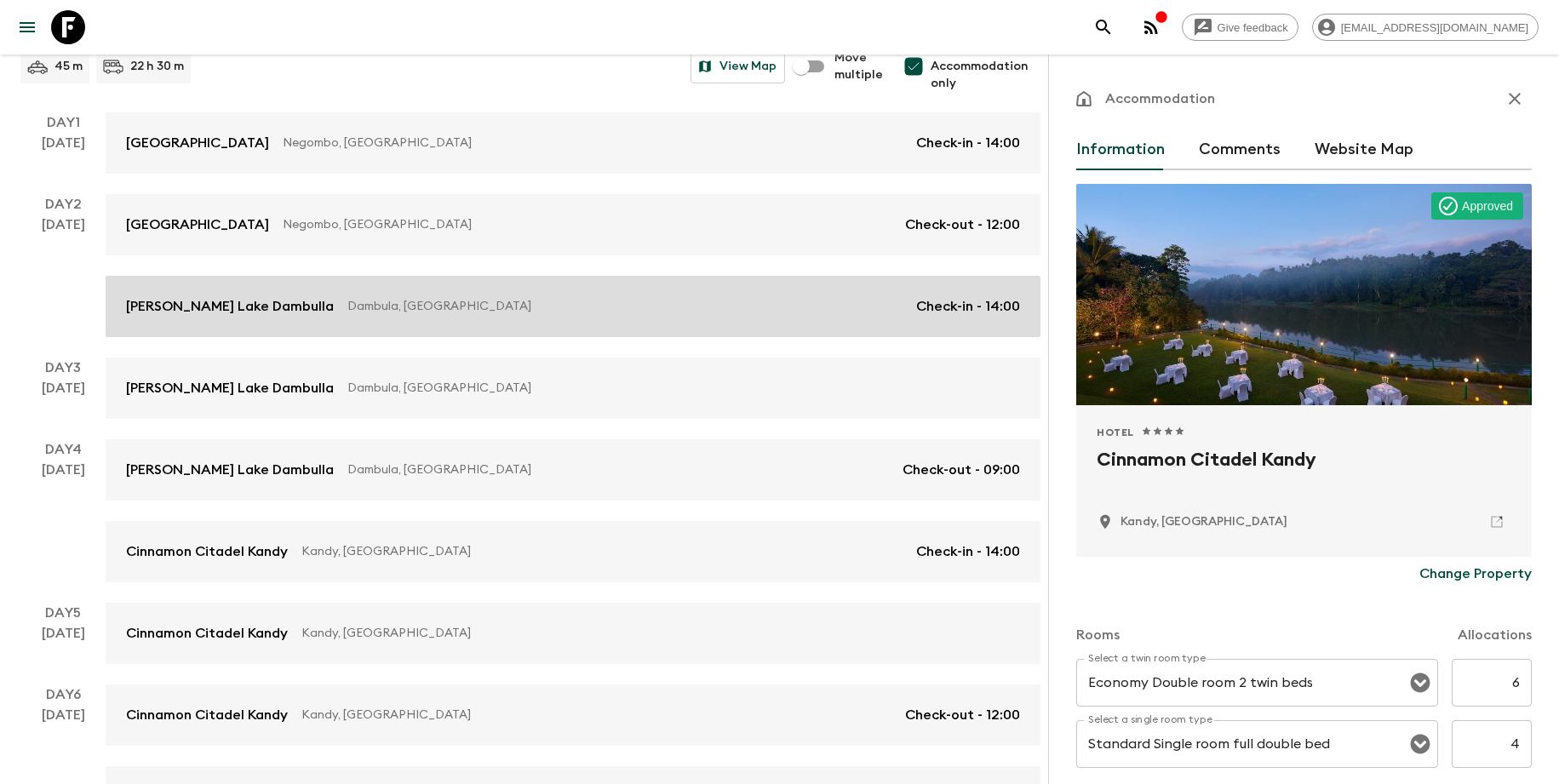
click at [448, 302] on p "Dambula, [GEOGRAPHIC_DATA]" at bounding box center [625, 306] width 555 height 17
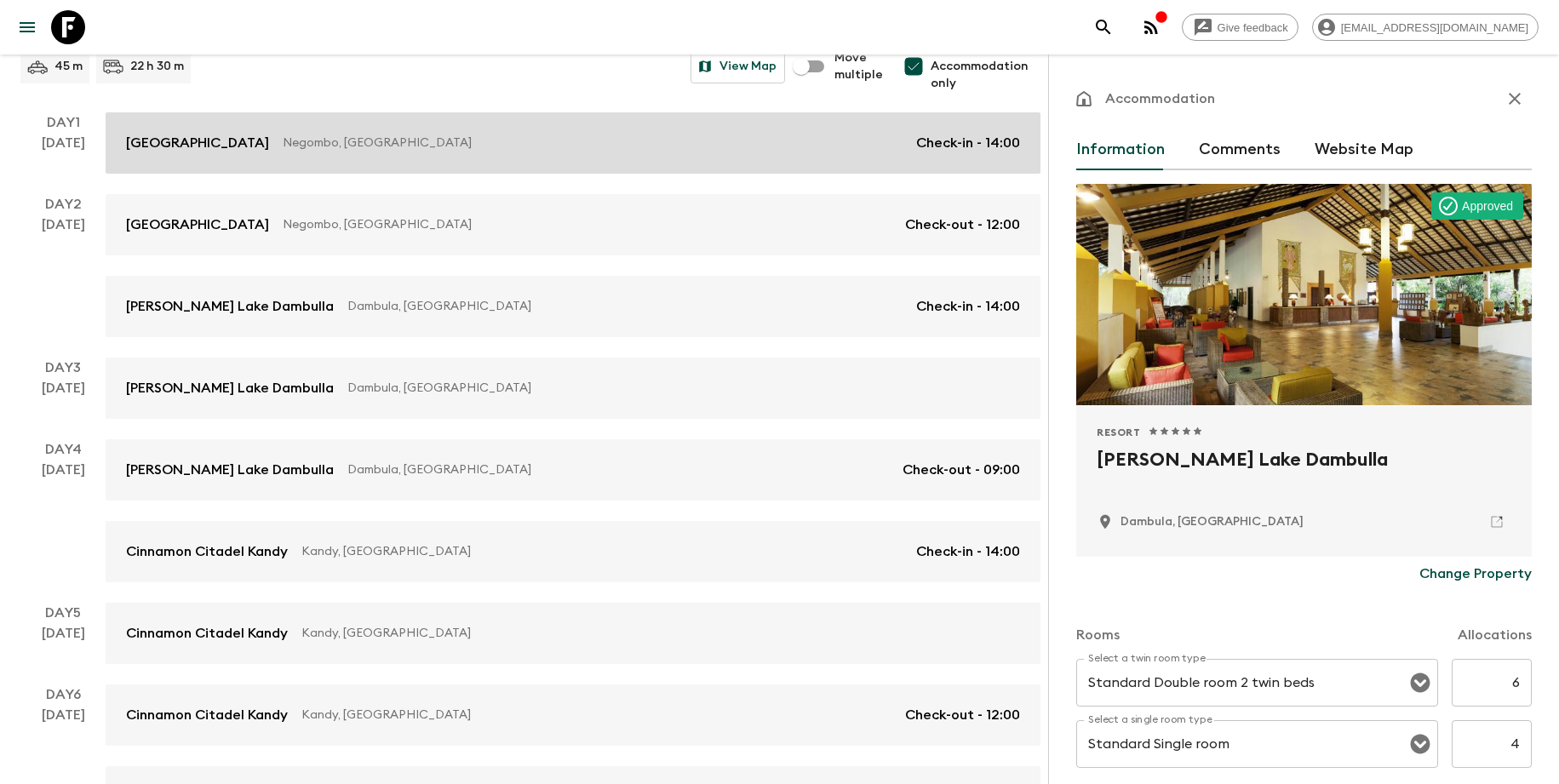
click at [491, 143] on p "Negombo, [GEOGRAPHIC_DATA]" at bounding box center [593, 143] width 620 height 17
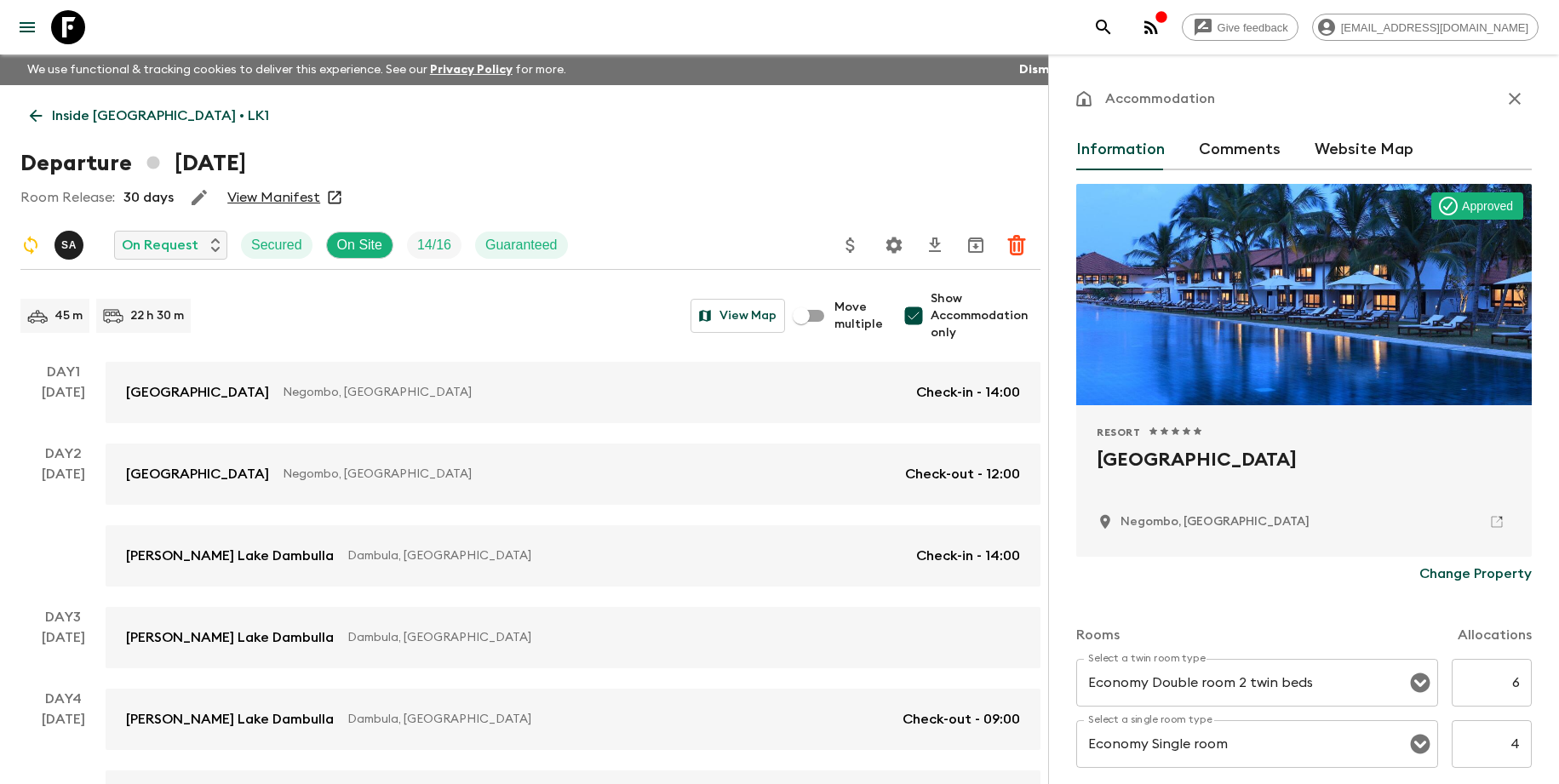
click at [202, 201] on icon "button" at bounding box center [199, 198] width 20 height 20
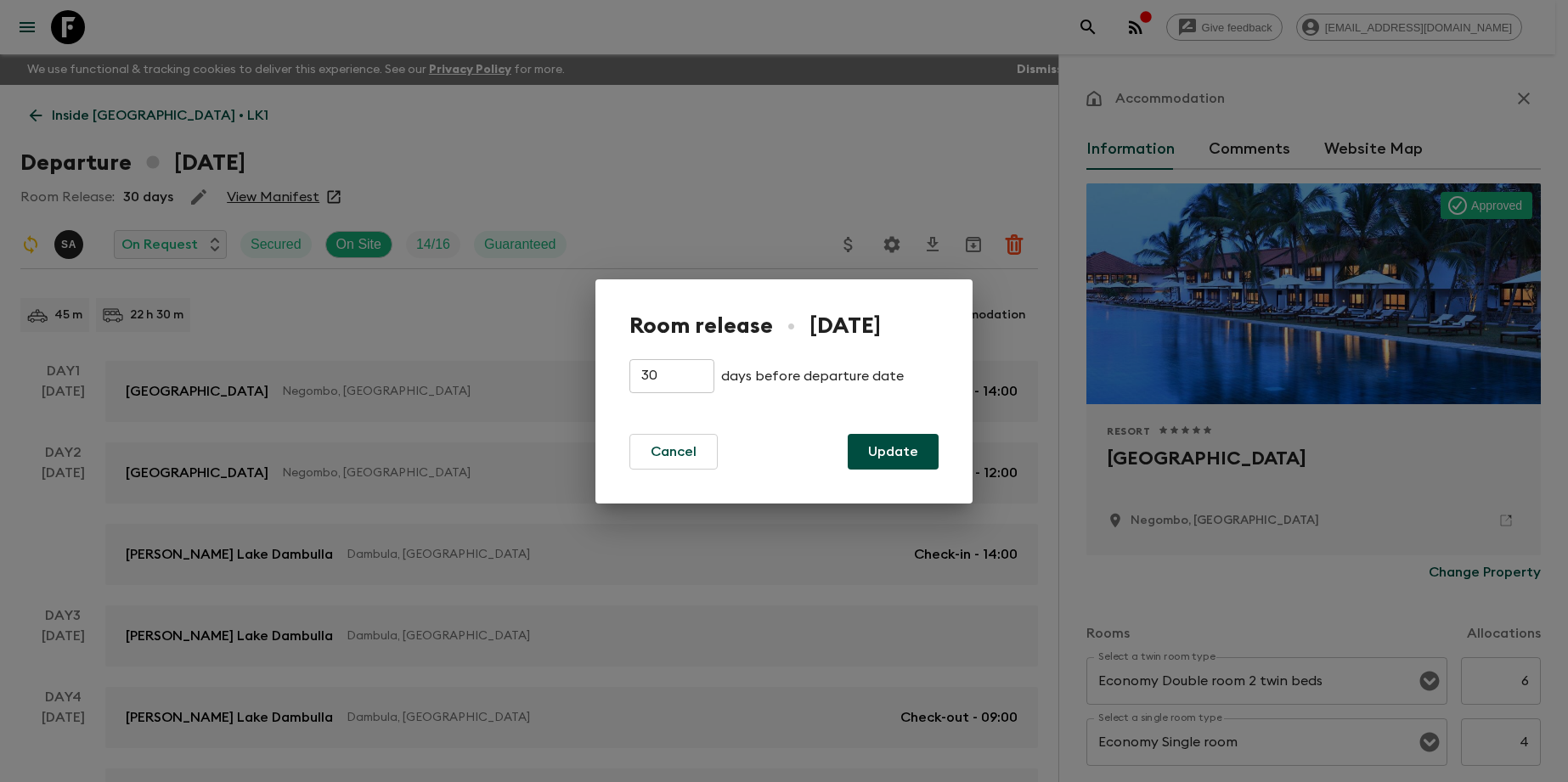
click at [685, 371] on input "30" at bounding box center [671, 376] width 85 height 34
type input "3"
type input "1"
type input "7"
click at [904, 444] on button "Update" at bounding box center [893, 451] width 91 height 35
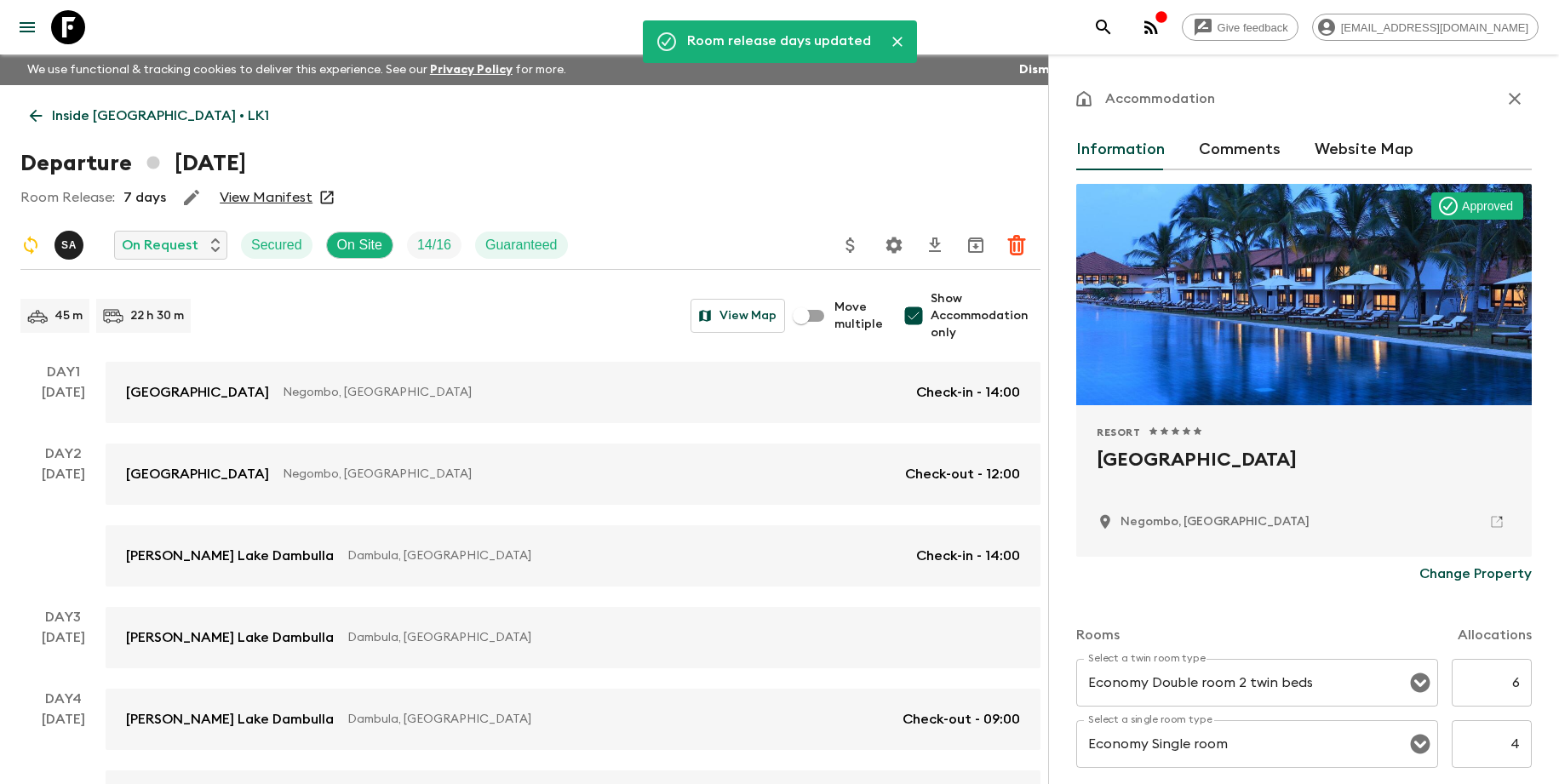
click at [150, 121] on p "Inside [GEOGRAPHIC_DATA] • LK1" at bounding box center [160, 116] width 217 height 20
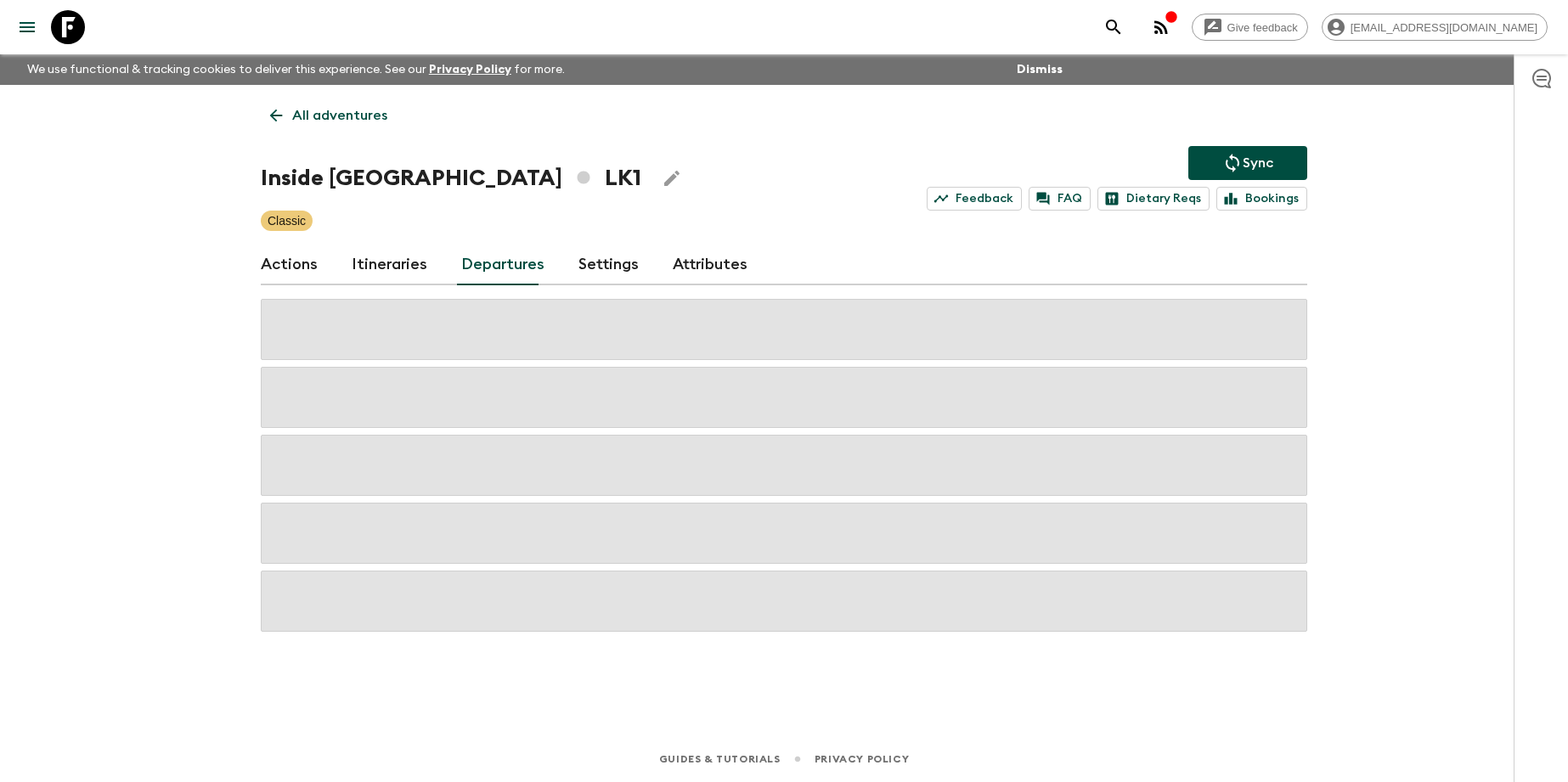
click at [1235, 156] on icon "Sync adventure departures to the booking engine" at bounding box center [1232, 163] width 14 height 19
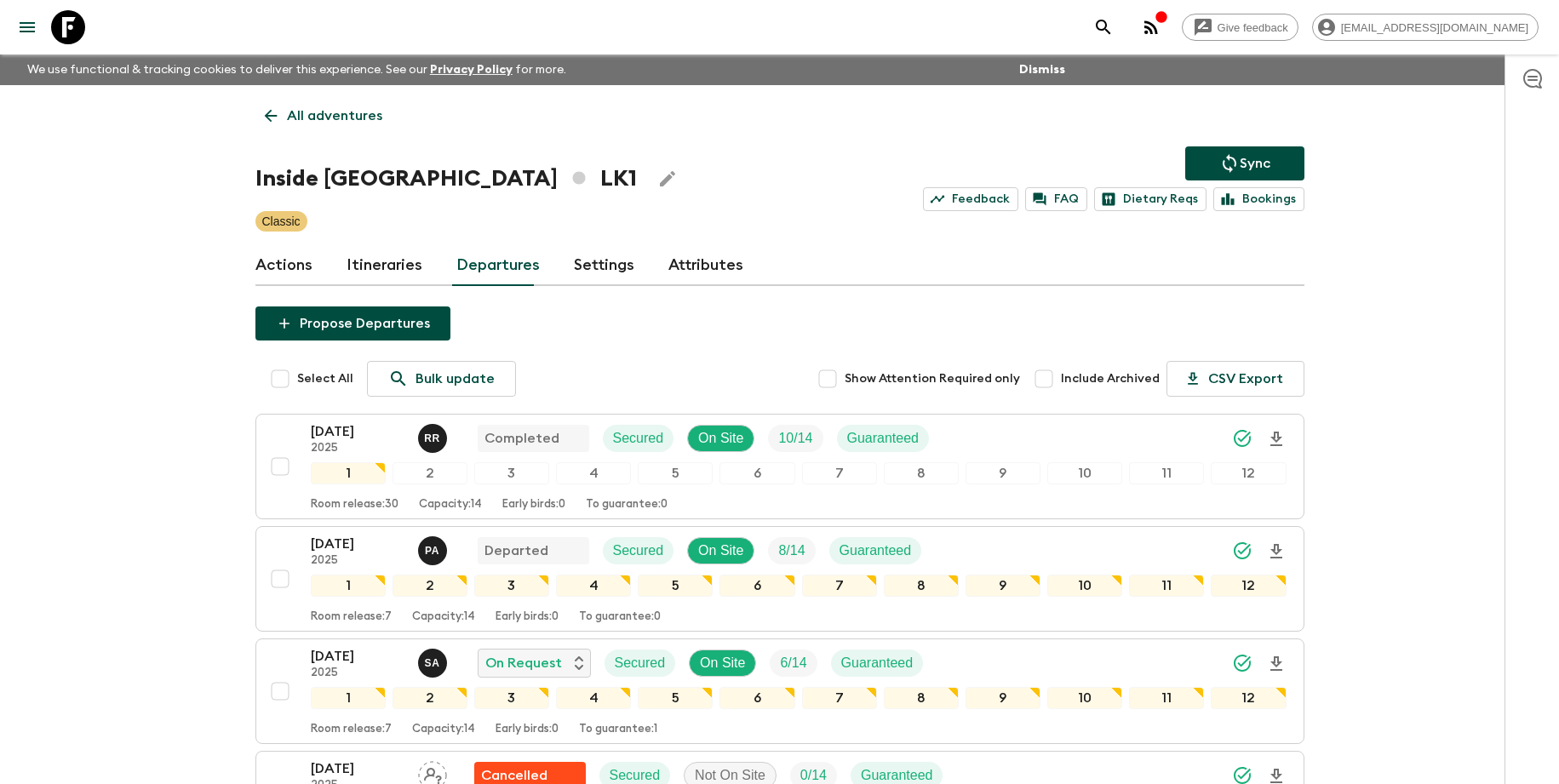
click at [1232, 154] on icon "Sync adventure departures to the booking engine" at bounding box center [1230, 163] width 20 height 20
